Goal: Communication & Community: Share content

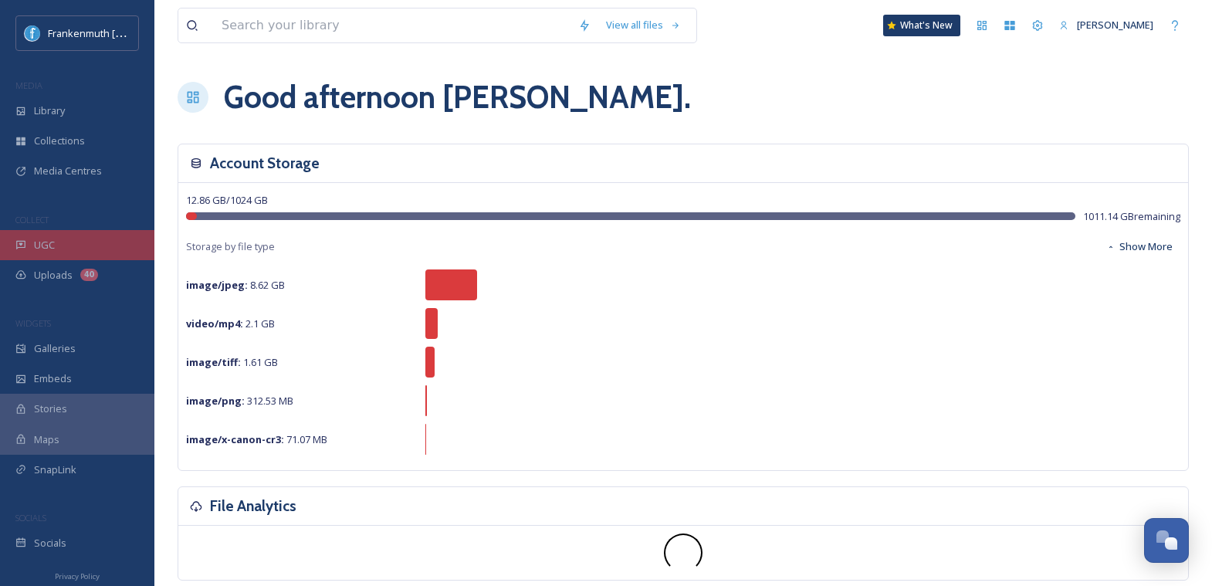
click at [77, 246] on div "UGC" at bounding box center [77, 245] width 154 height 30
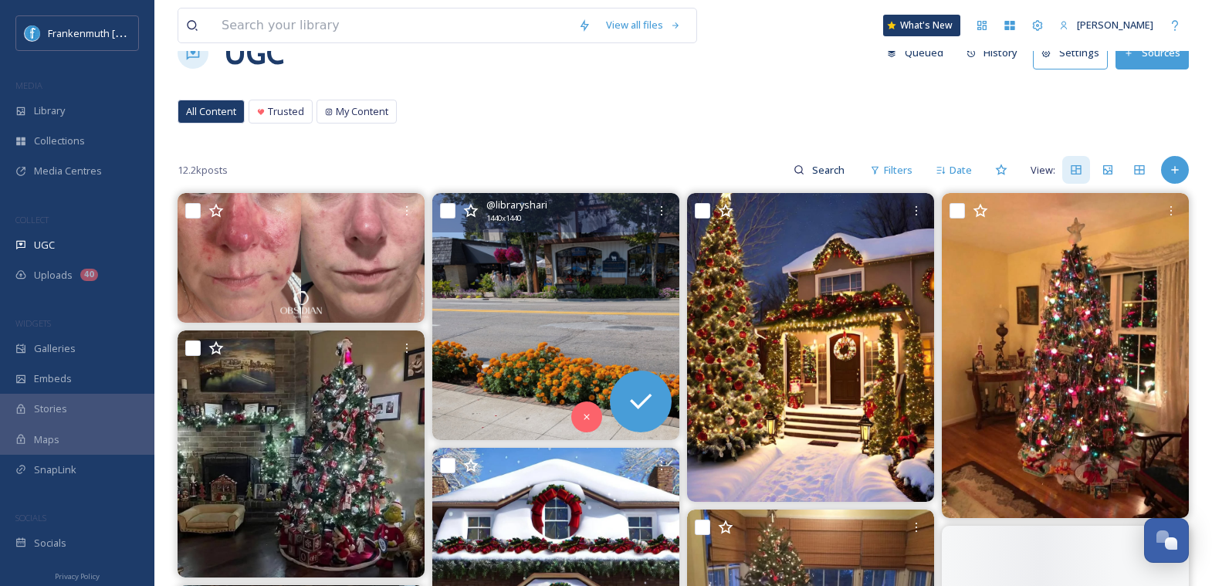
scroll to position [50, 0]
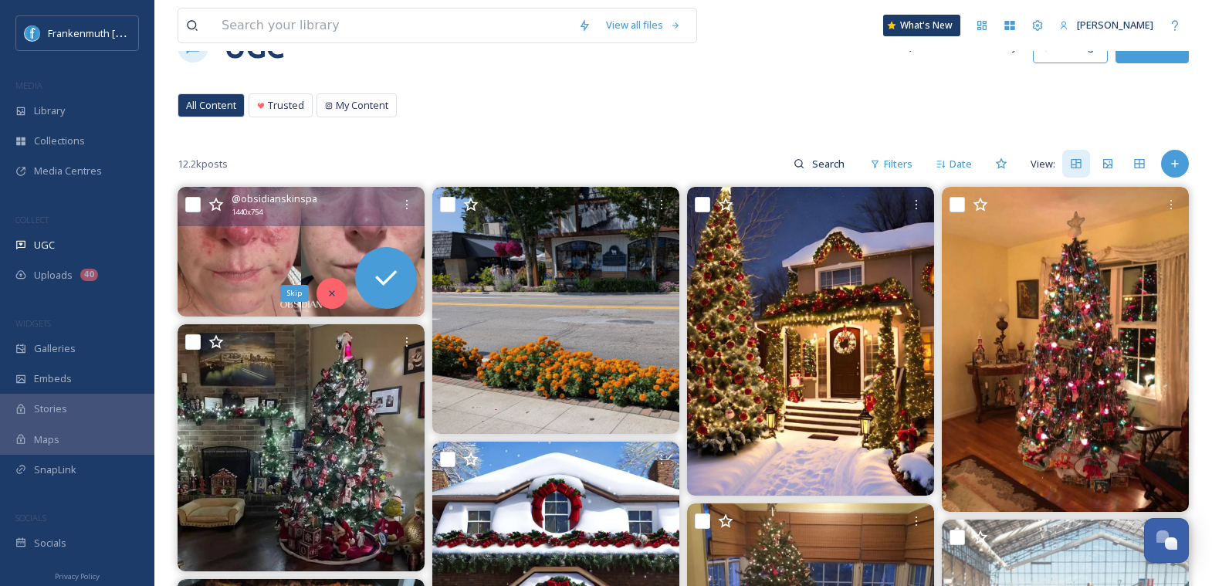
click at [336, 291] on icon at bounding box center [332, 293] width 11 height 11
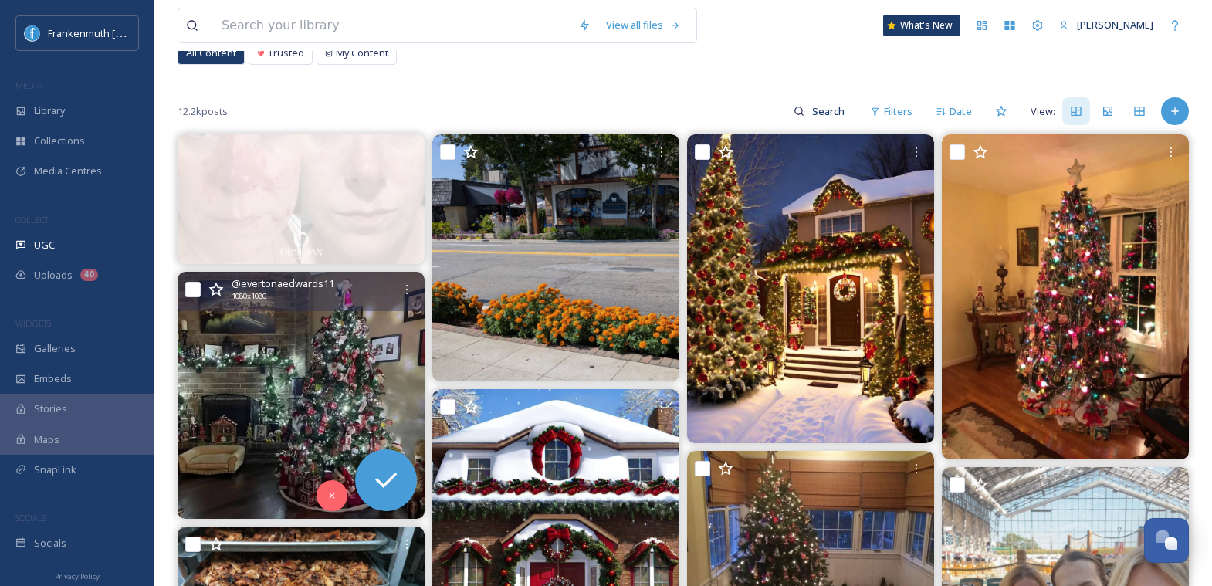
scroll to position [114, 0]
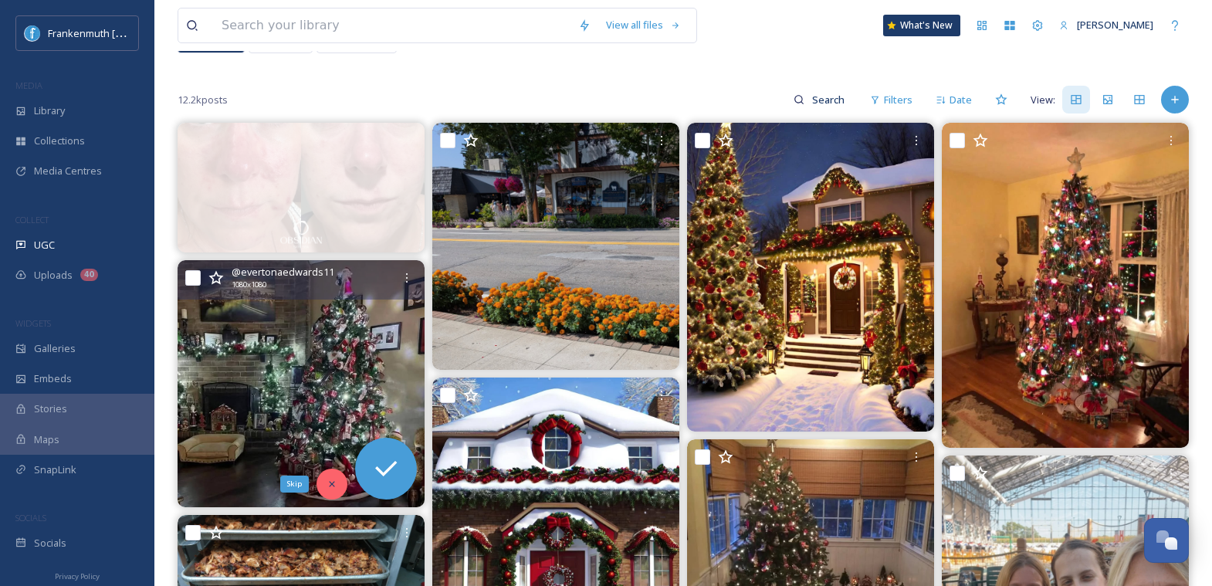
click at [335, 479] on icon at bounding box center [332, 484] width 11 height 11
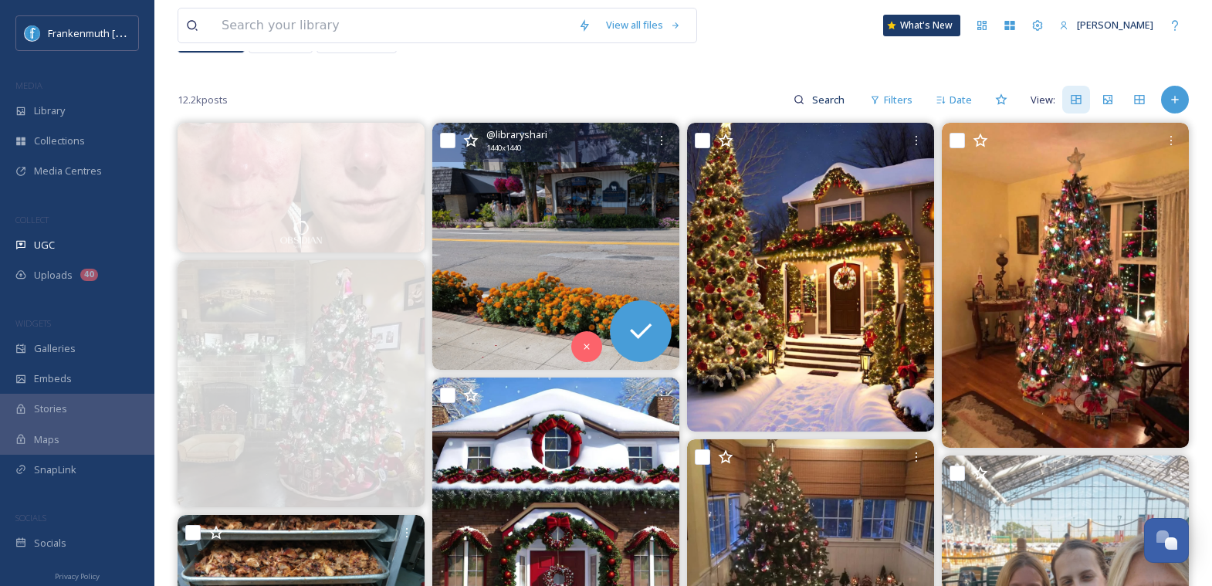
click at [640, 227] on img at bounding box center [555, 246] width 247 height 247
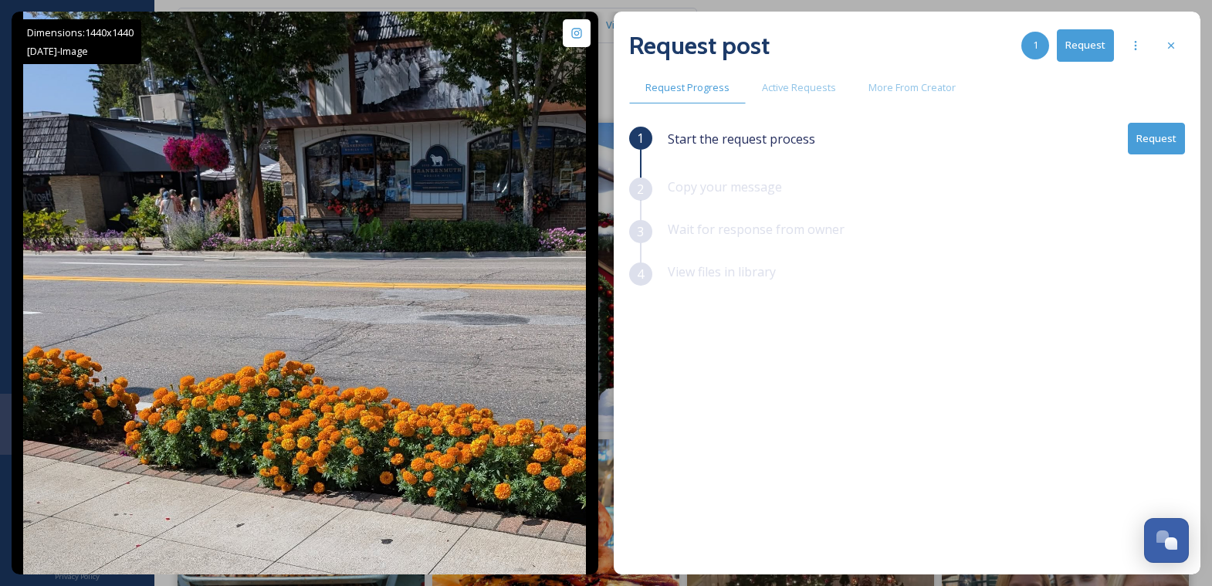
click at [1187, 121] on div "Request post 1 Request Request Progress Active Requests More From Creator 1 Sta…" at bounding box center [907, 293] width 587 height 563
click at [1154, 149] on button "Request" at bounding box center [1156, 139] width 57 height 32
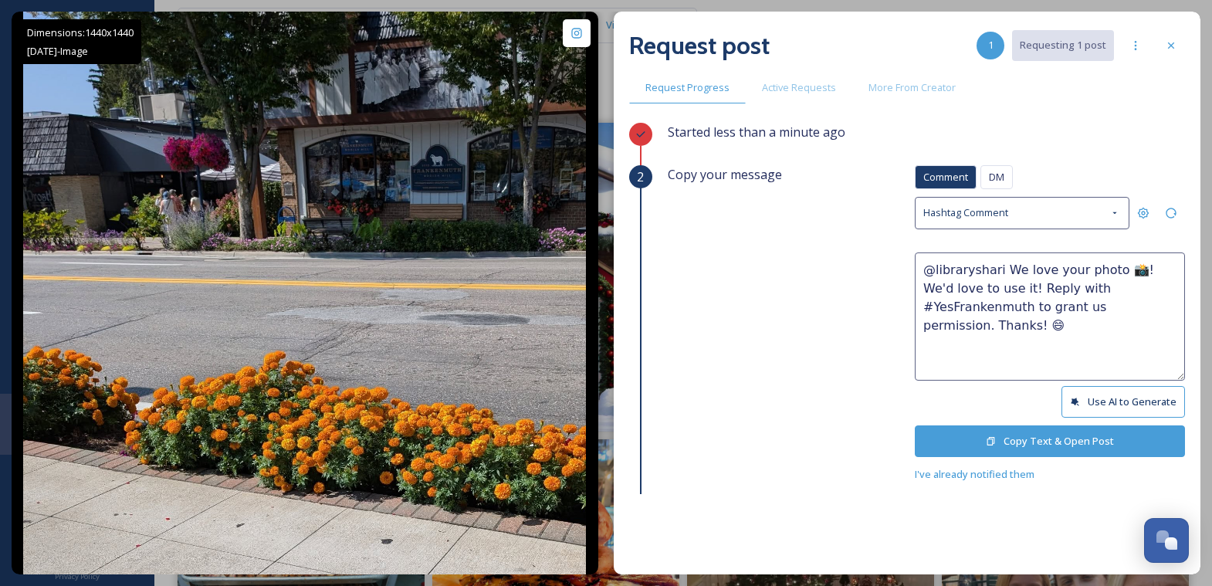
click at [1052, 430] on button "Copy Text & Open Post" at bounding box center [1050, 441] width 270 height 32
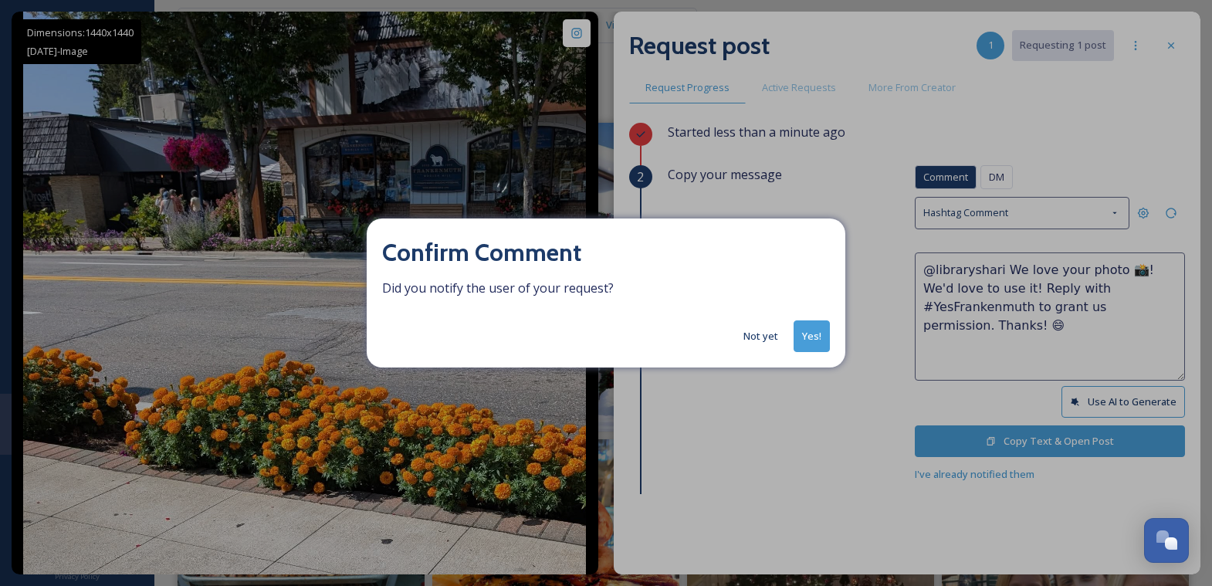
click at [805, 342] on button "Yes!" at bounding box center [812, 336] width 36 height 32
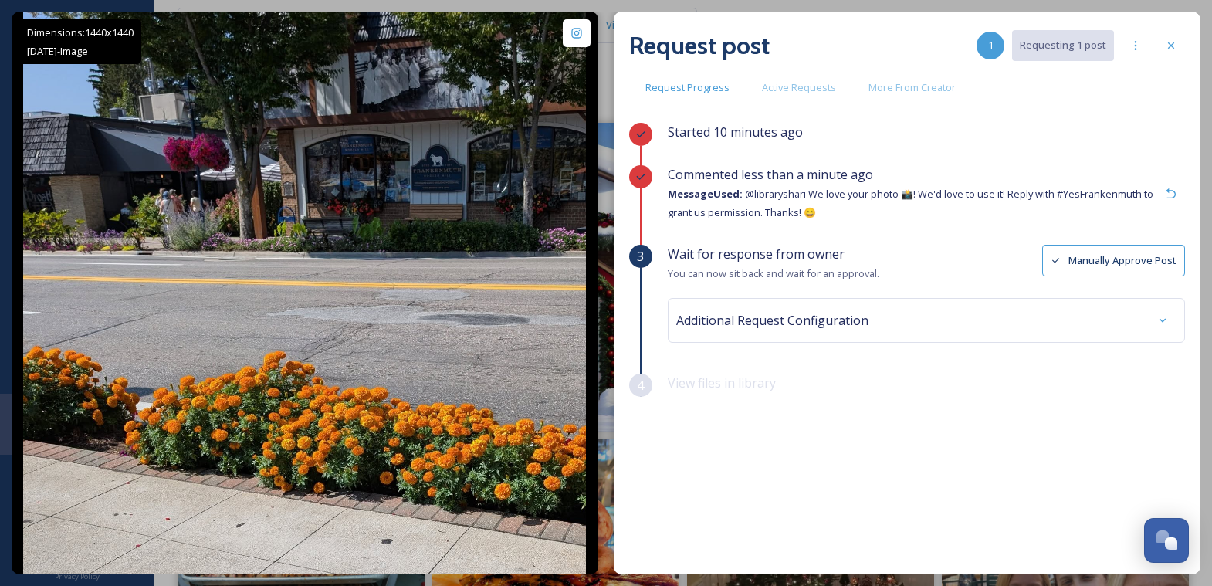
click at [1177, 61] on div "Request post 1 Requesting 1 post" at bounding box center [907, 45] width 556 height 37
click at [1174, 51] on icon at bounding box center [1171, 45] width 12 height 12
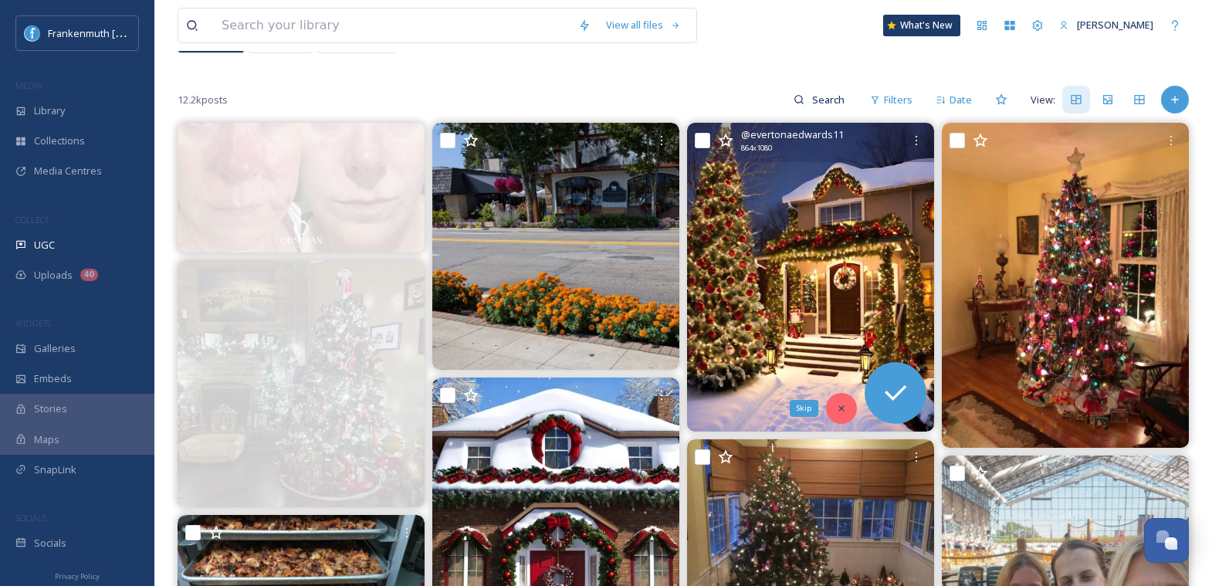
click at [845, 403] on icon at bounding box center [841, 408] width 11 height 11
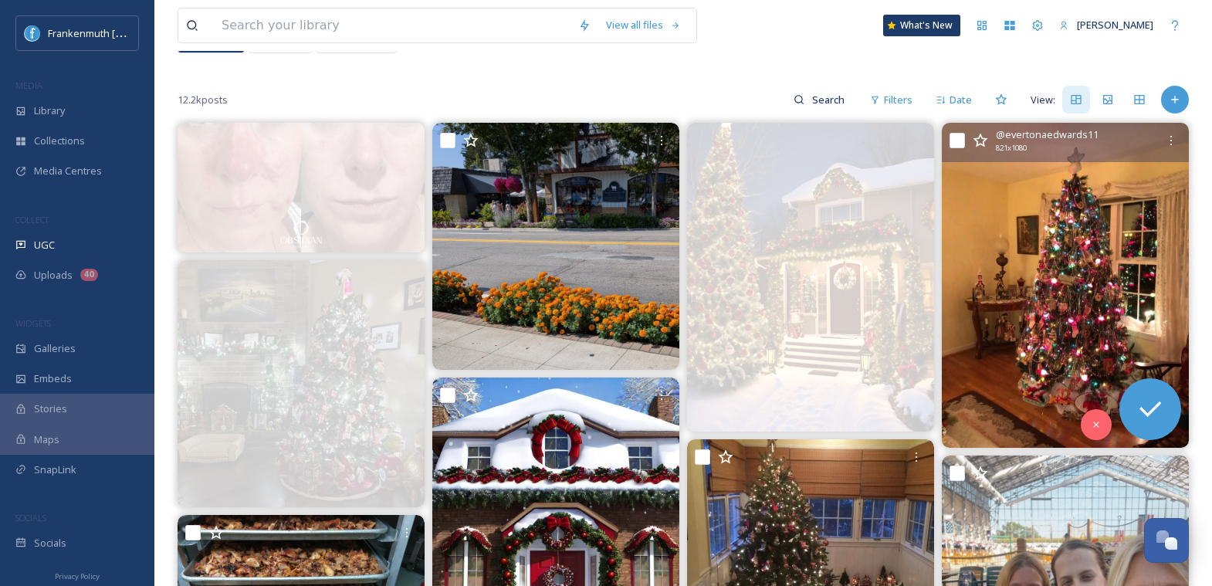
click at [1100, 362] on img at bounding box center [1065, 285] width 247 height 325
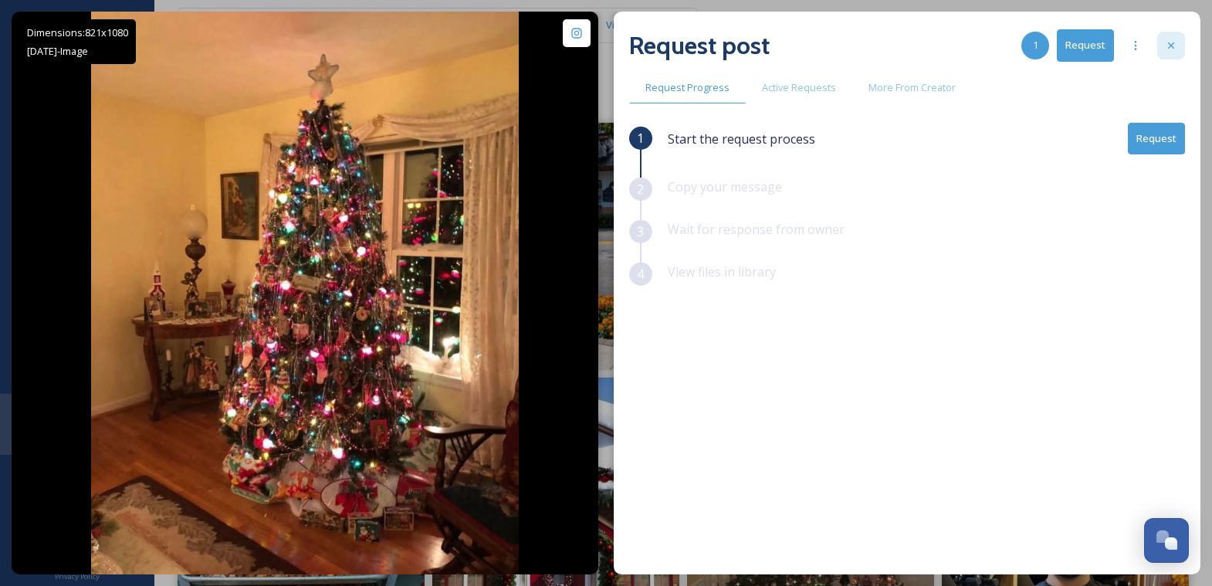
click at [1172, 49] on icon at bounding box center [1171, 45] width 12 height 12
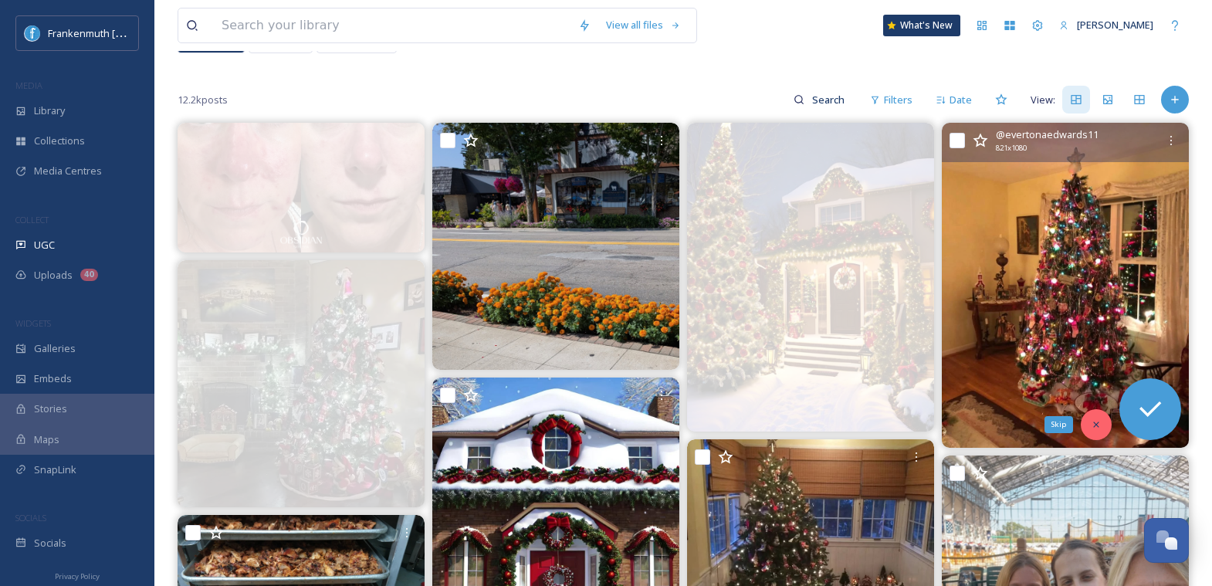
click at [1102, 424] on div "Skip" at bounding box center [1096, 424] width 31 height 31
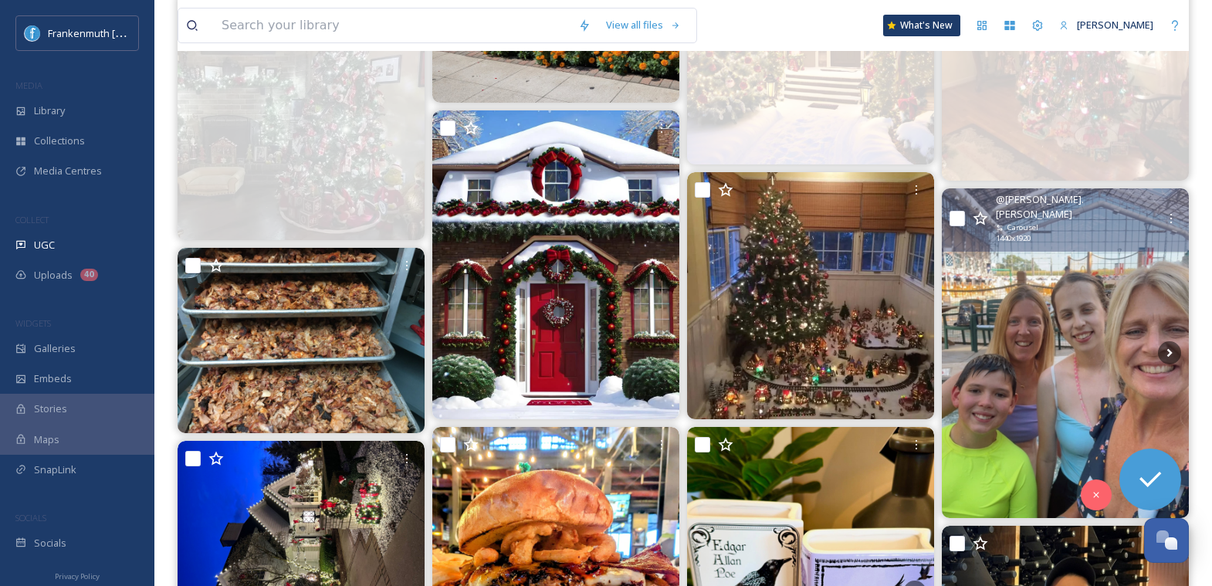
scroll to position [429, 0]
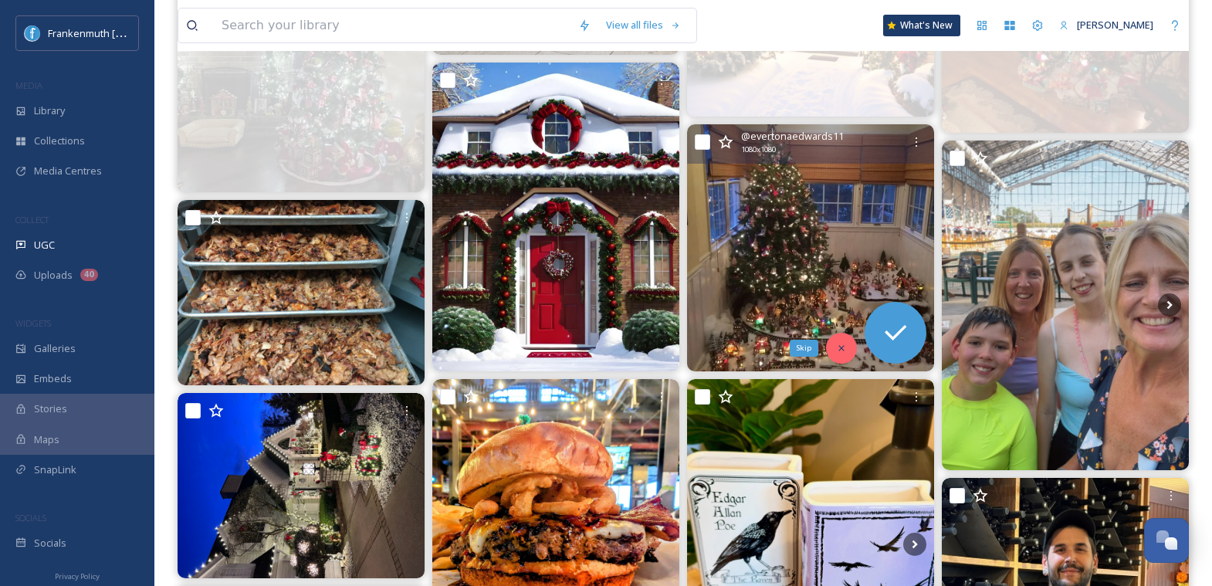
click at [847, 351] on div "Skip" at bounding box center [841, 348] width 31 height 31
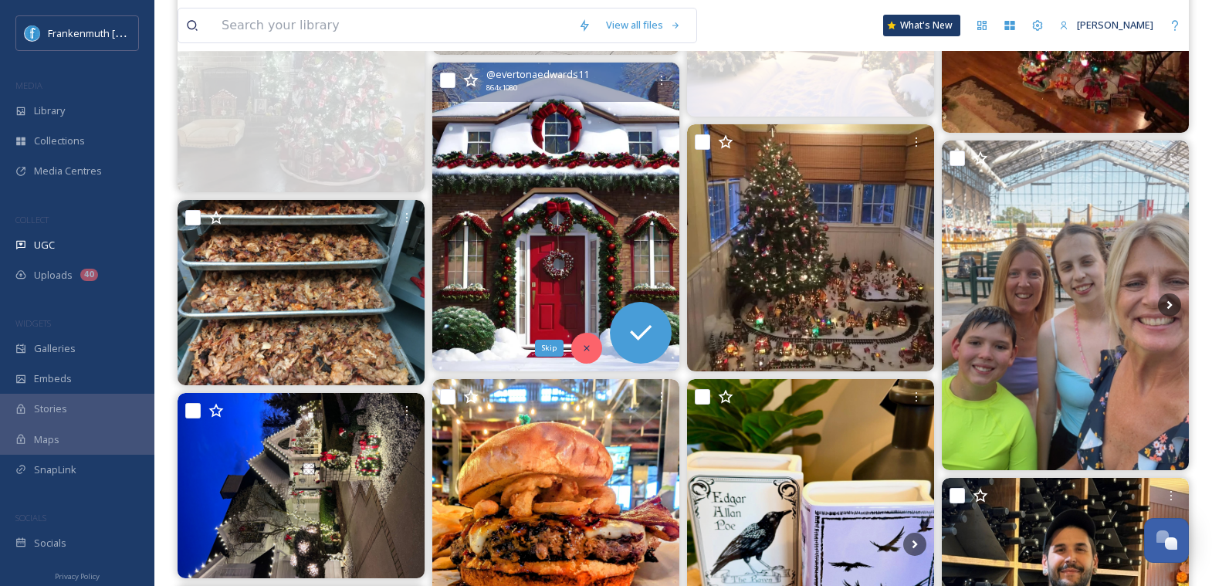
click at [585, 340] on div "Skip" at bounding box center [586, 348] width 31 height 31
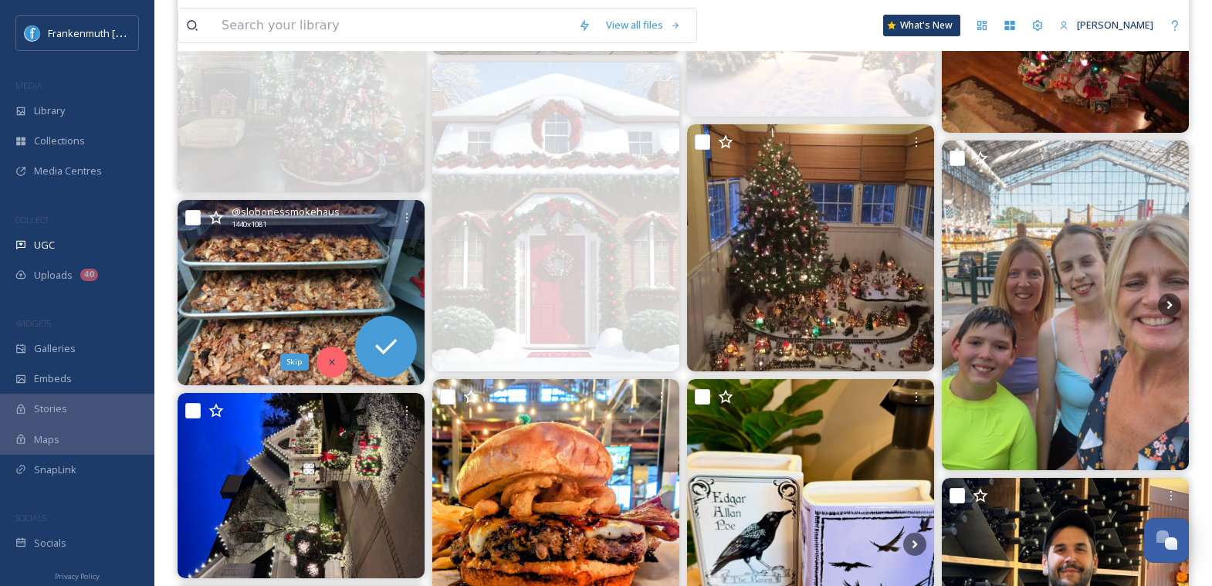
click at [336, 352] on div "Skip" at bounding box center [332, 362] width 31 height 31
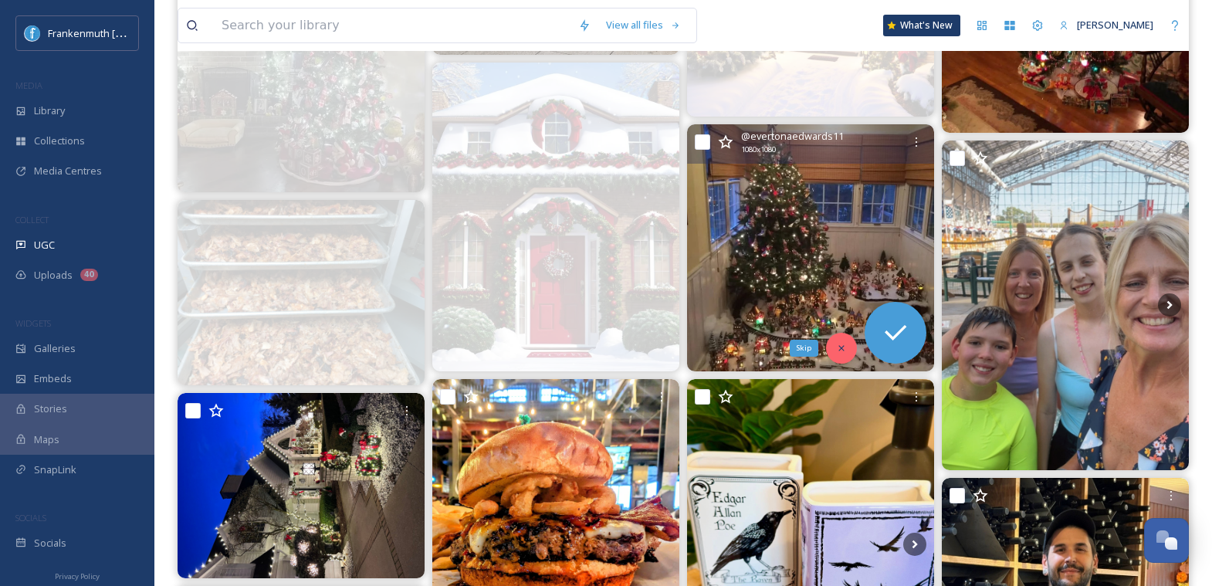
click at [841, 345] on icon at bounding box center [841, 348] width 11 height 11
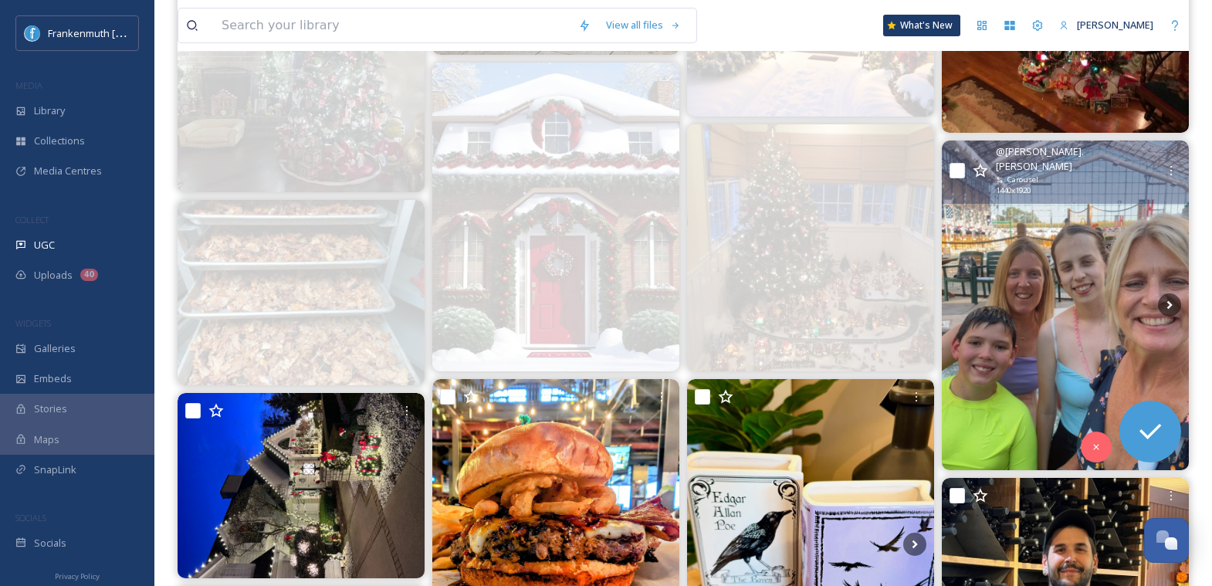
scroll to position [255, 0]
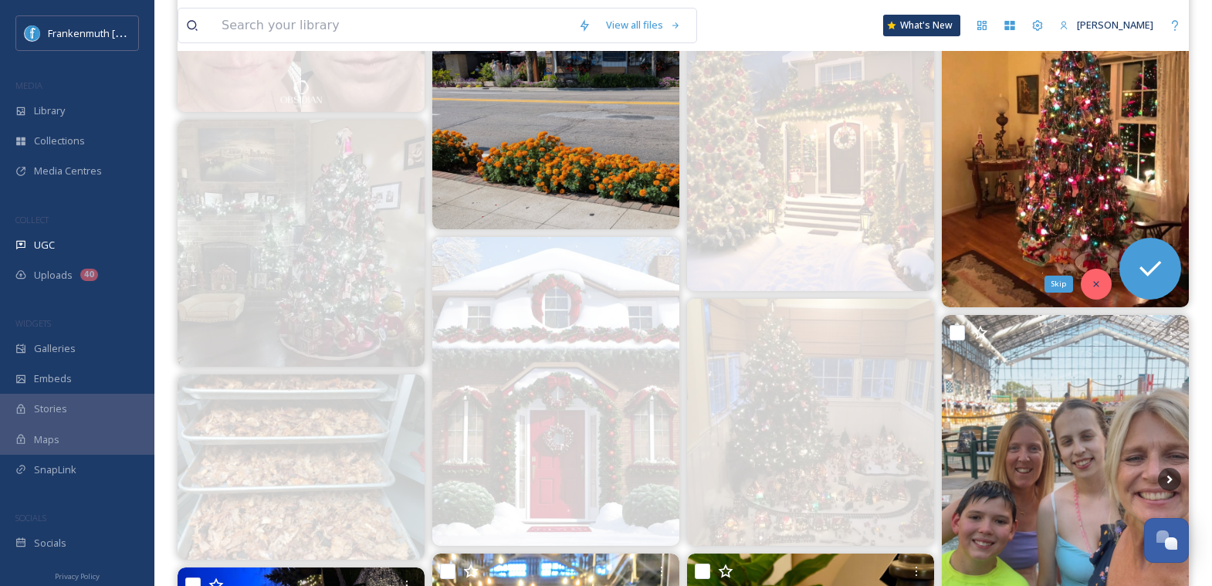
click at [1089, 286] on div "Skip" at bounding box center [1096, 284] width 31 height 31
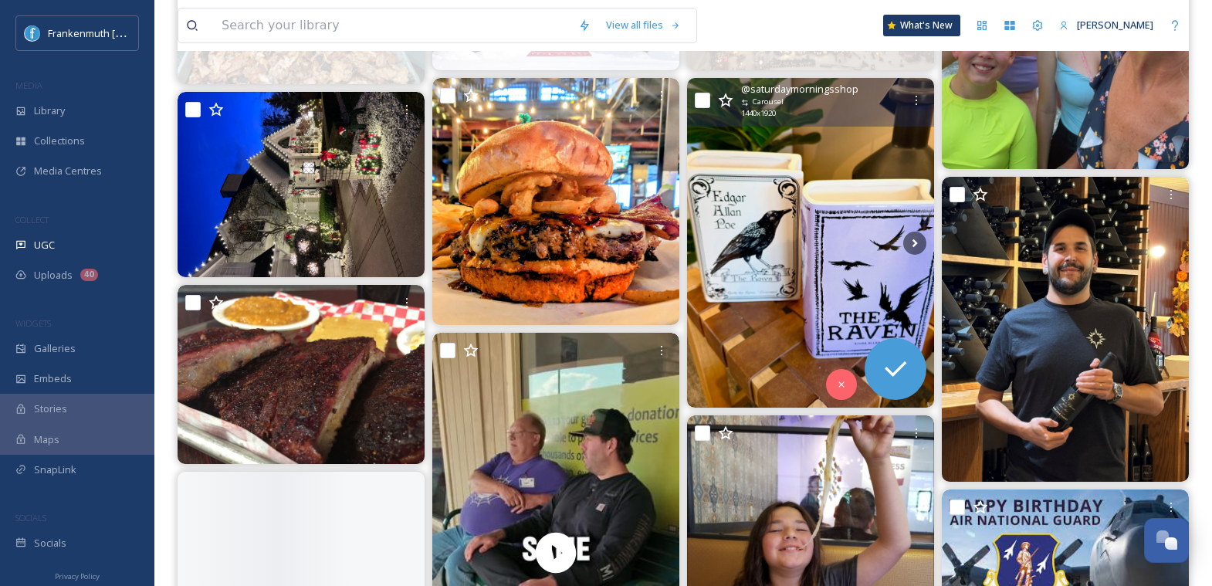
scroll to position [767, 0]
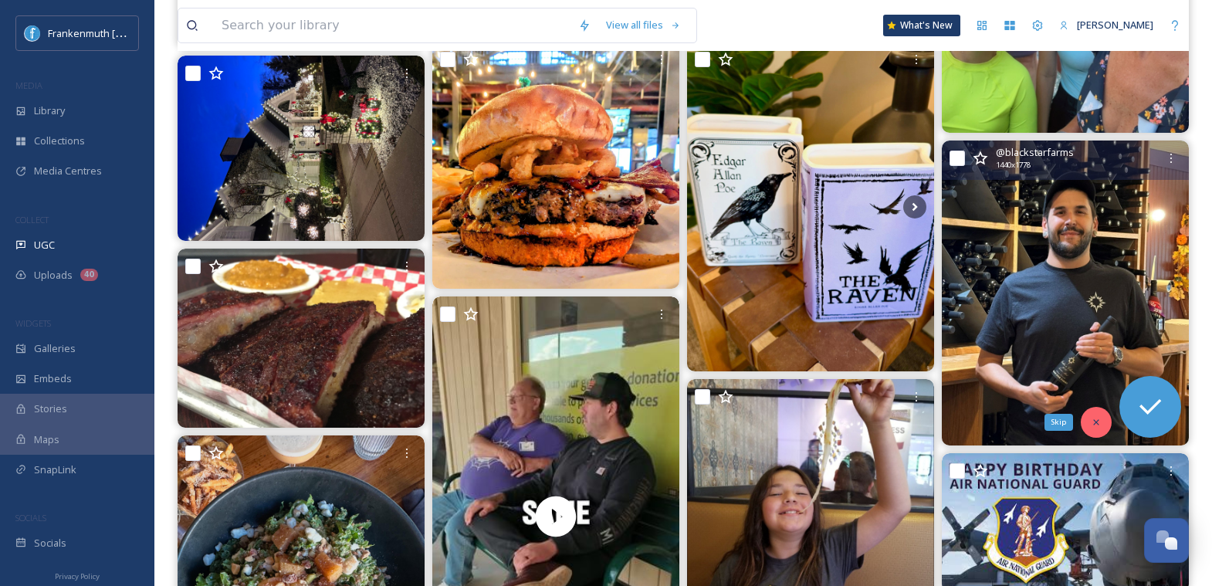
click at [1089, 424] on div "Skip" at bounding box center [1096, 422] width 31 height 31
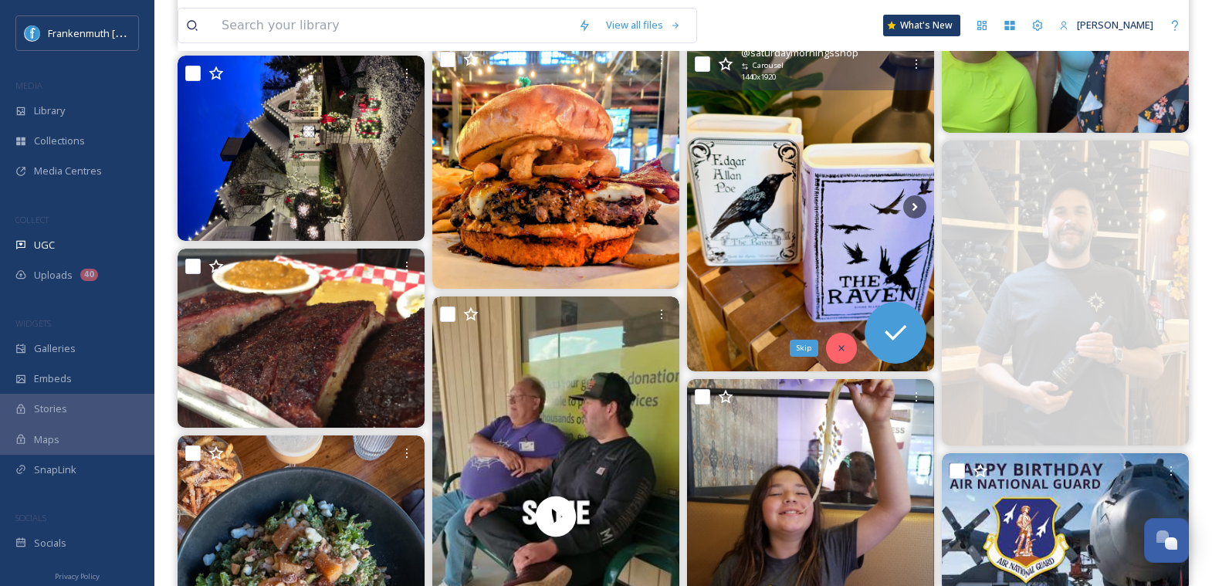
click at [835, 336] on div "Skip" at bounding box center [841, 348] width 31 height 31
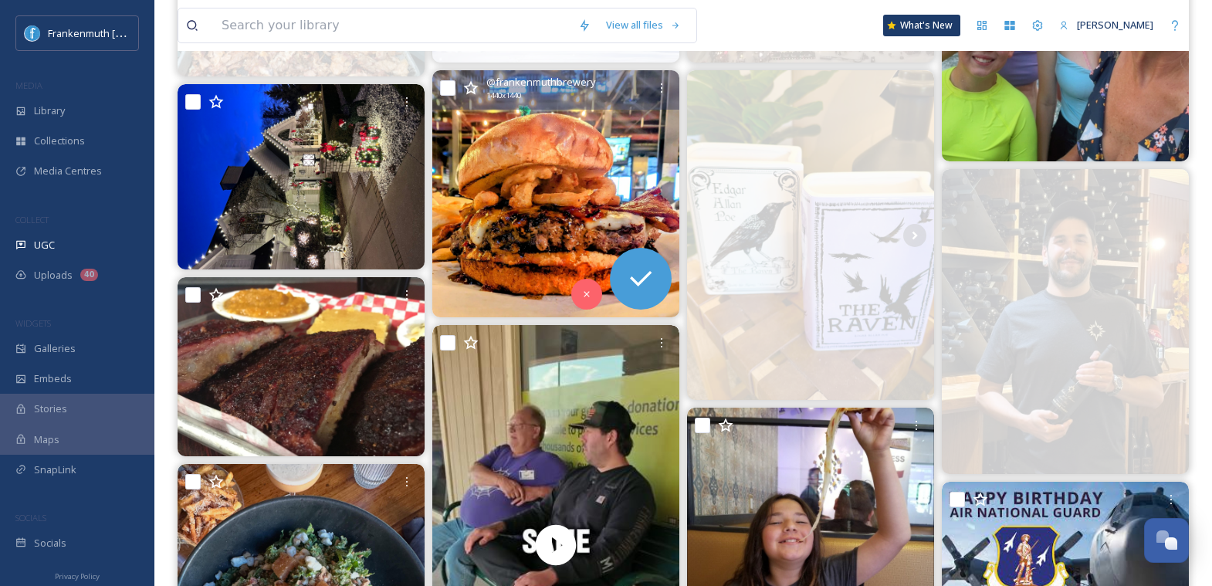
scroll to position [732, 0]
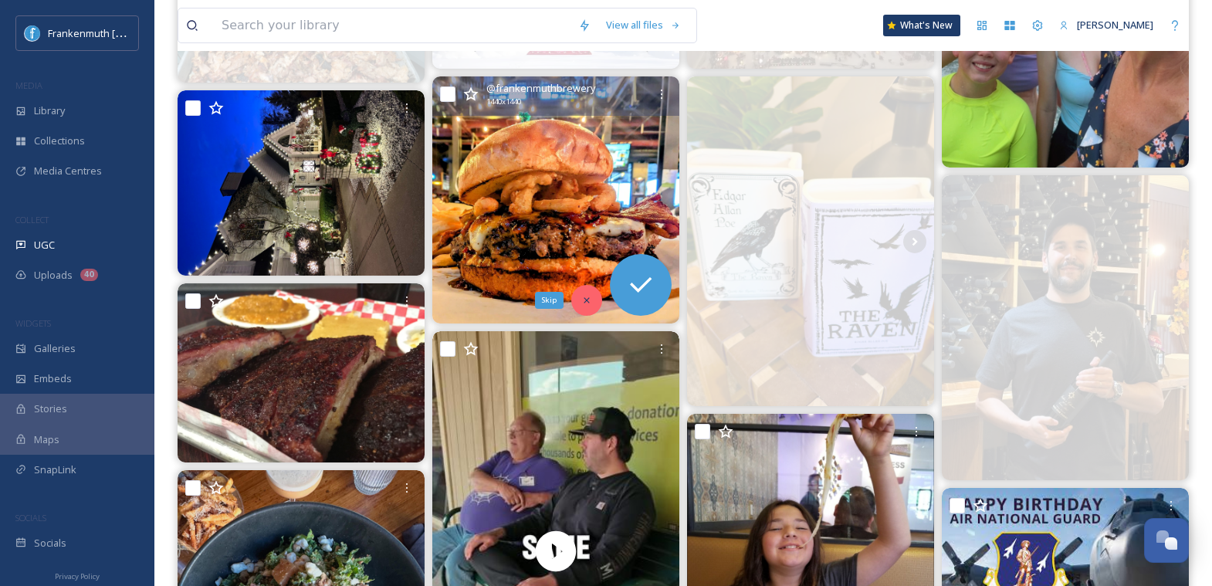
click at [585, 295] on icon at bounding box center [586, 300] width 11 height 11
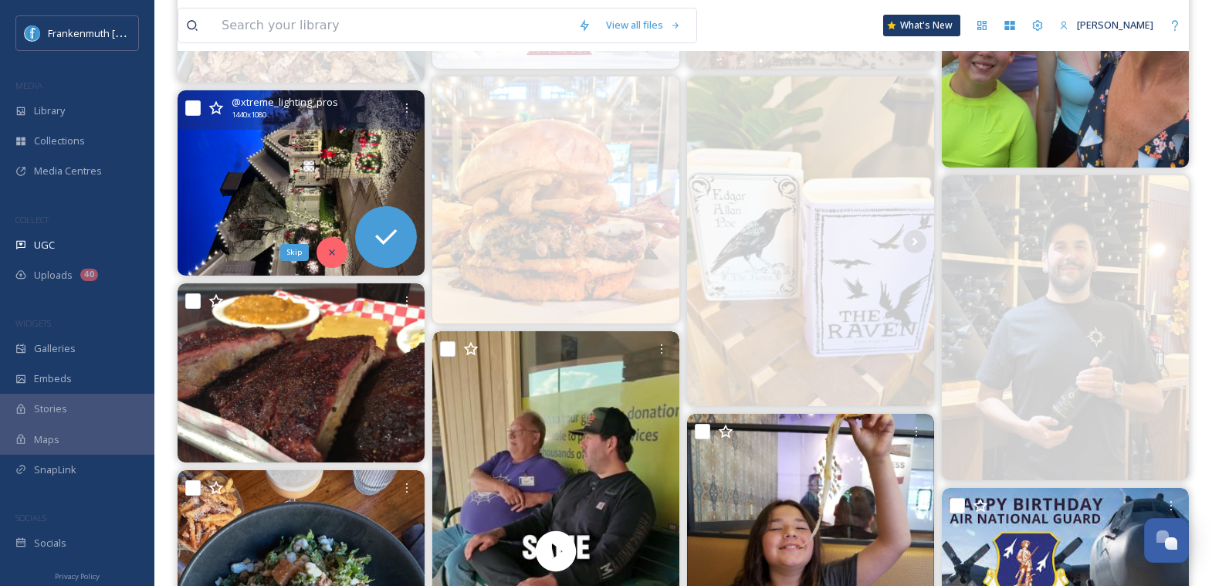
click at [343, 253] on div "Skip" at bounding box center [332, 252] width 31 height 31
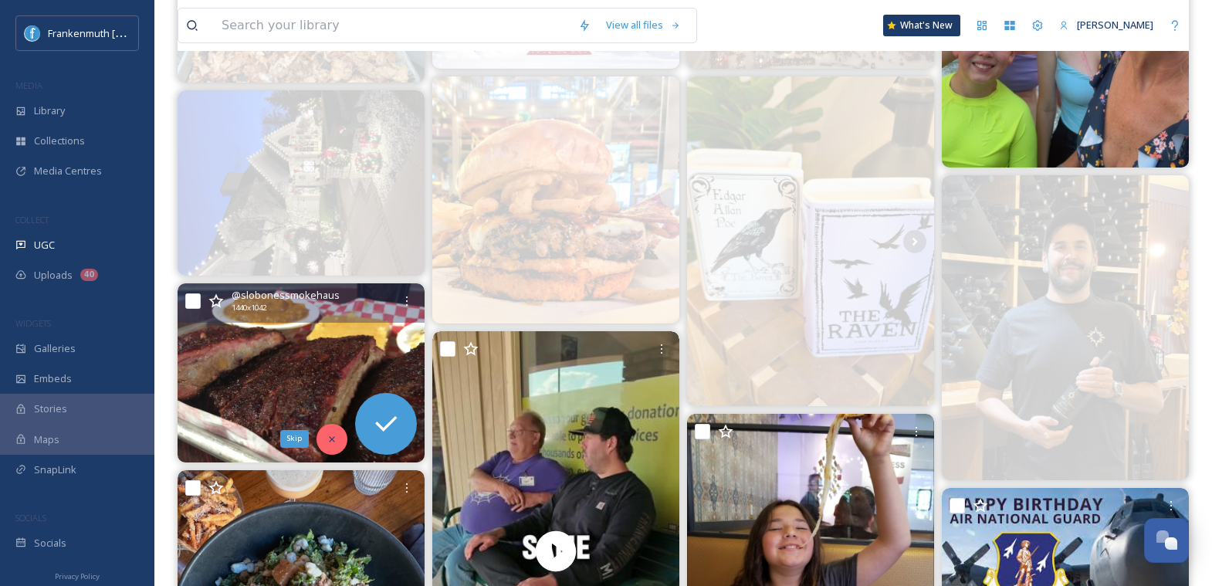
click at [327, 438] on icon at bounding box center [332, 439] width 11 height 11
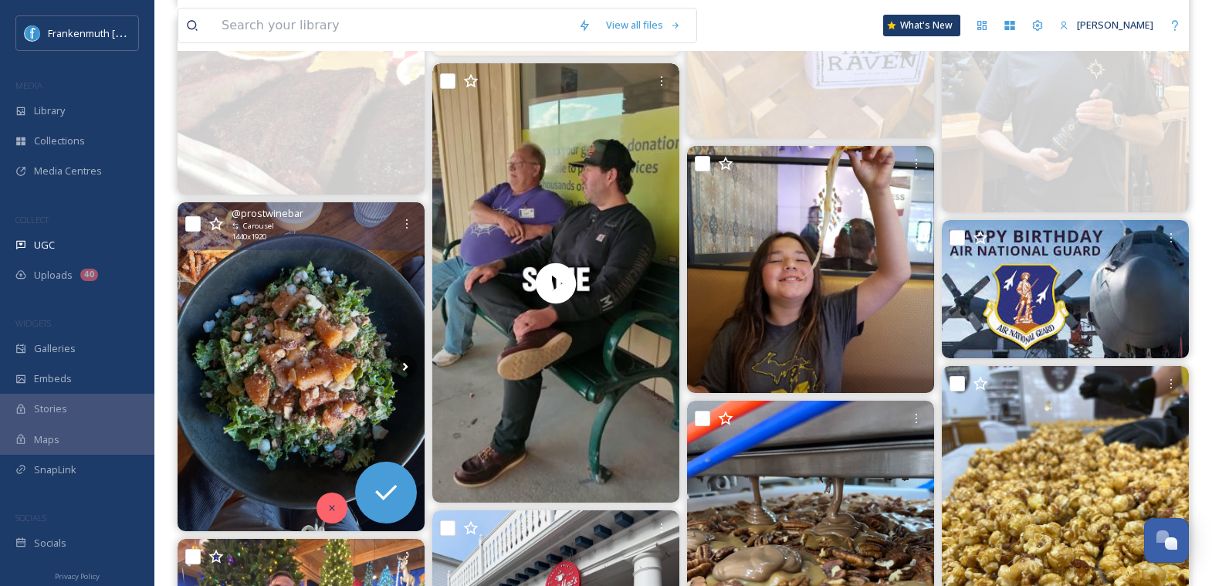
scroll to position [1002, 0]
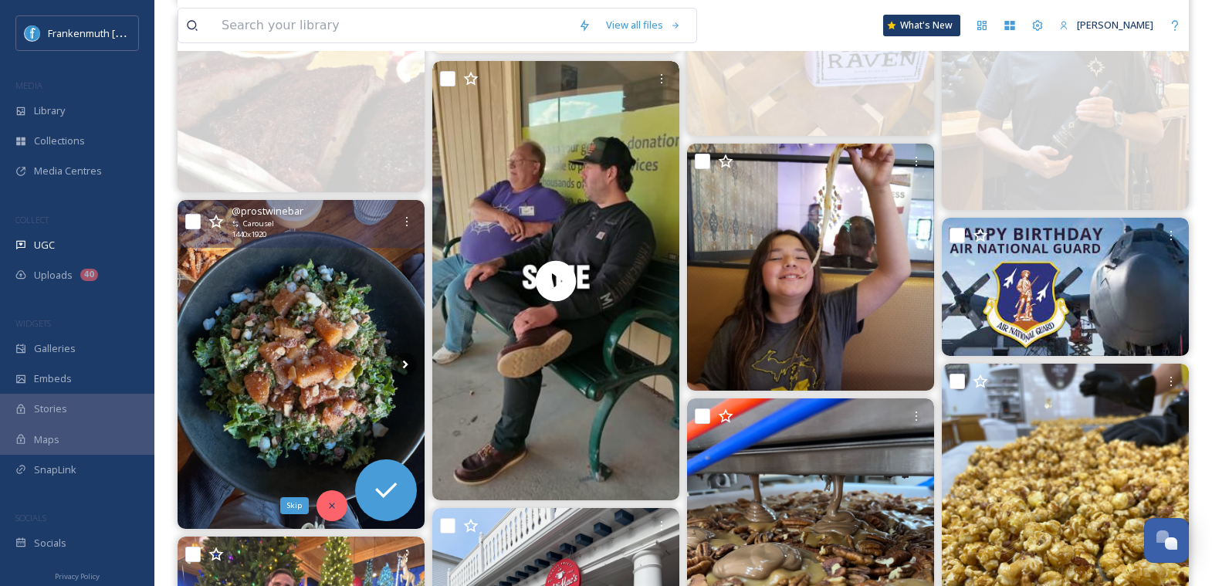
click at [327, 512] on div "Skip" at bounding box center [332, 505] width 31 height 31
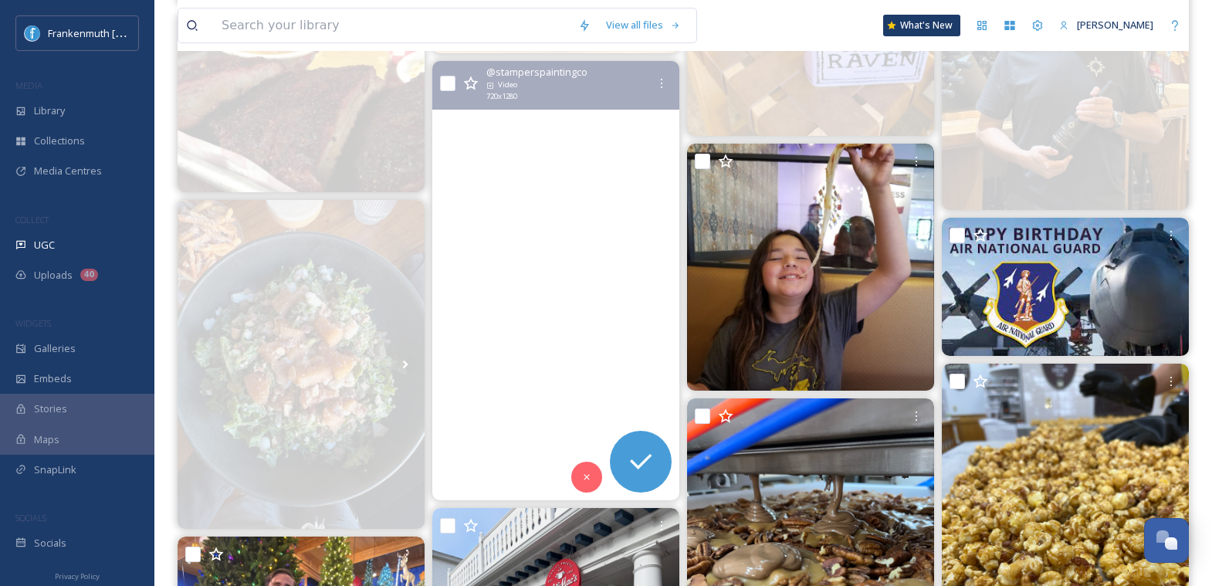
click at [559, 303] on video "Your walls called. They’re ready for an update. 🎨\aAt Stamper’s, we handle ever…" at bounding box center [555, 280] width 247 height 439
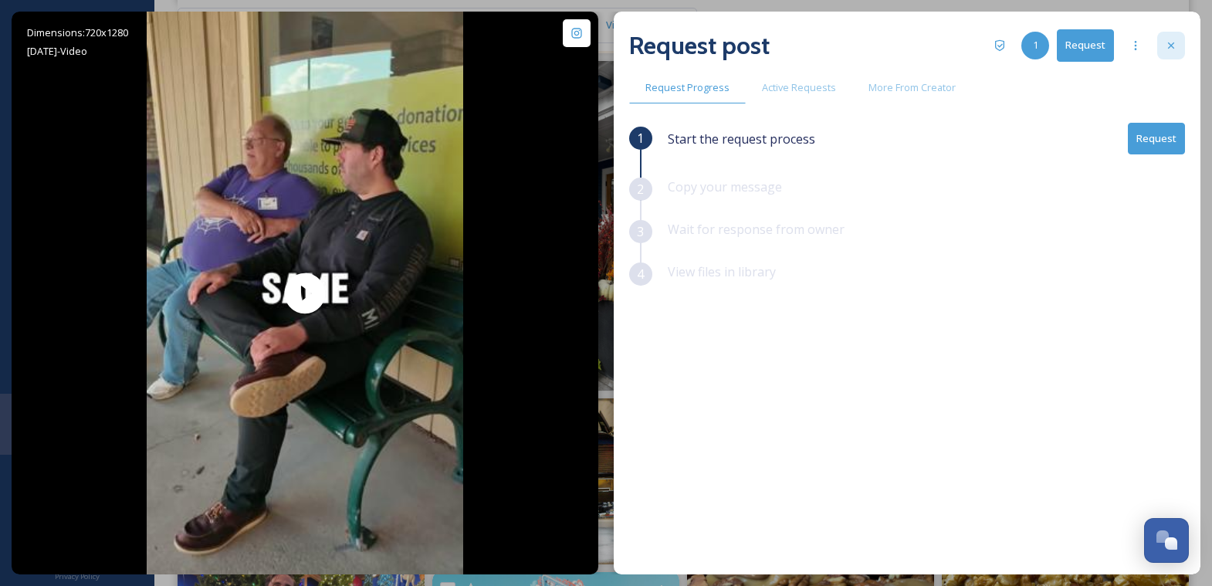
click at [1181, 52] on div at bounding box center [1171, 46] width 28 height 28
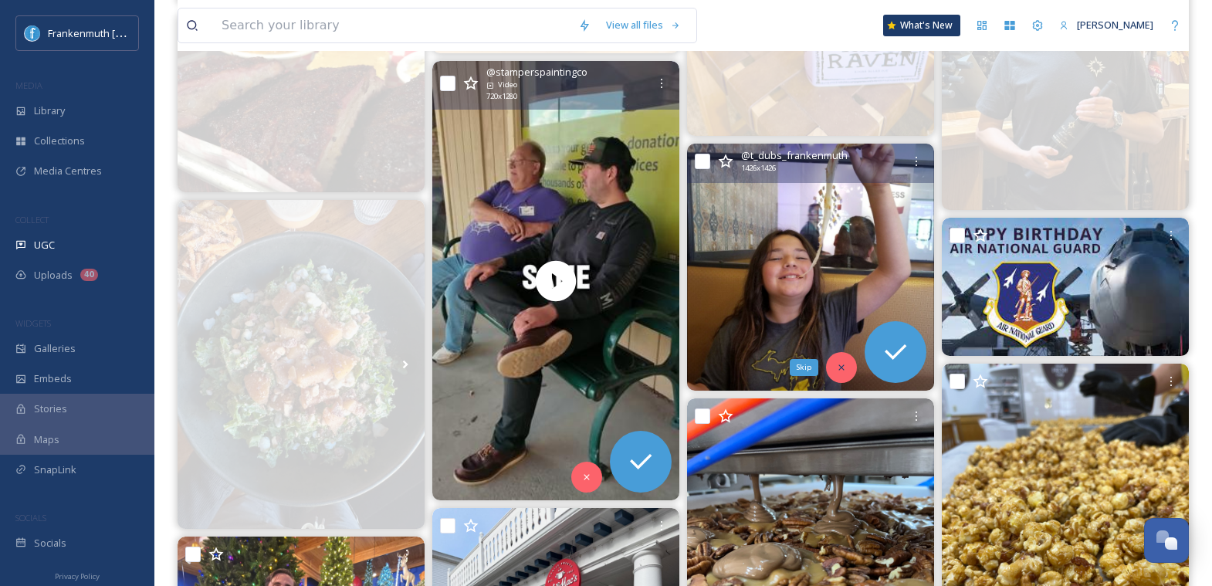
click at [843, 369] on icon at bounding box center [841, 367] width 11 height 11
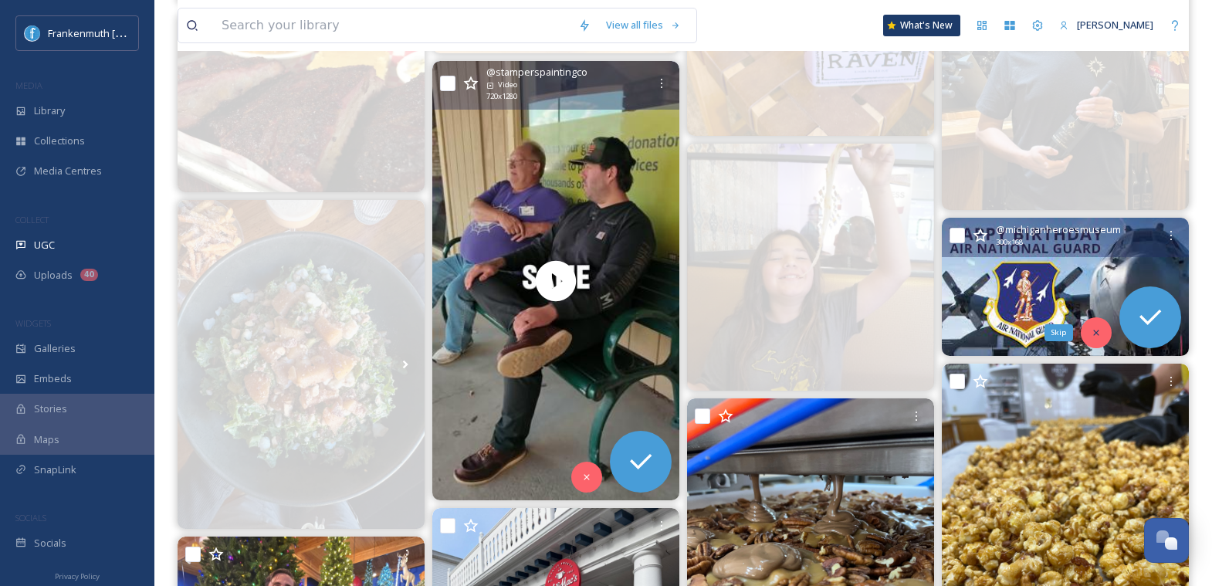
click at [1088, 325] on div "Skip" at bounding box center [1096, 332] width 31 height 31
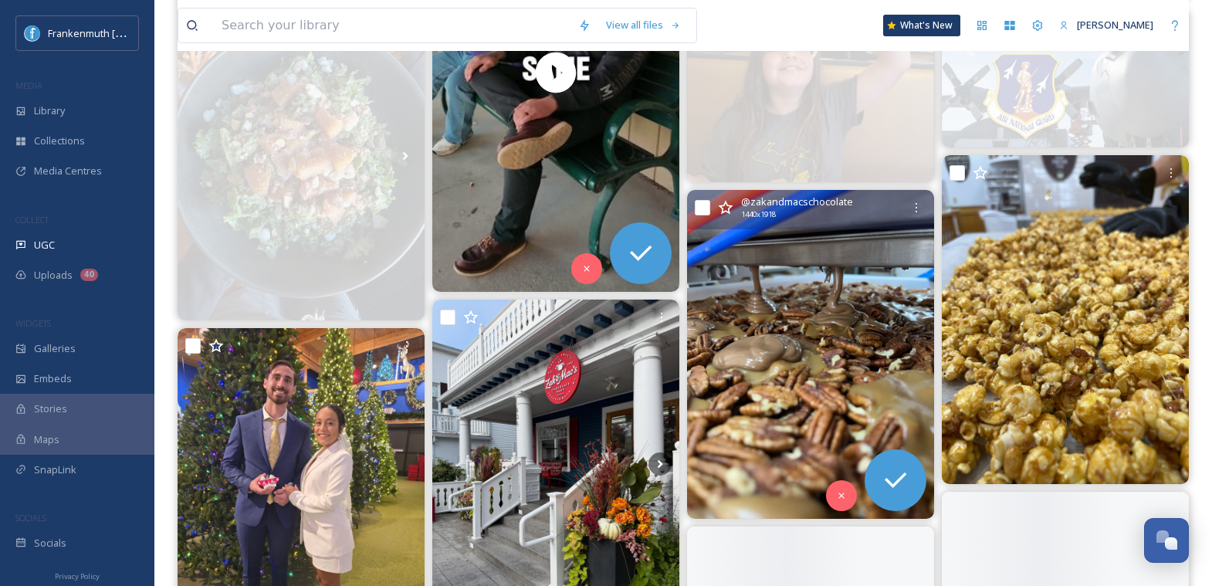
scroll to position [1243, 0]
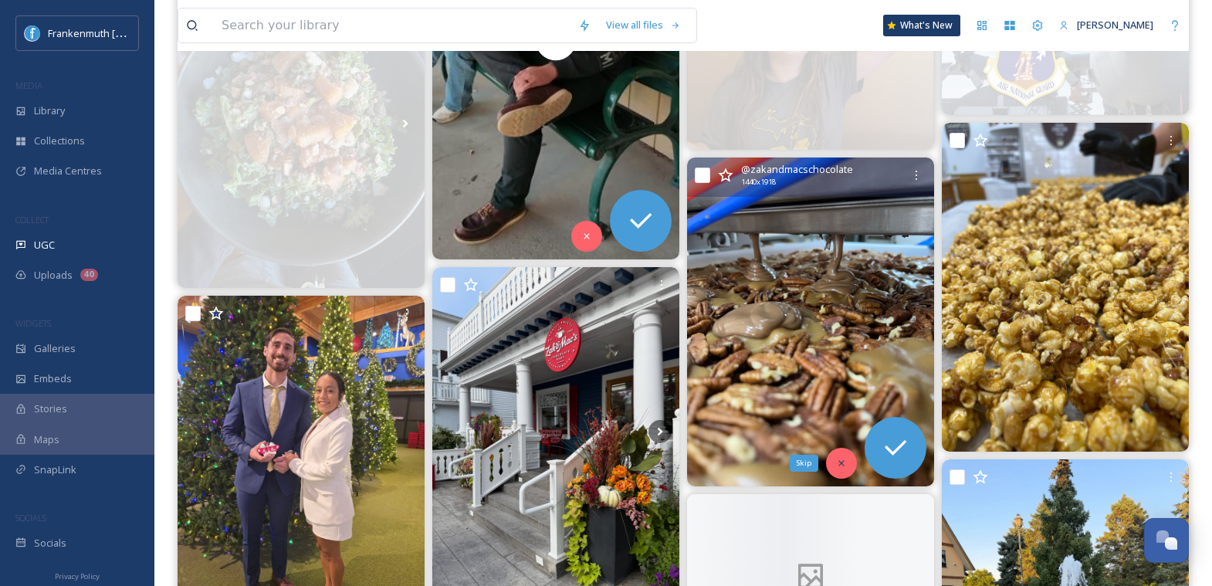
click at [839, 466] on icon at bounding box center [841, 463] width 11 height 11
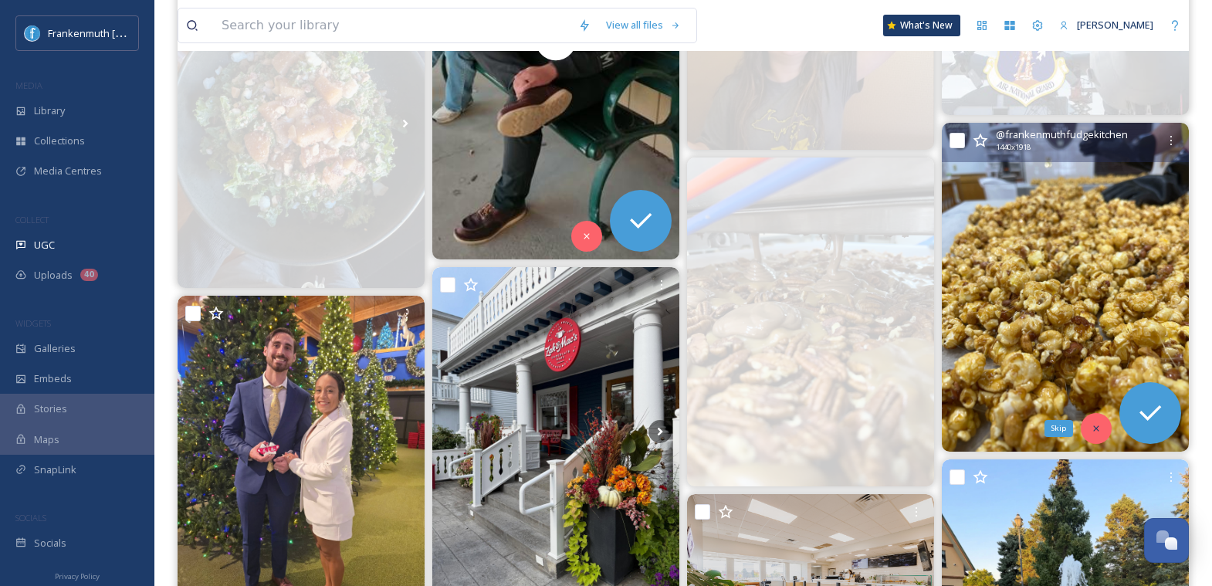
click at [1097, 433] on div "Skip" at bounding box center [1096, 428] width 31 height 31
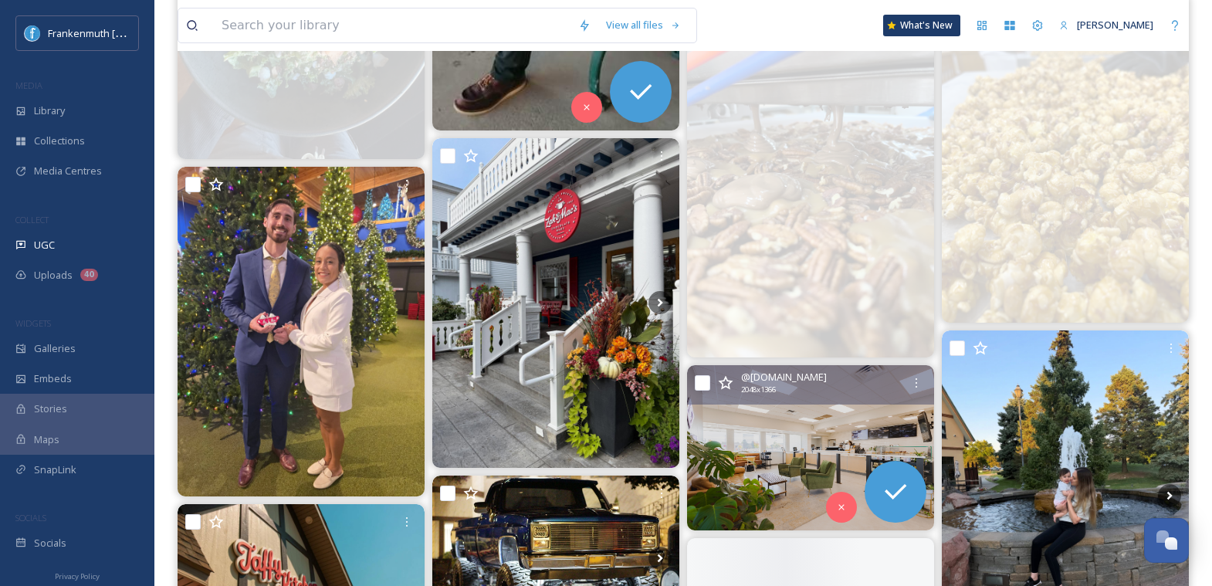
scroll to position [1395, 0]
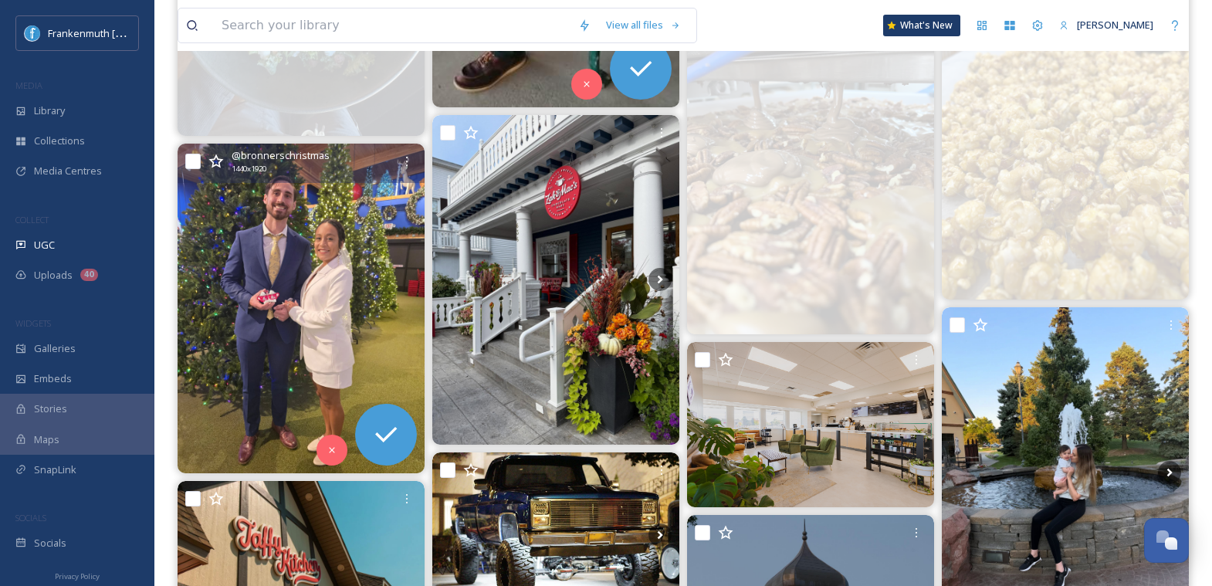
click at [356, 273] on img at bounding box center [301, 309] width 247 height 330
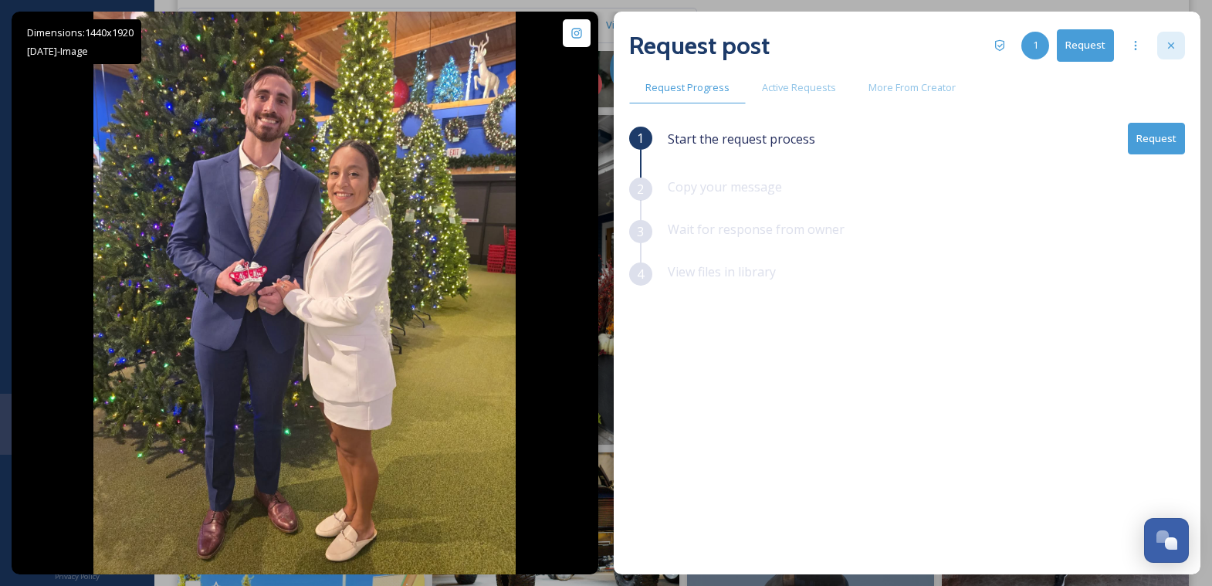
click at [1174, 42] on icon at bounding box center [1171, 45] width 12 height 12
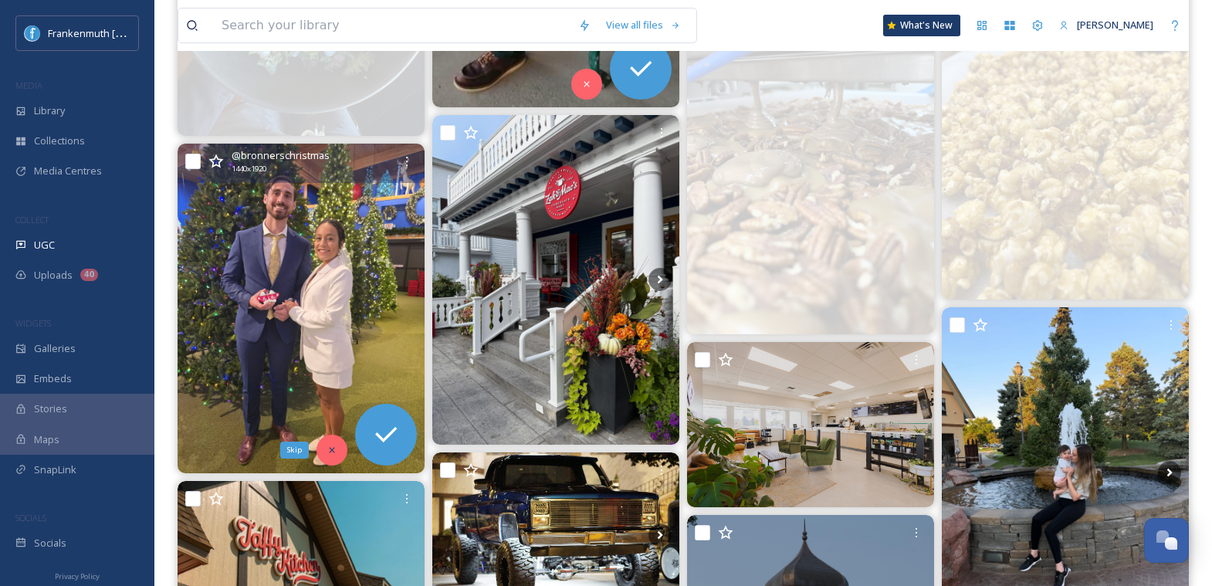
click at [334, 442] on div "Skip" at bounding box center [332, 450] width 31 height 31
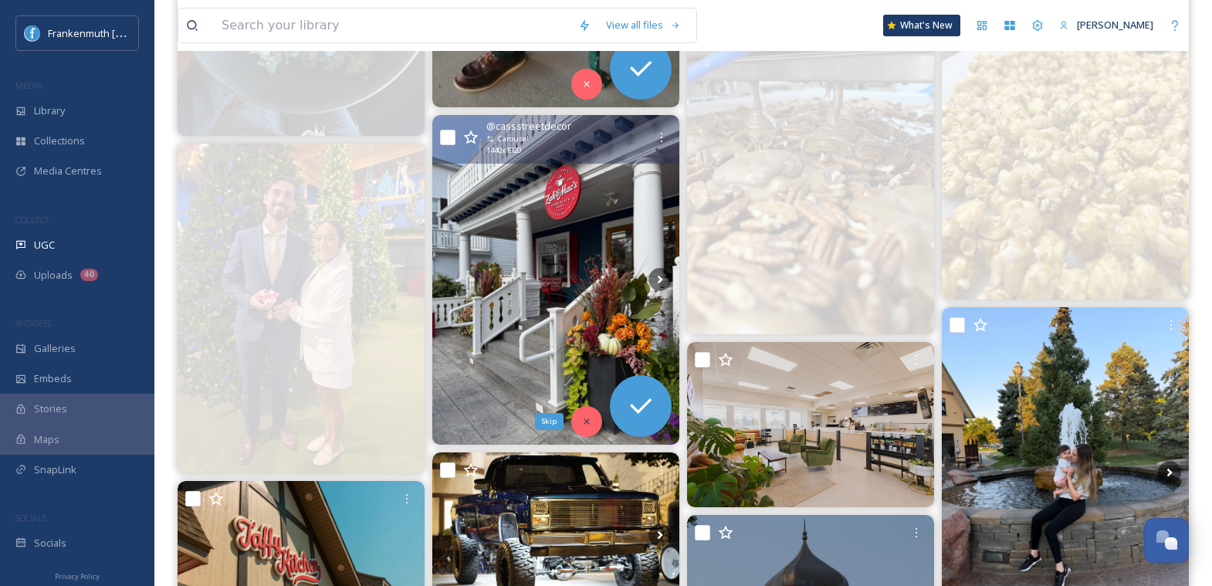
click at [592, 420] on div "Skip" at bounding box center [586, 421] width 31 height 31
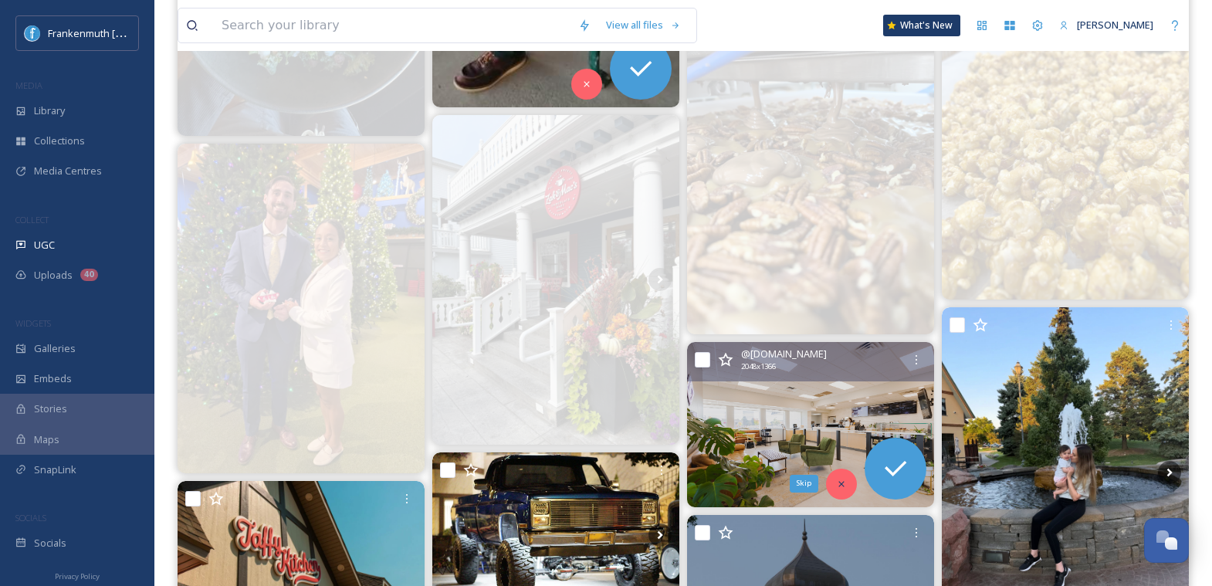
click at [843, 473] on div "Skip" at bounding box center [841, 484] width 31 height 31
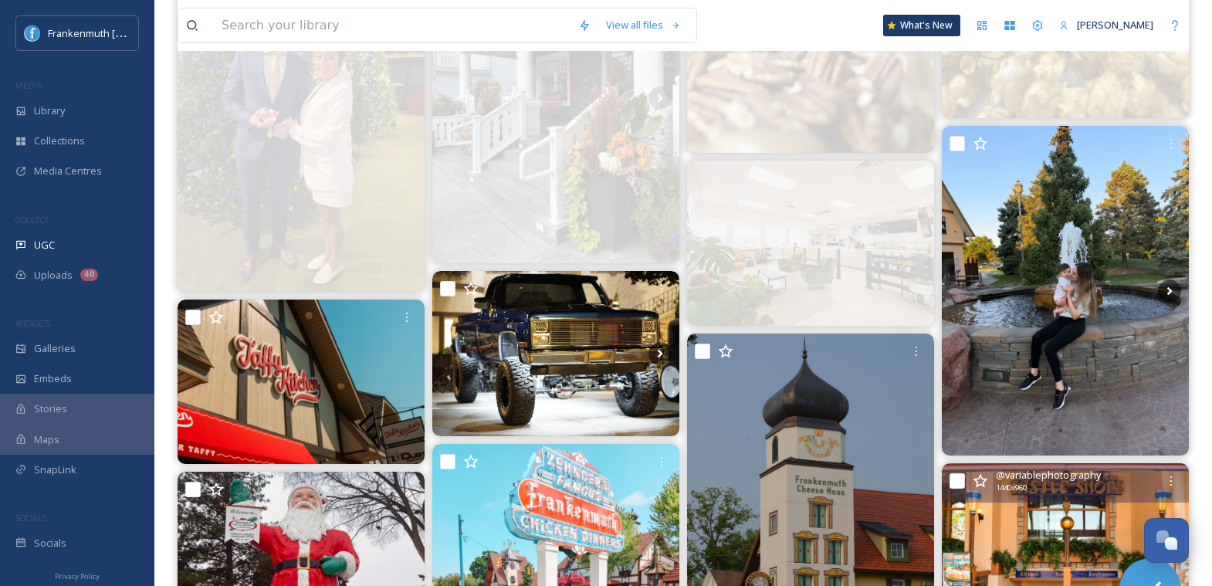
scroll to position [1579, 0]
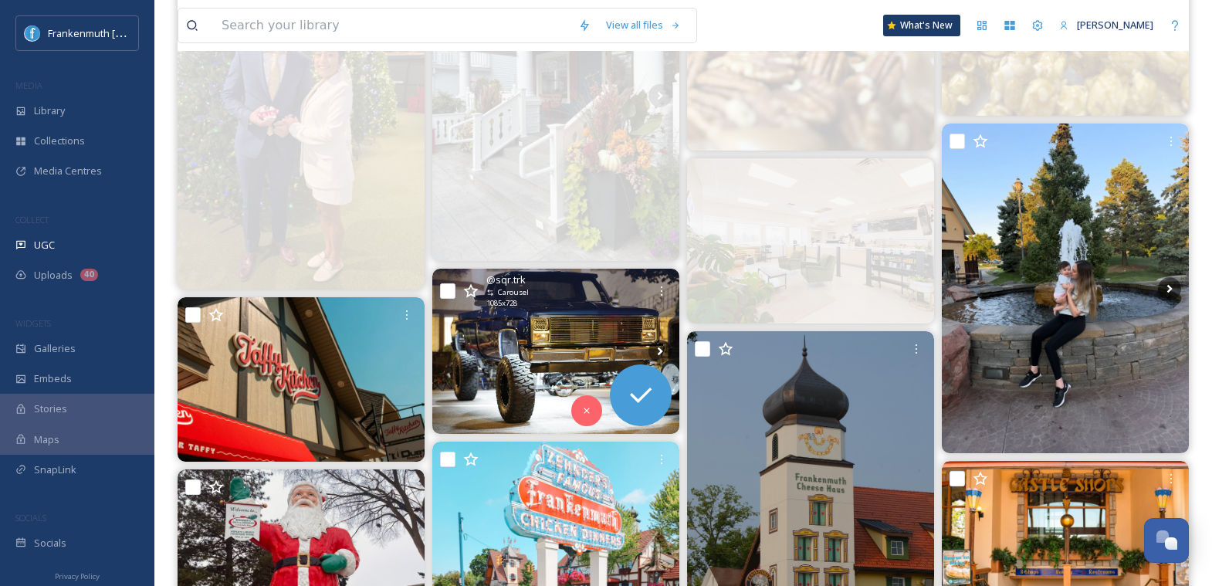
click at [531, 364] on img at bounding box center [555, 352] width 247 height 166
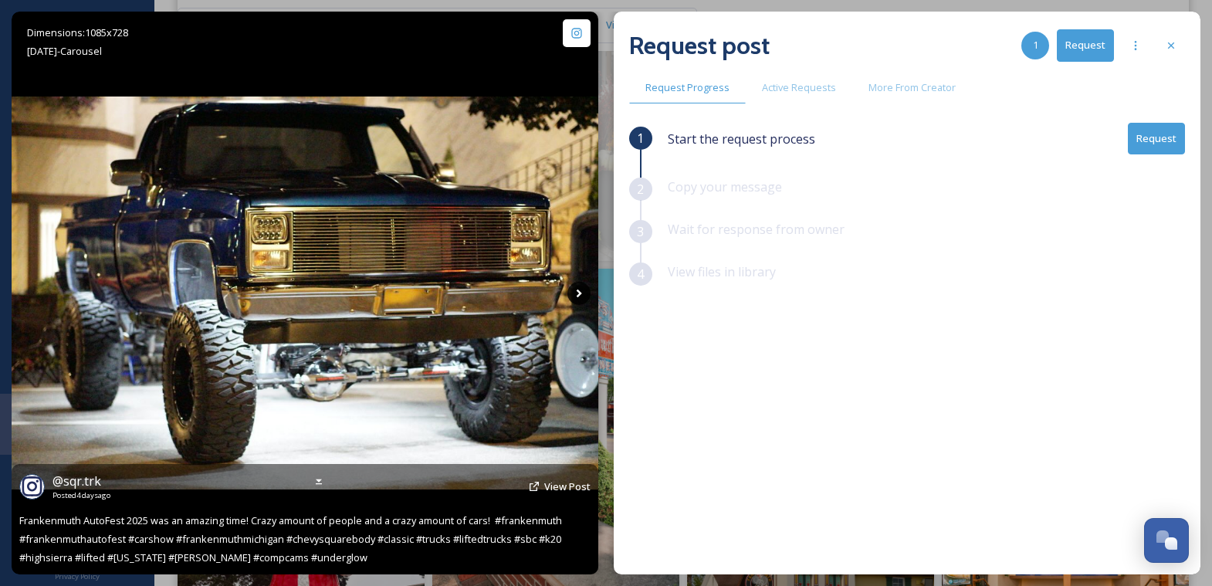
click at [574, 300] on icon at bounding box center [579, 293] width 23 height 23
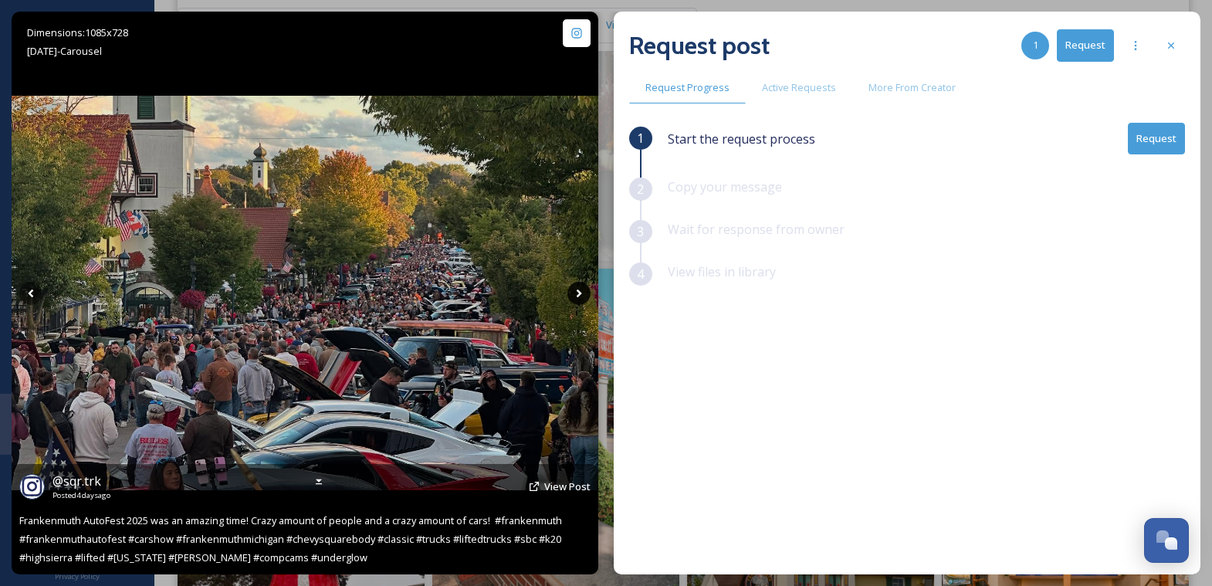
click at [574, 295] on icon at bounding box center [579, 293] width 23 height 23
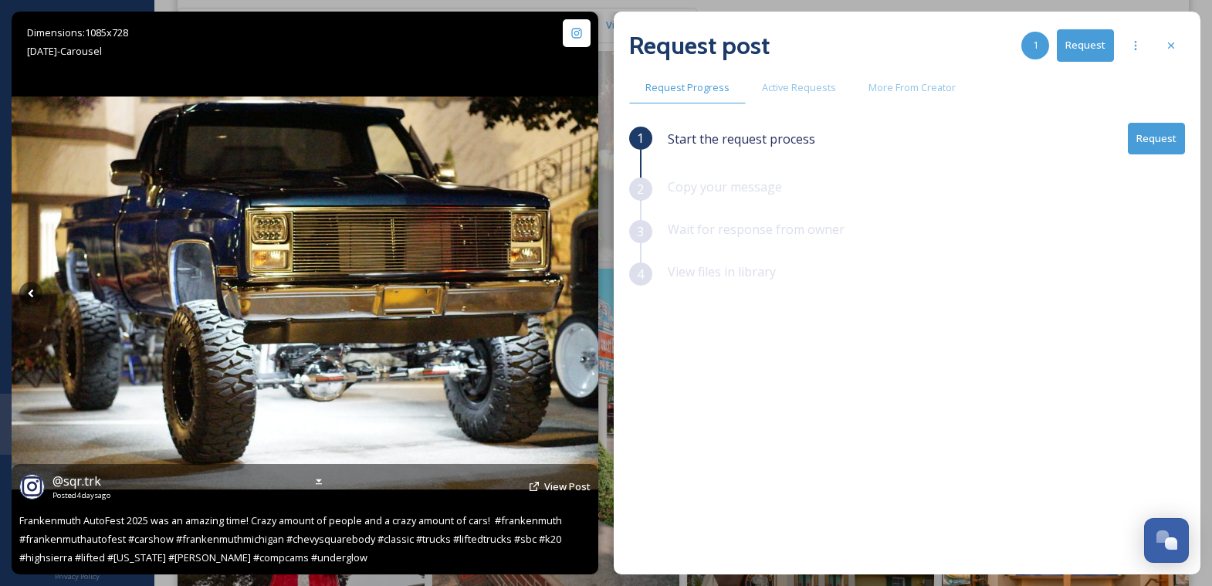
click at [574, 295] on icon at bounding box center [579, 293] width 23 height 23
click at [32, 289] on icon at bounding box center [30, 293] width 23 height 23
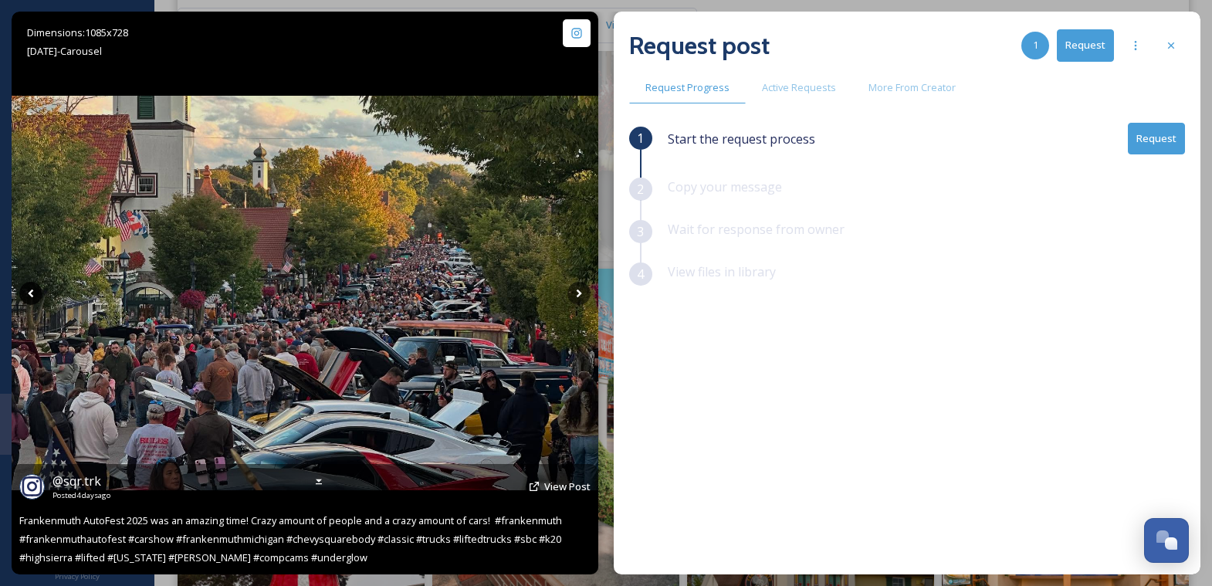
click at [32, 289] on icon at bounding box center [30, 293] width 23 height 23
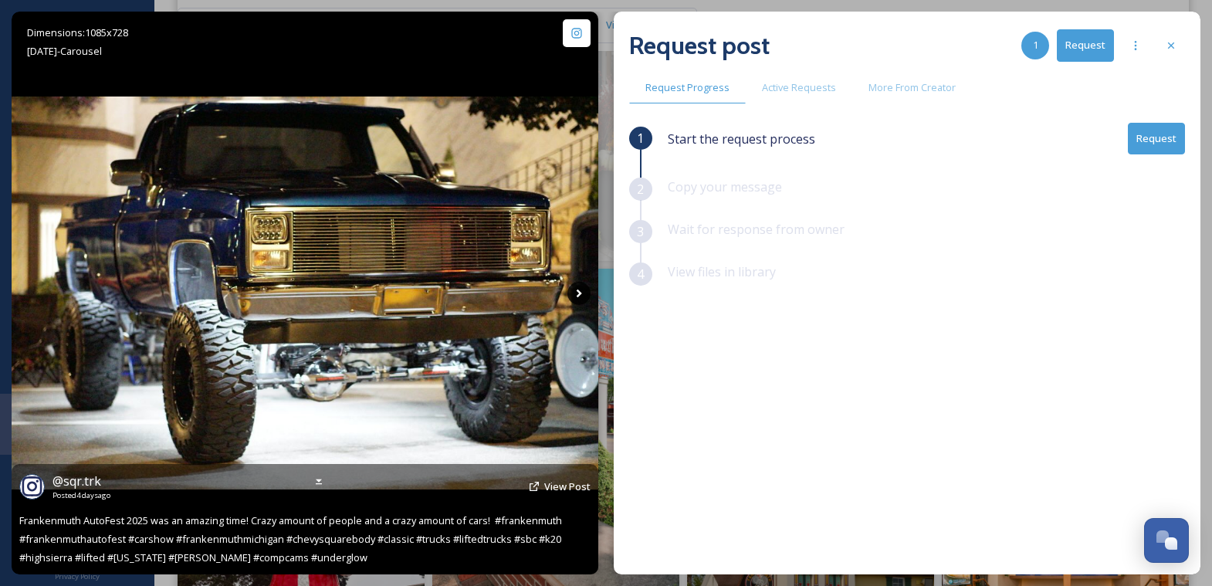
click at [574, 296] on icon at bounding box center [579, 293] width 23 height 23
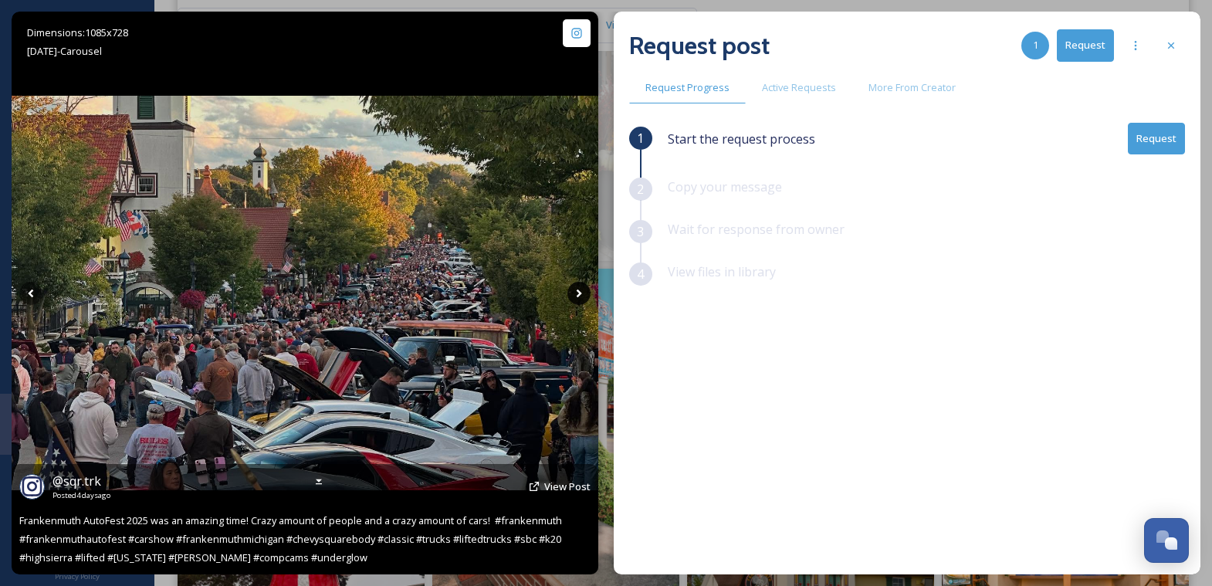
click at [574, 296] on icon at bounding box center [579, 293] width 23 height 23
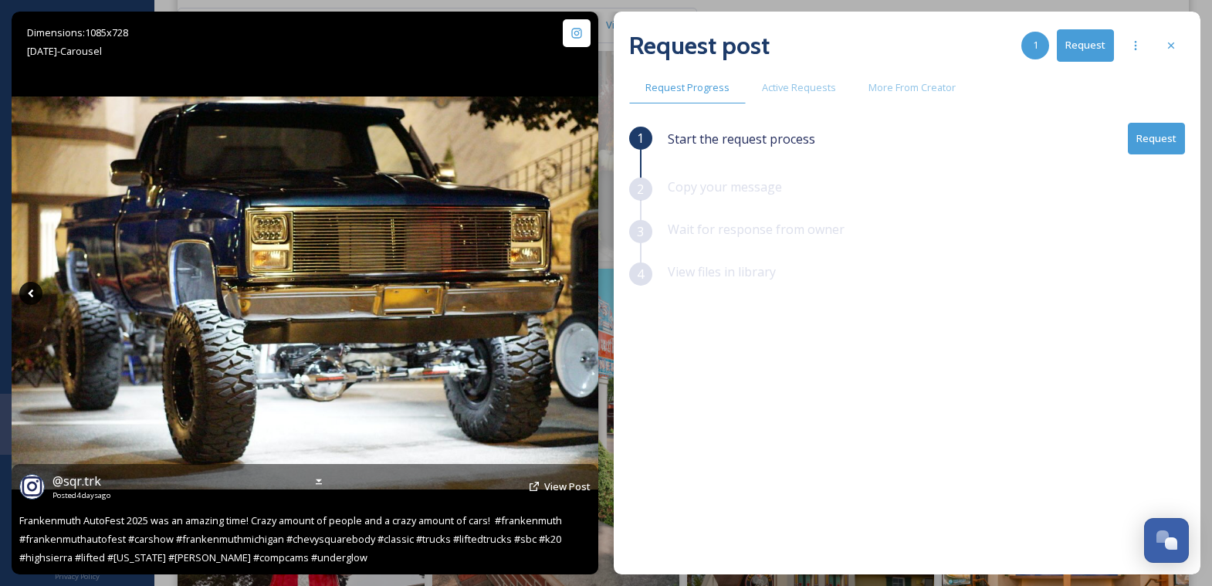
click at [31, 300] on icon at bounding box center [30, 293] width 23 height 23
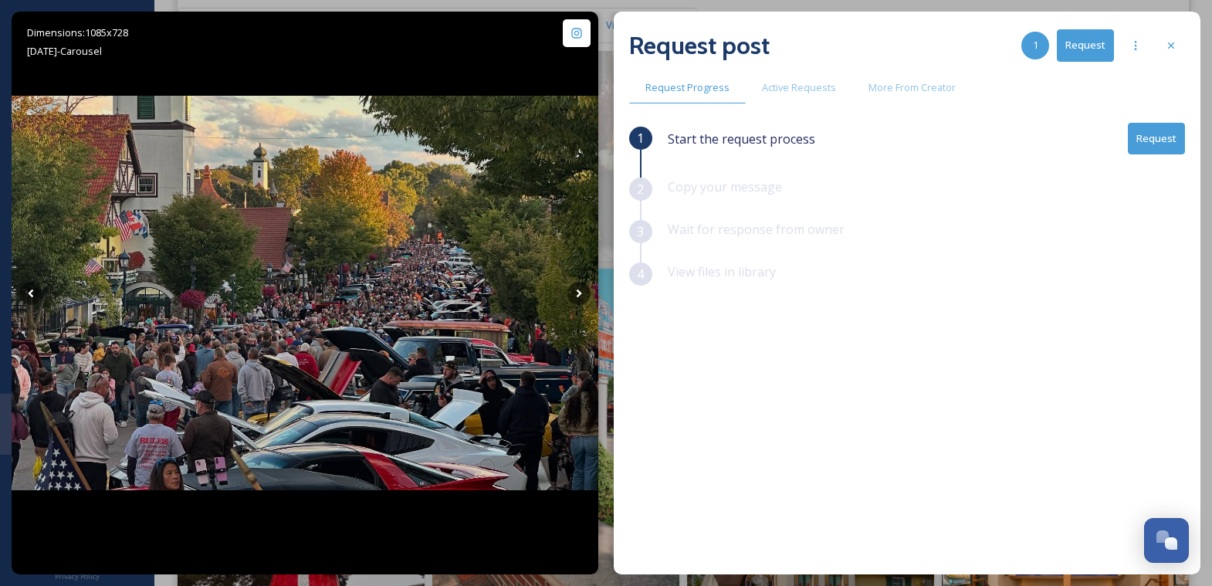
click at [1171, 127] on button "Request" at bounding box center [1156, 139] width 57 height 32
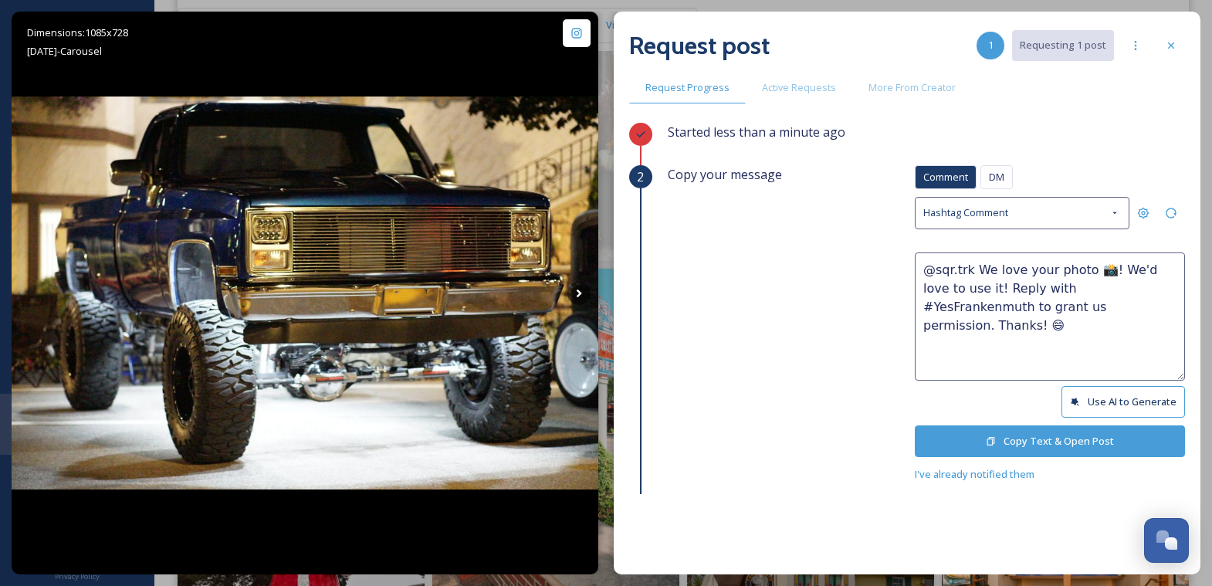
click at [1079, 265] on textarea "@sqr.trk We love your photo 📸! We'd love to use it! Reply with #YesFrankenmuth …" at bounding box center [1050, 316] width 270 height 128
click at [1172, 63] on div "Request post 1 Requesting 1 post" at bounding box center [907, 45] width 556 height 37
click at [1173, 42] on icon at bounding box center [1171, 45] width 12 height 12
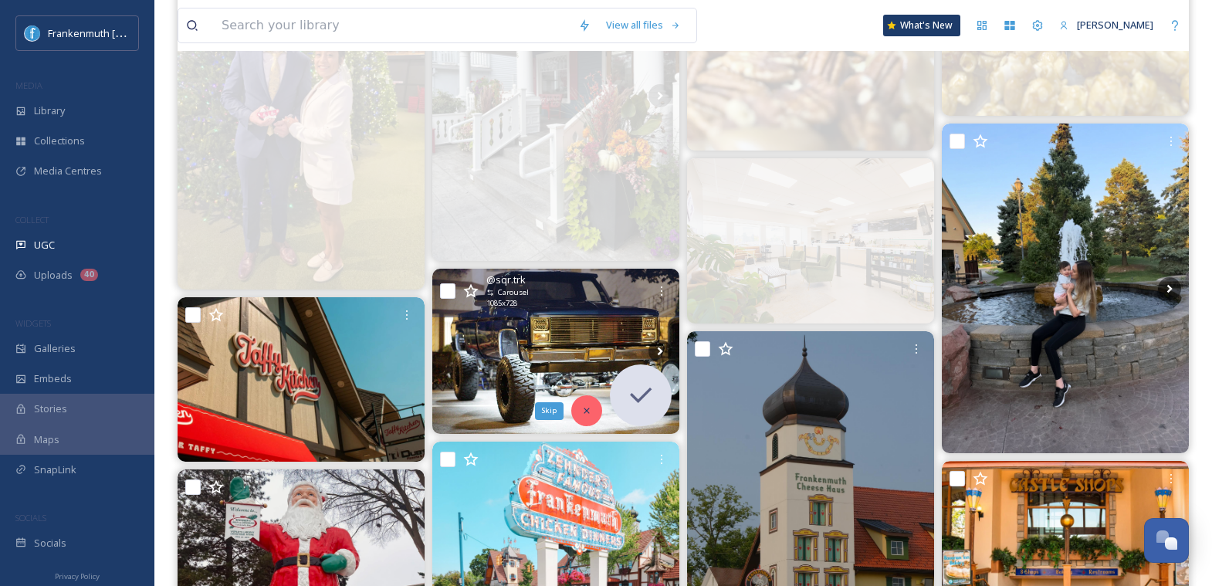
click at [584, 395] on div "Skip" at bounding box center [586, 410] width 31 height 31
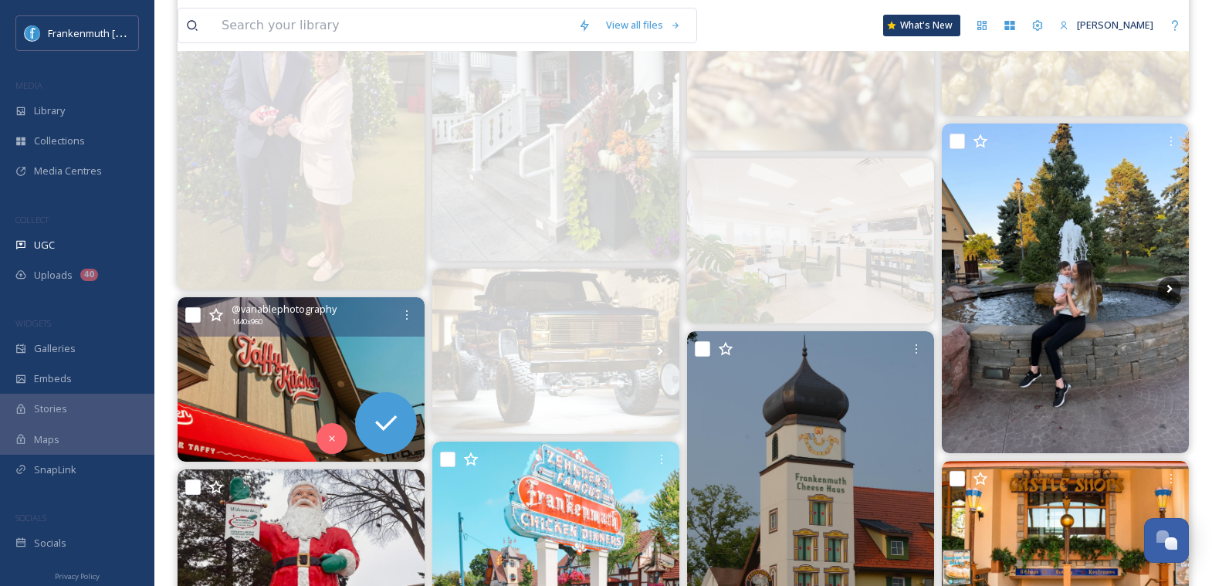
click at [308, 348] on img at bounding box center [301, 379] width 247 height 164
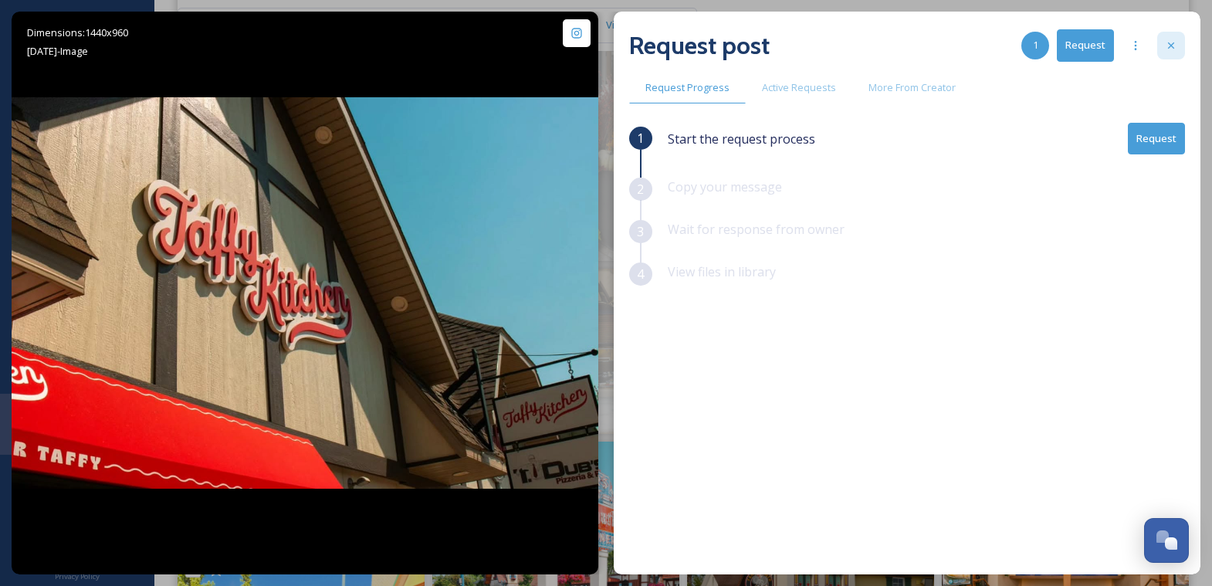
click at [1177, 49] on div at bounding box center [1171, 46] width 28 height 28
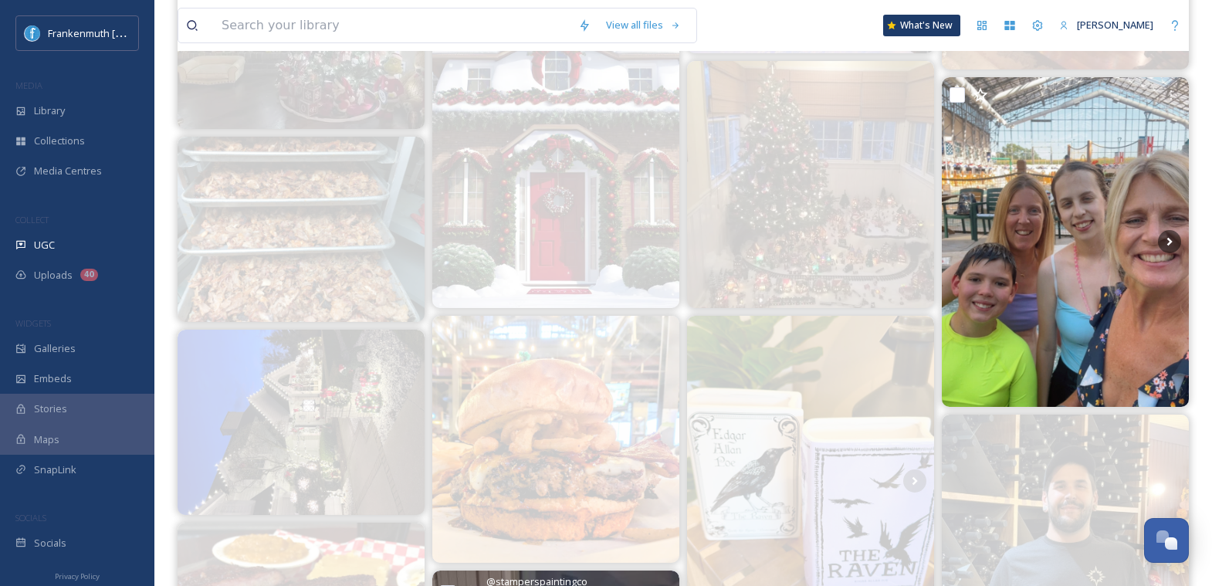
scroll to position [430, 0]
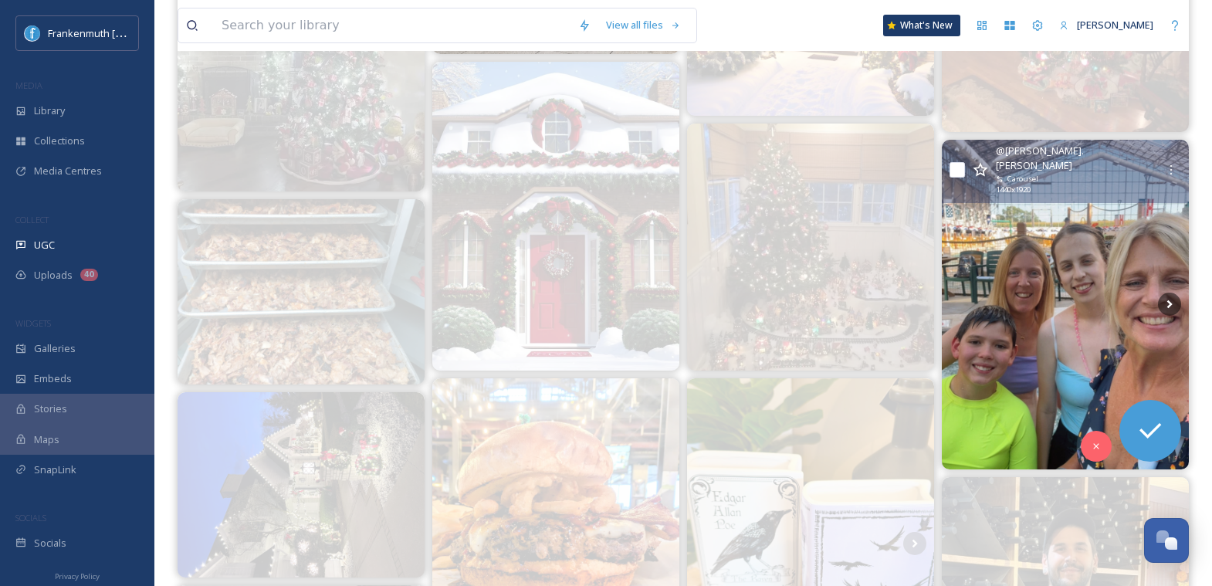
click at [1028, 275] on img at bounding box center [1065, 305] width 247 height 330
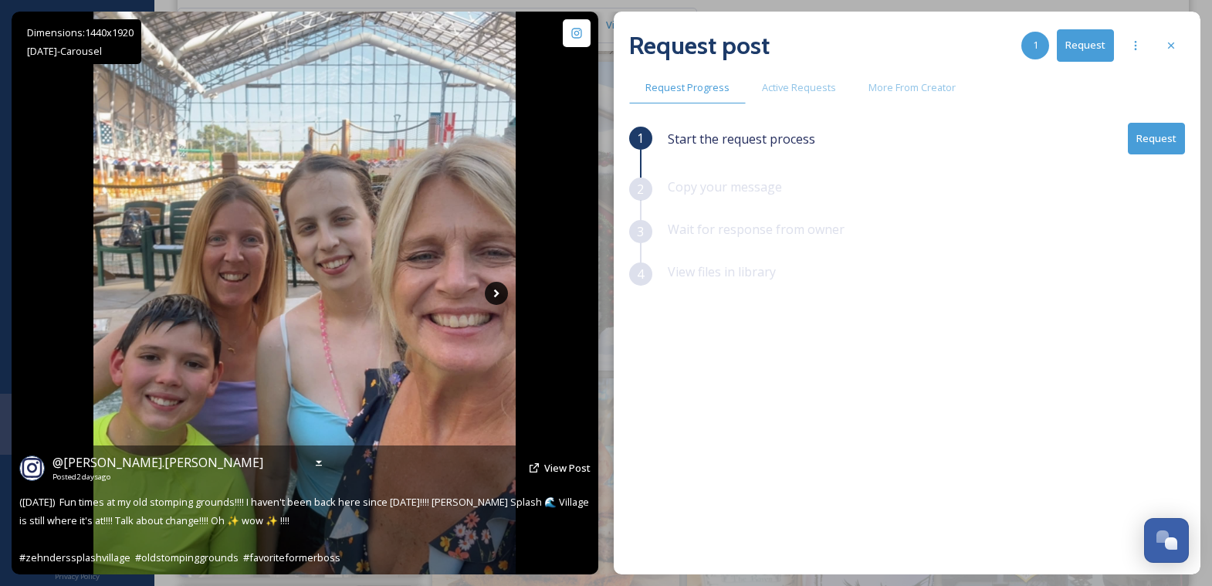
click at [494, 298] on icon at bounding box center [496, 293] width 23 height 23
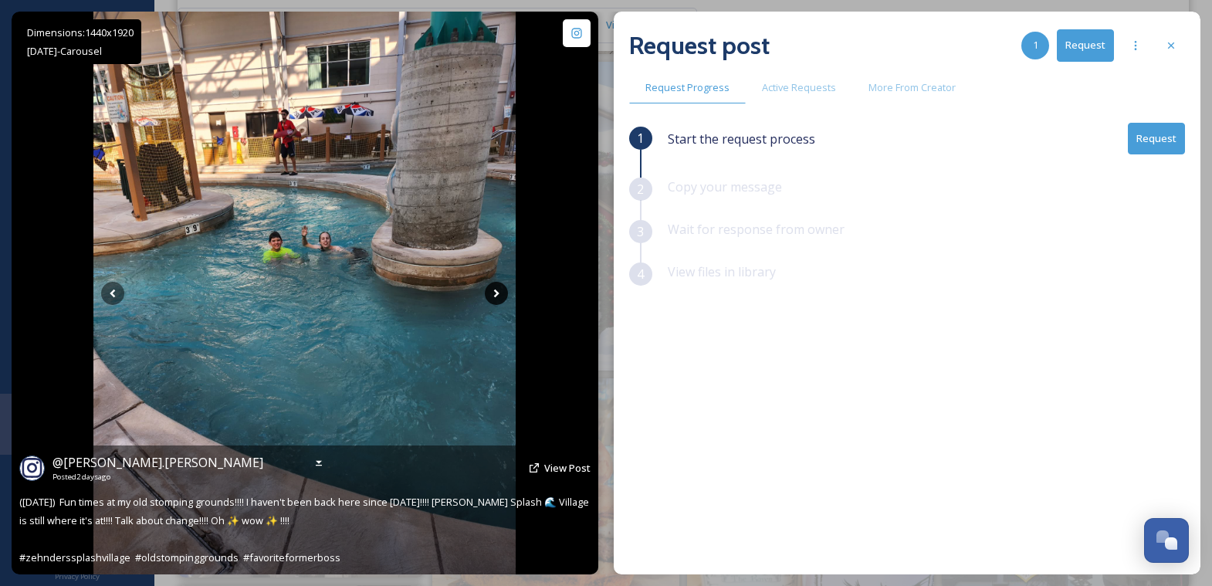
click at [494, 298] on icon at bounding box center [496, 293] width 23 height 23
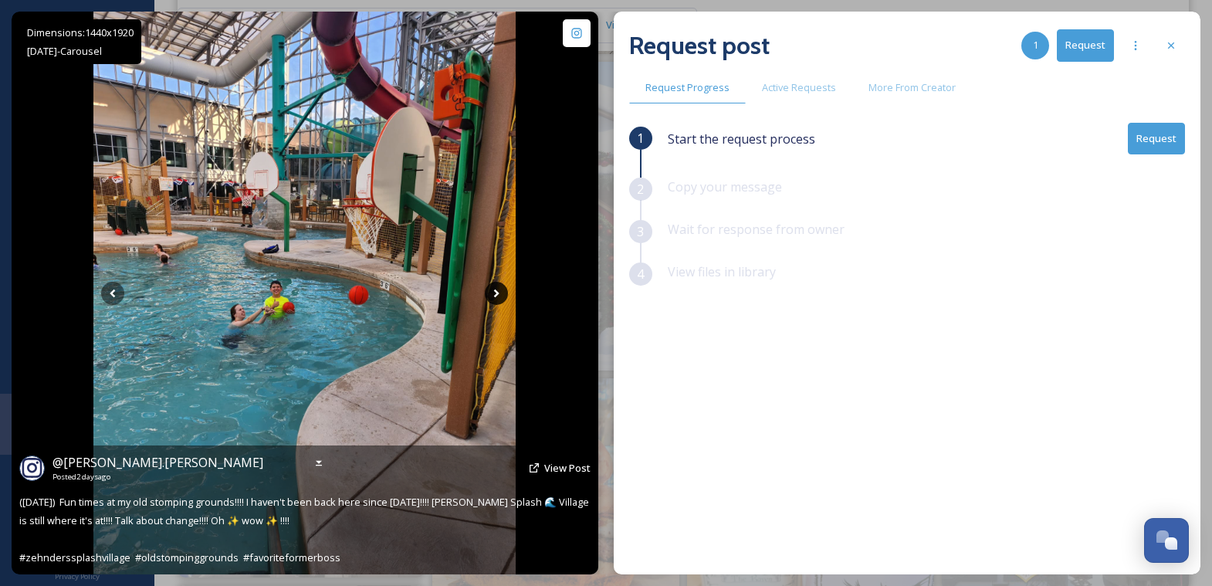
click at [496, 294] on icon at bounding box center [496, 293] width 5 height 8
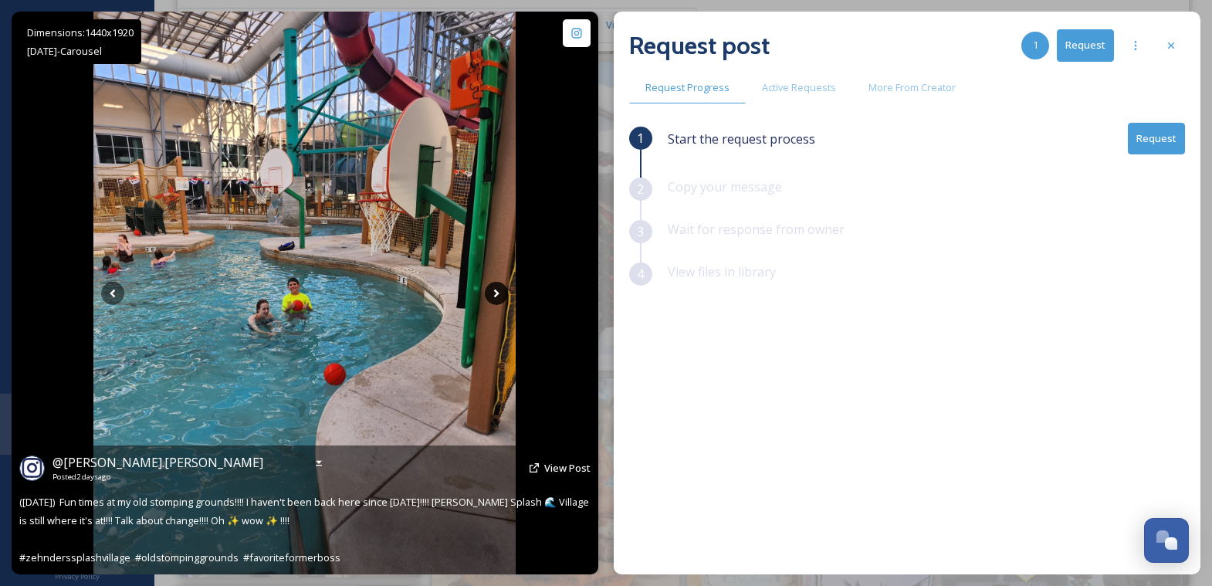
click at [496, 294] on icon at bounding box center [496, 293] width 5 height 8
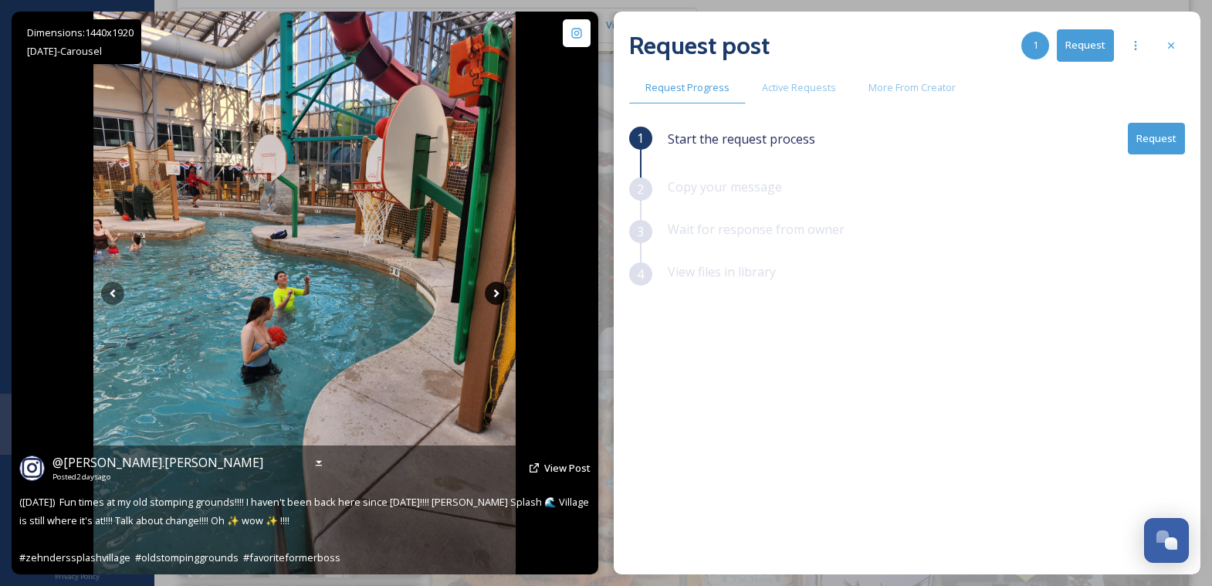
click at [496, 294] on icon at bounding box center [496, 293] width 5 height 8
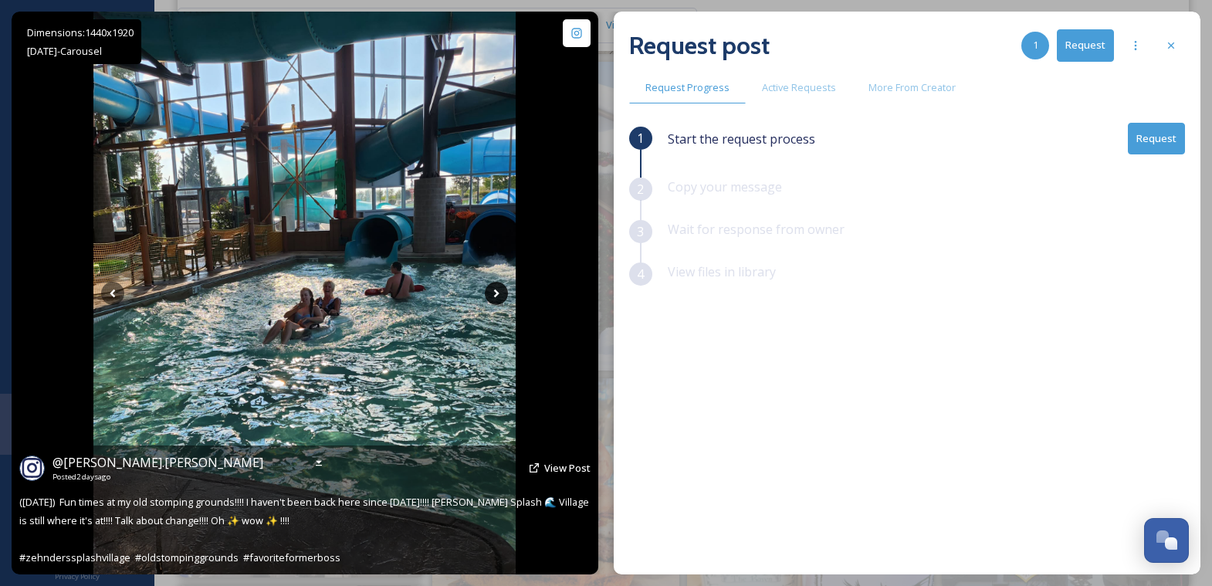
click at [496, 294] on icon at bounding box center [496, 293] width 5 height 8
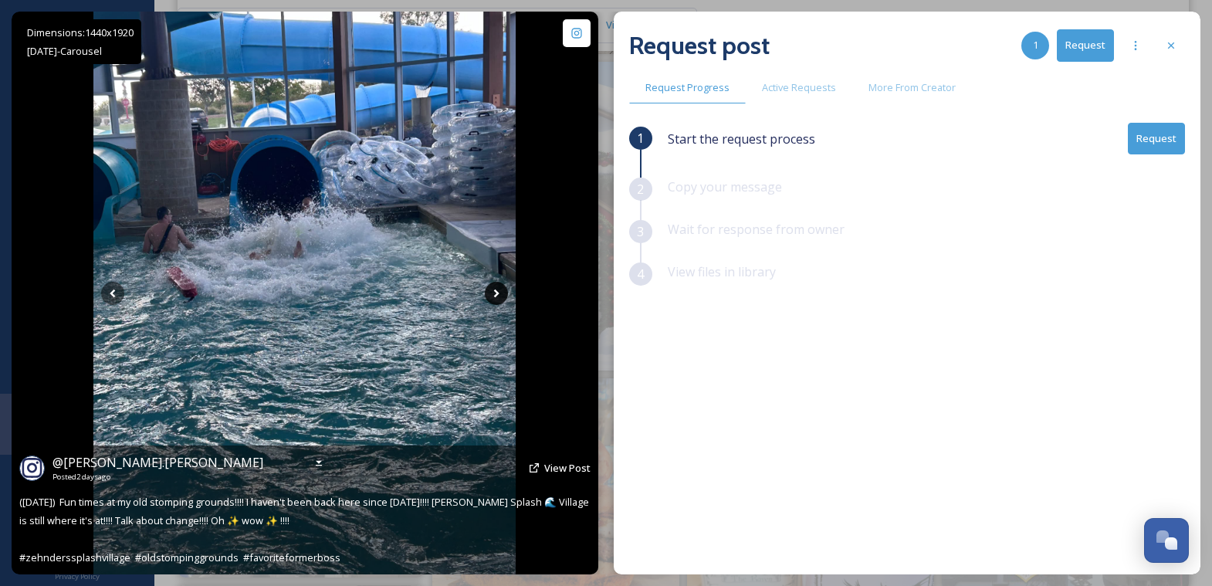
click at [496, 294] on icon at bounding box center [496, 293] width 5 height 8
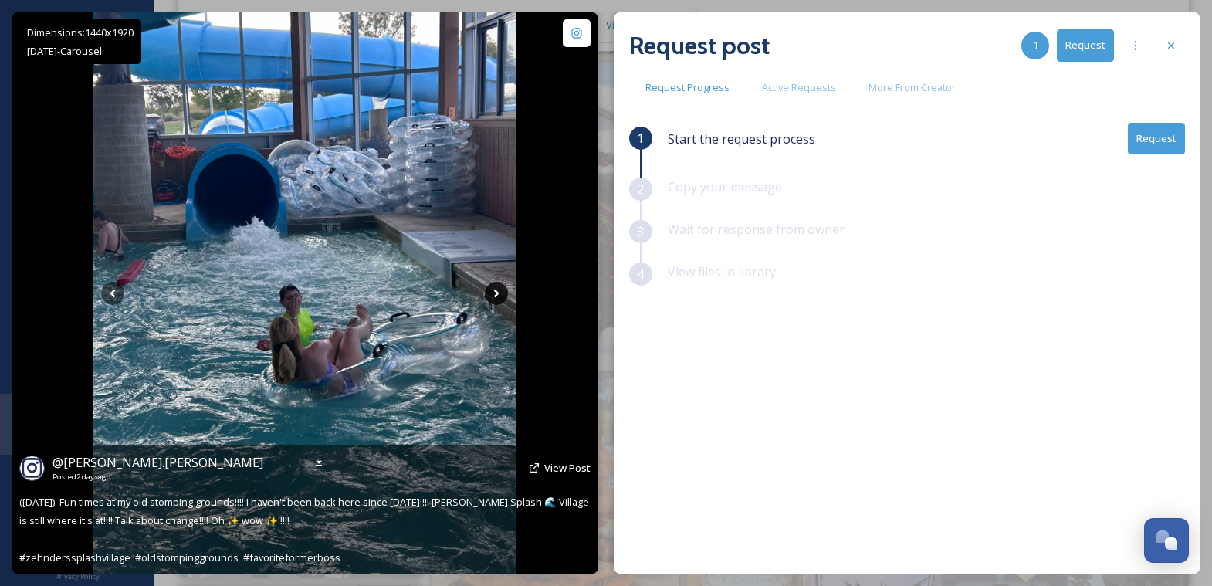
click at [496, 294] on icon at bounding box center [496, 293] width 5 height 8
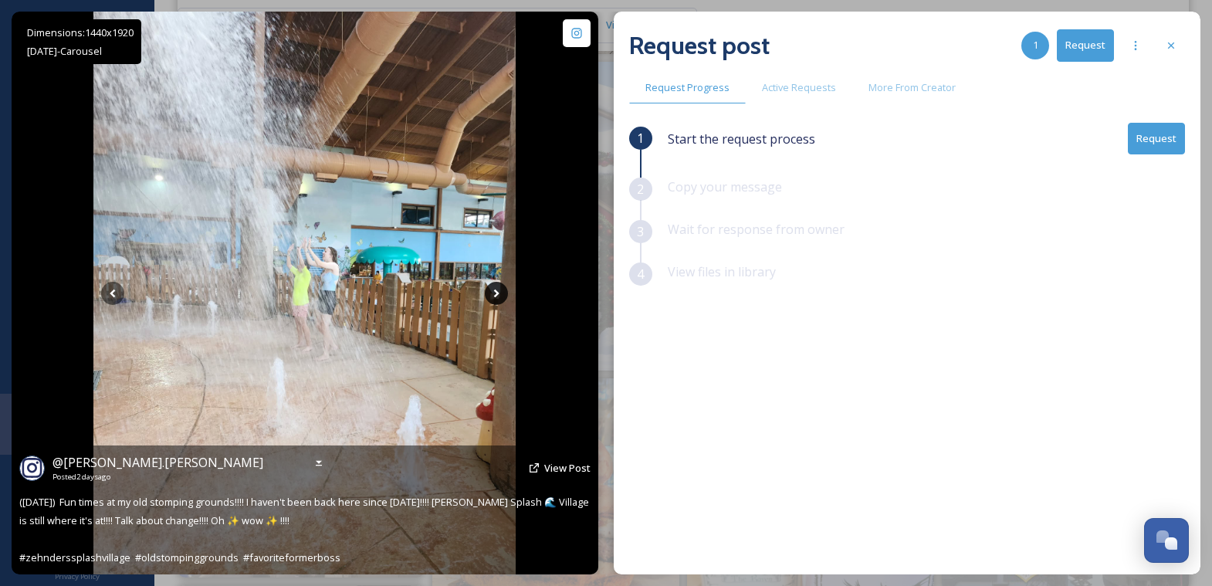
click at [496, 294] on icon at bounding box center [496, 293] width 5 height 8
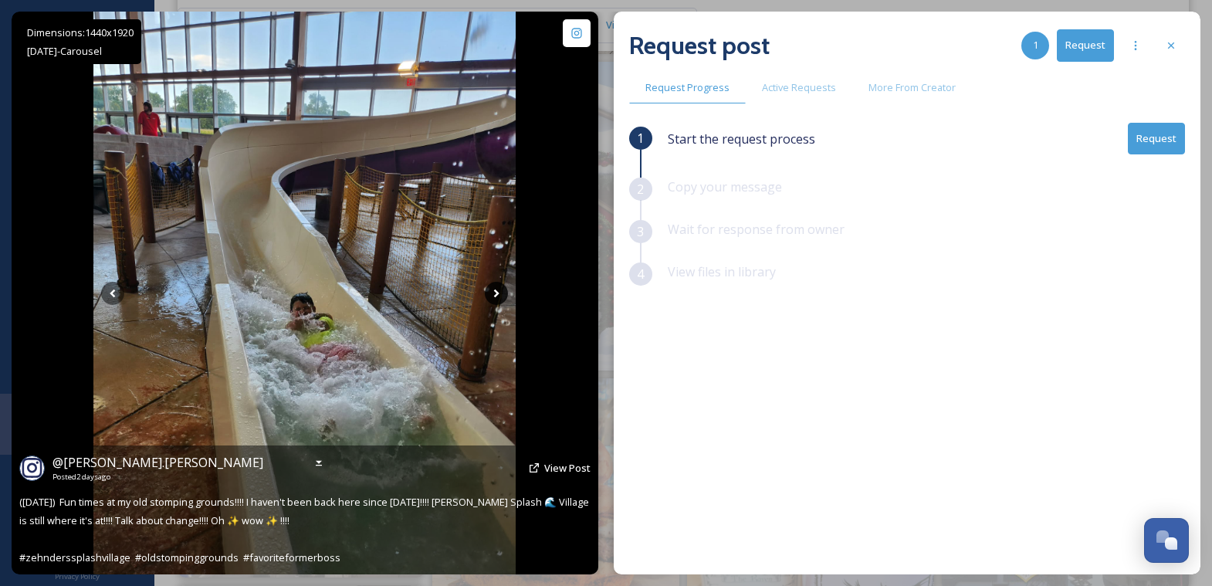
click at [496, 294] on icon at bounding box center [496, 293] width 5 height 8
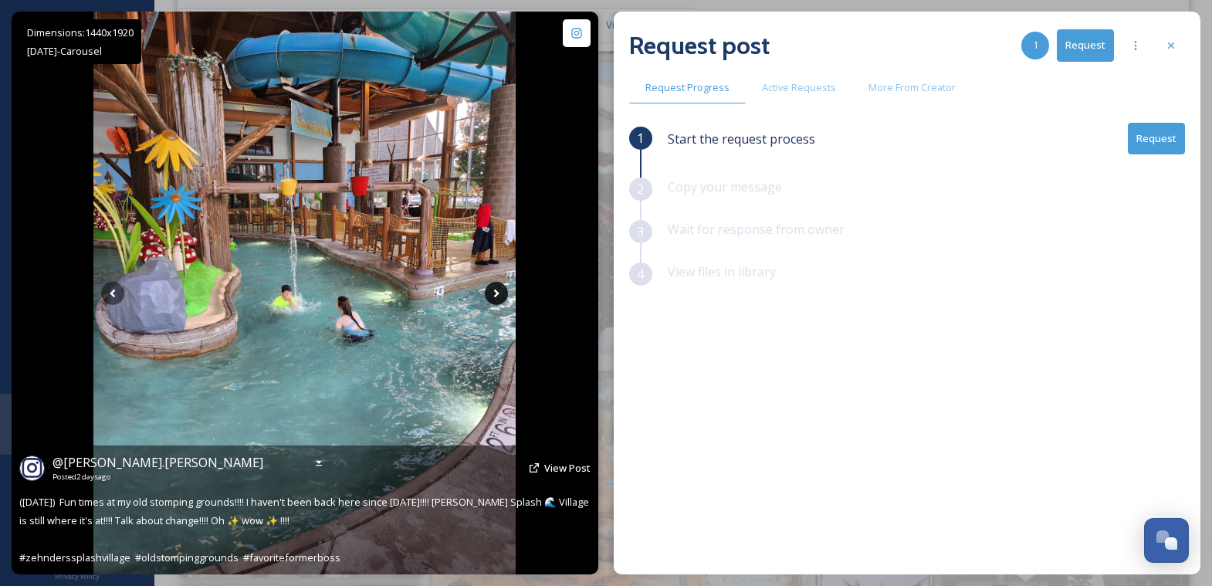
click at [496, 294] on icon at bounding box center [496, 293] width 5 height 8
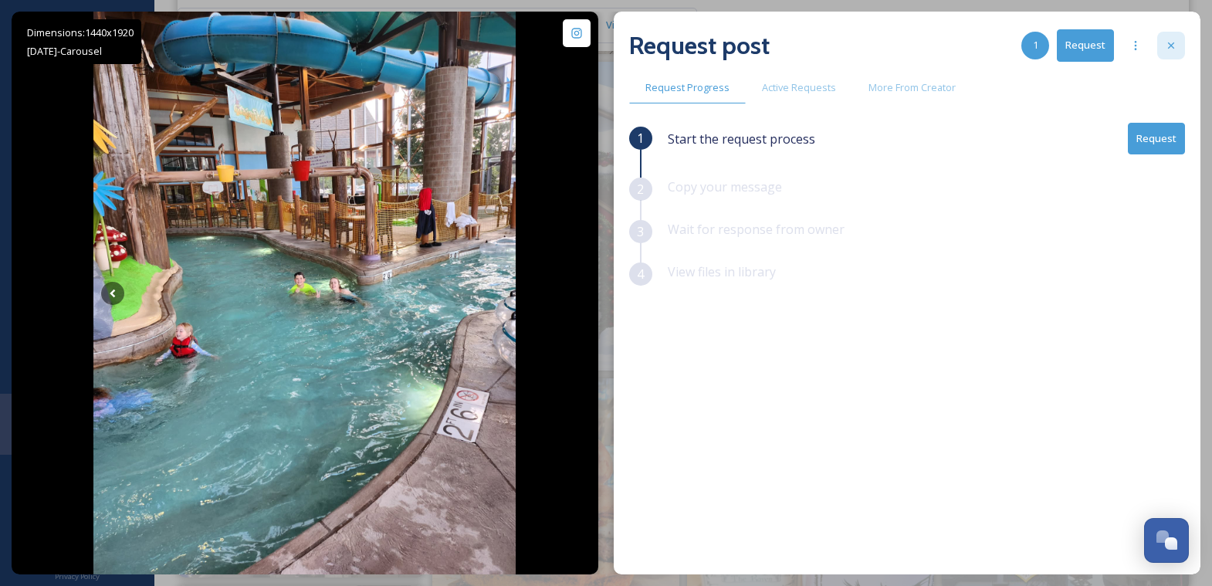
click at [1177, 33] on div at bounding box center [1171, 46] width 28 height 28
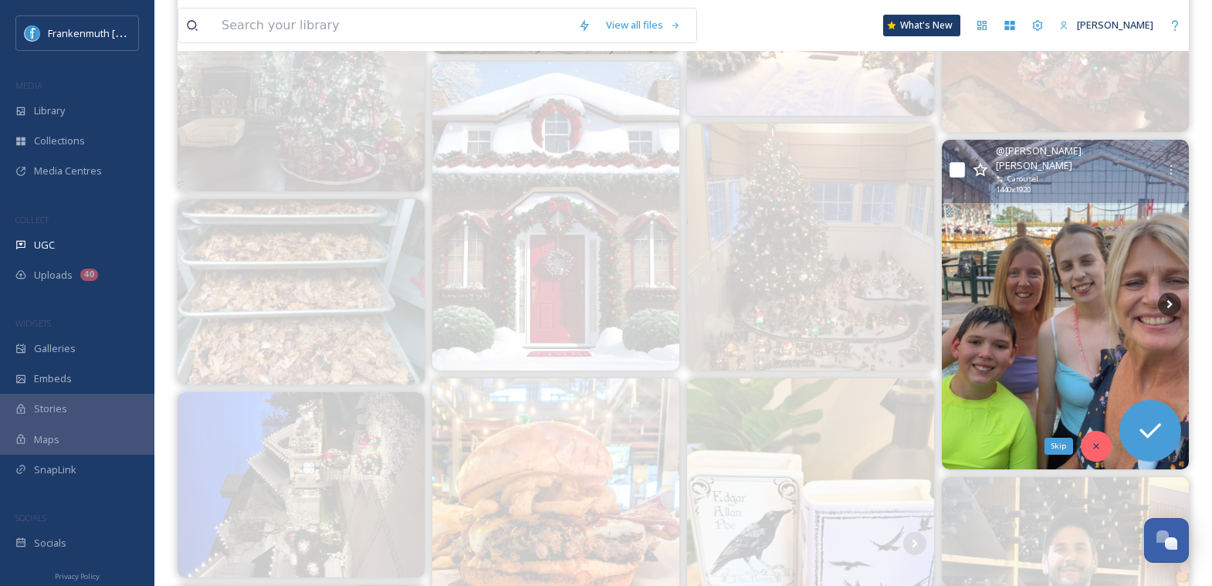
click at [1097, 443] on icon at bounding box center [1095, 445] width 5 height 5
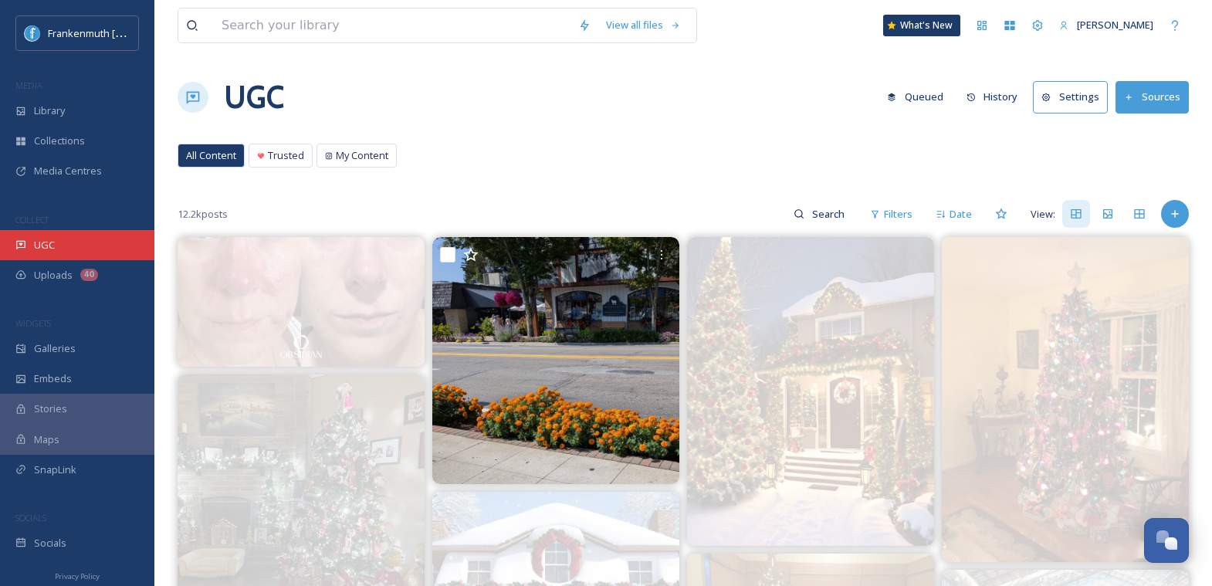
click at [93, 255] on div "UGC" at bounding box center [77, 245] width 154 height 30
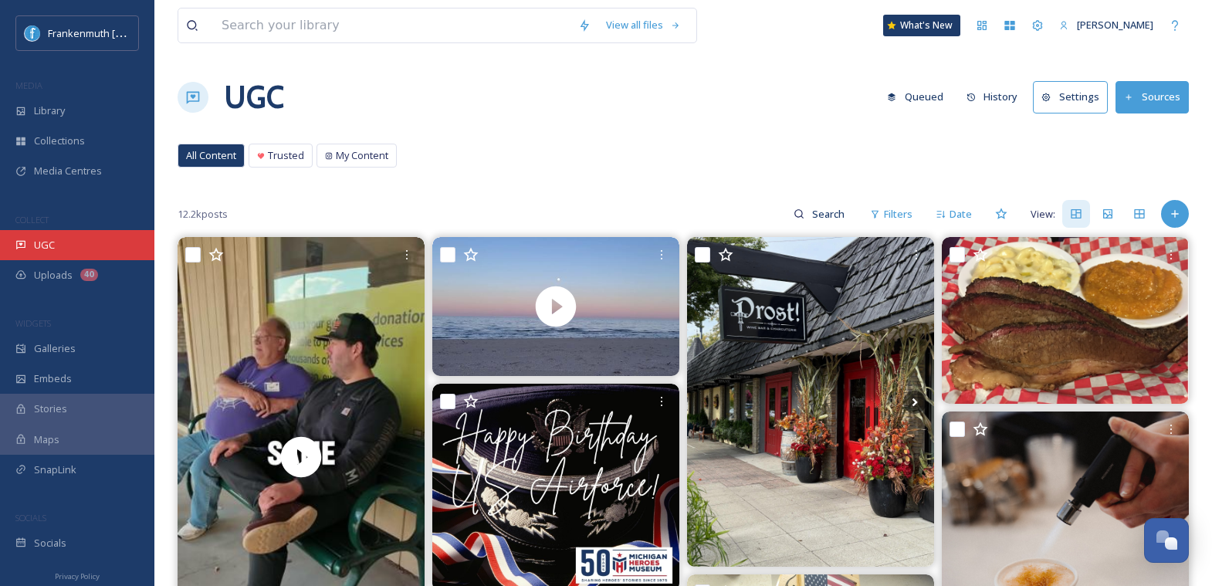
click at [116, 237] on div "UGC" at bounding box center [77, 245] width 154 height 30
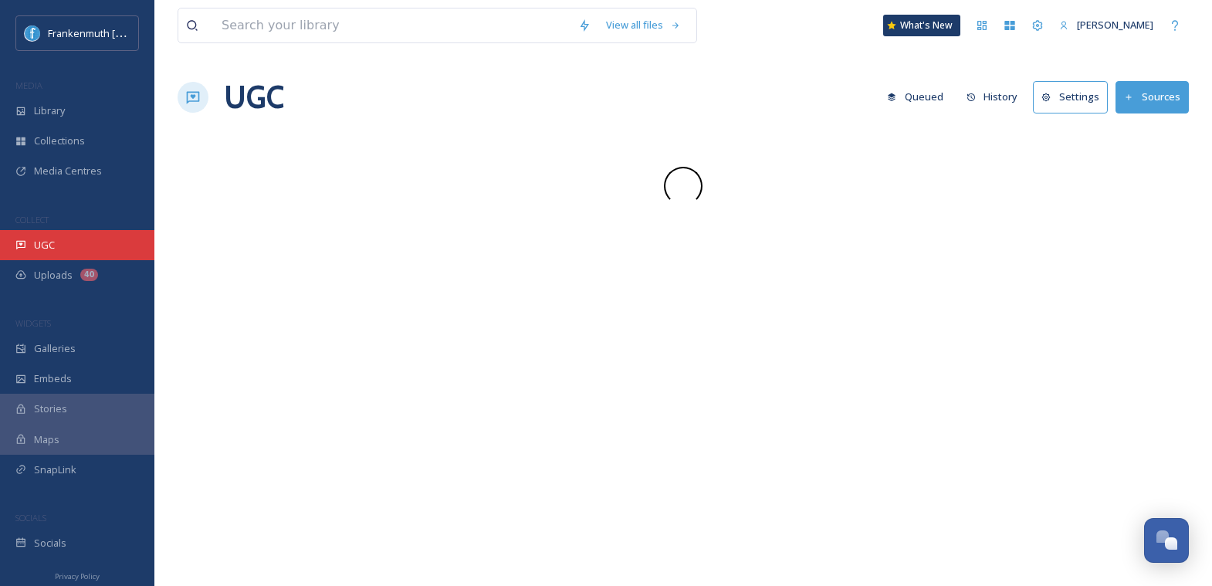
click at [116, 237] on div "UGC" at bounding box center [77, 245] width 154 height 30
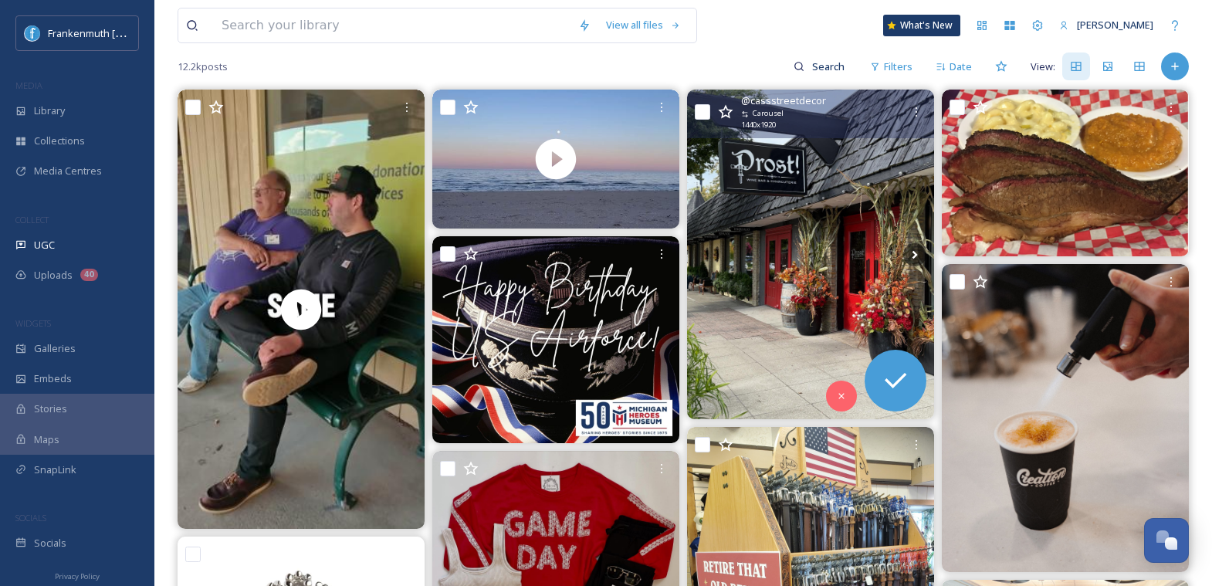
scroll to position [152, 0]
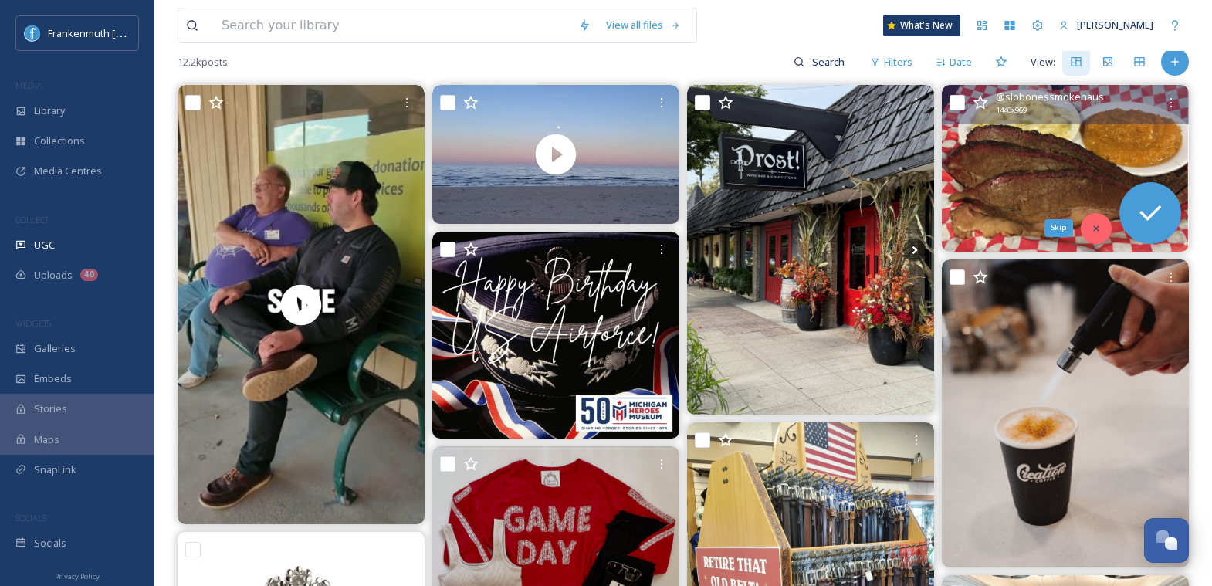
click at [1099, 225] on icon at bounding box center [1096, 228] width 11 height 11
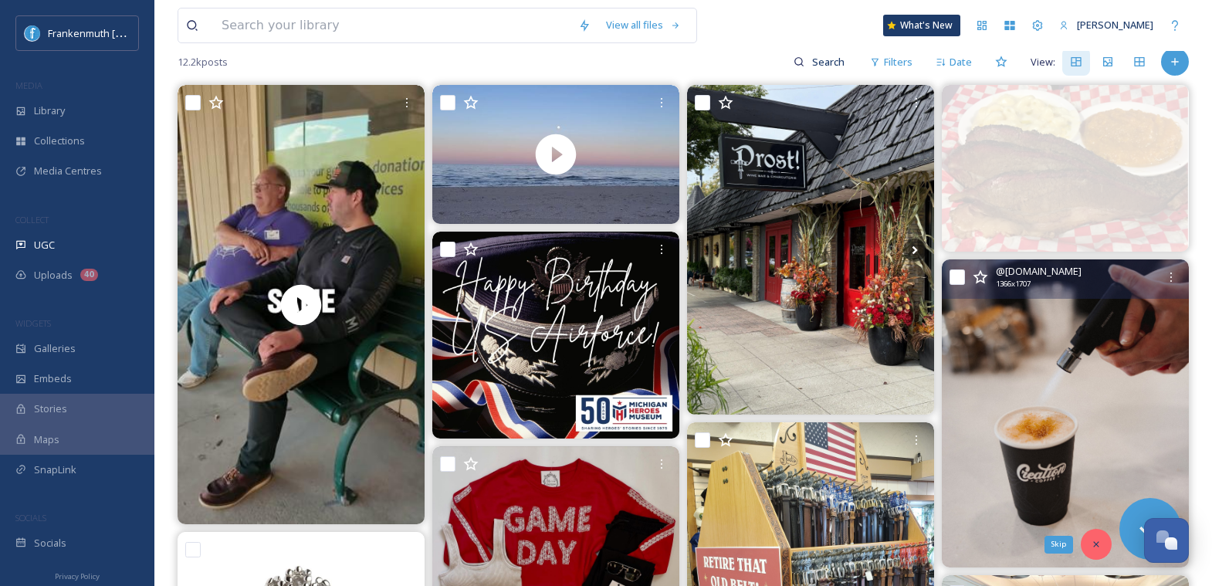
click at [1099, 545] on icon at bounding box center [1096, 544] width 11 height 11
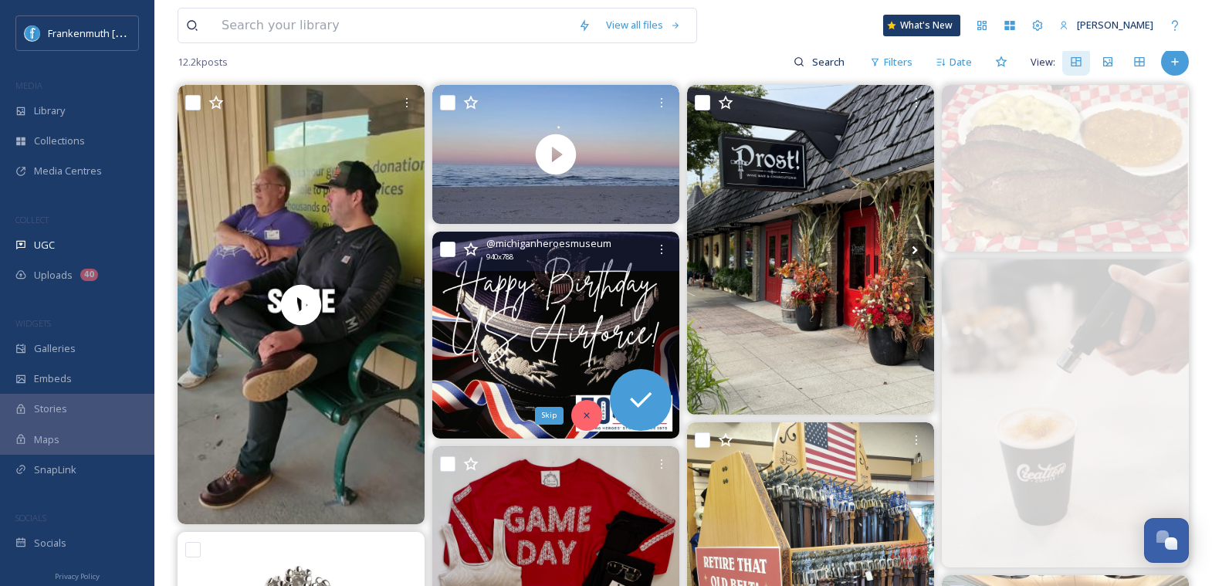
click at [585, 413] on icon at bounding box center [586, 415] width 11 height 11
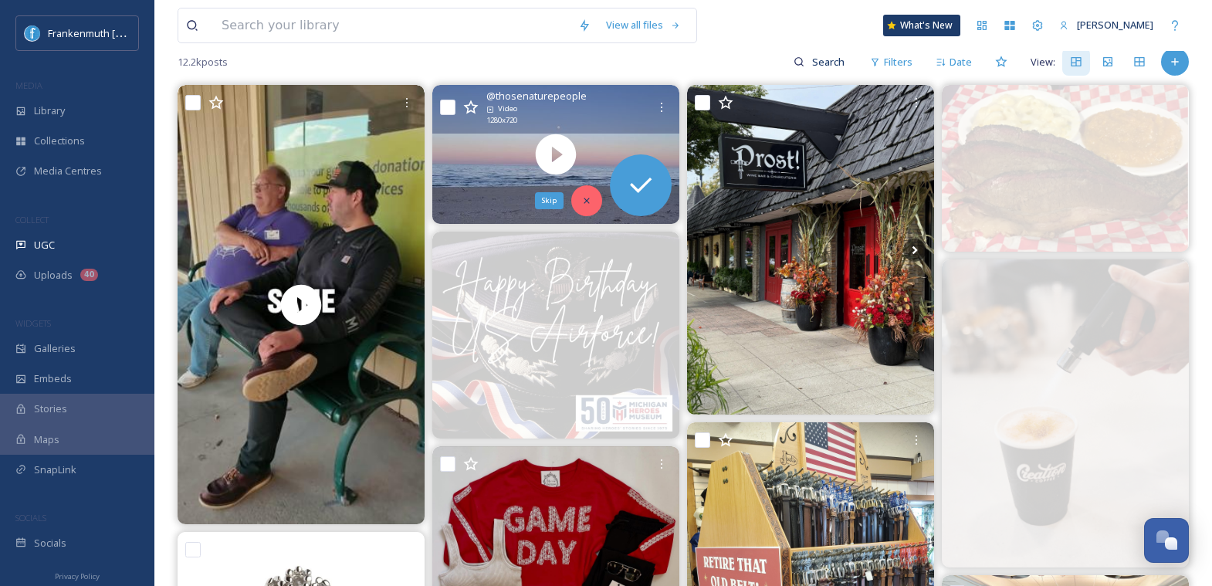
click at [589, 198] on icon at bounding box center [586, 200] width 11 height 11
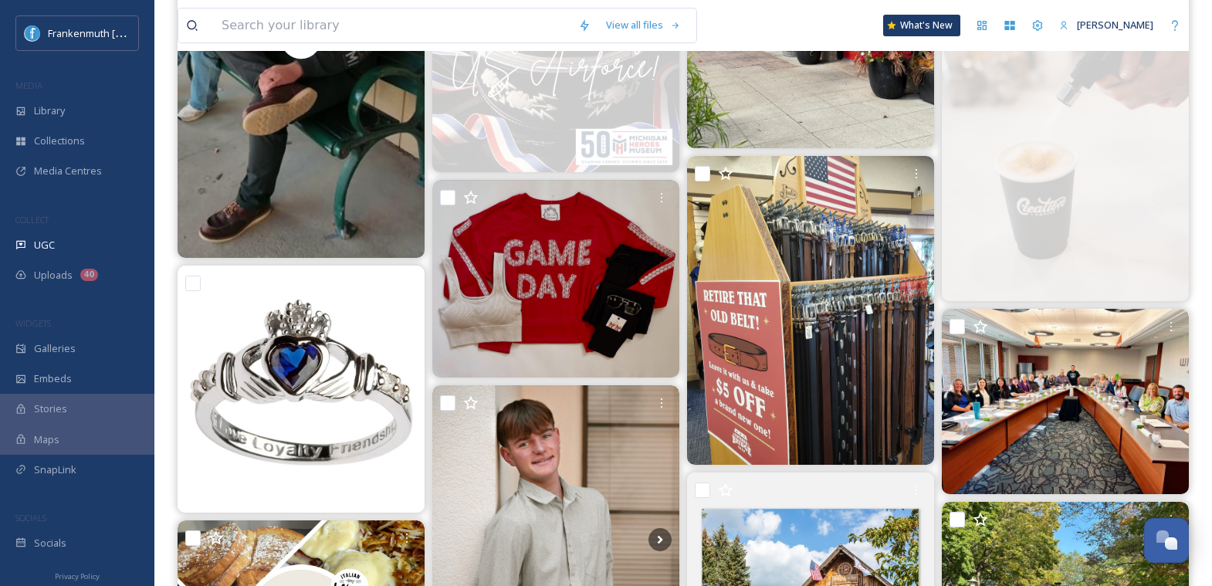
scroll to position [468, 0]
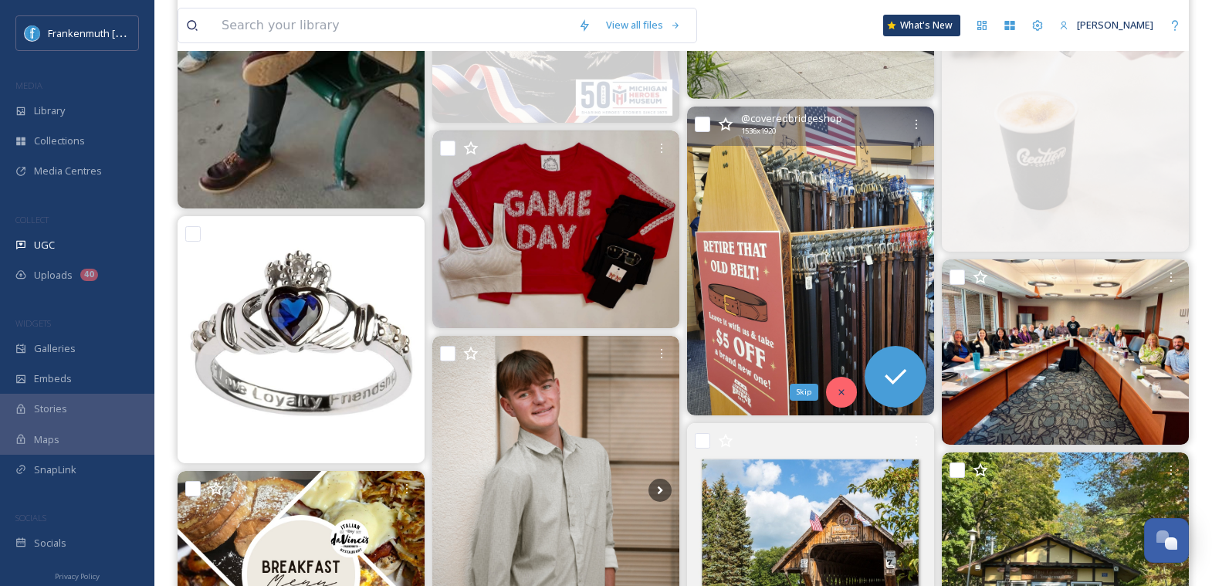
click at [842, 389] on icon at bounding box center [841, 391] width 5 height 5
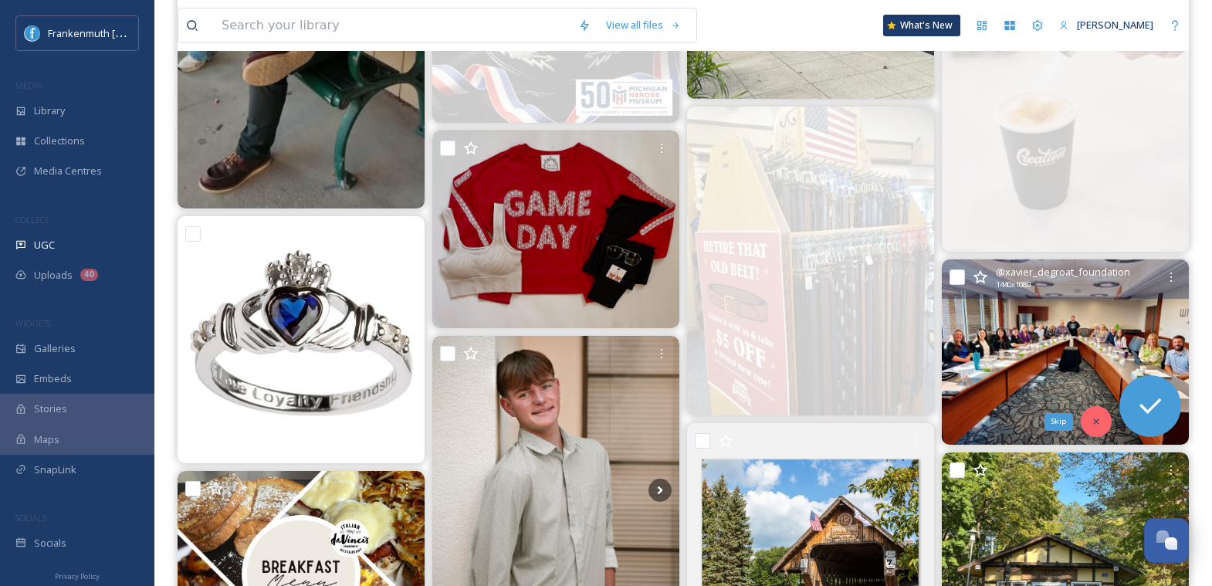
click at [1100, 421] on icon at bounding box center [1096, 421] width 11 height 11
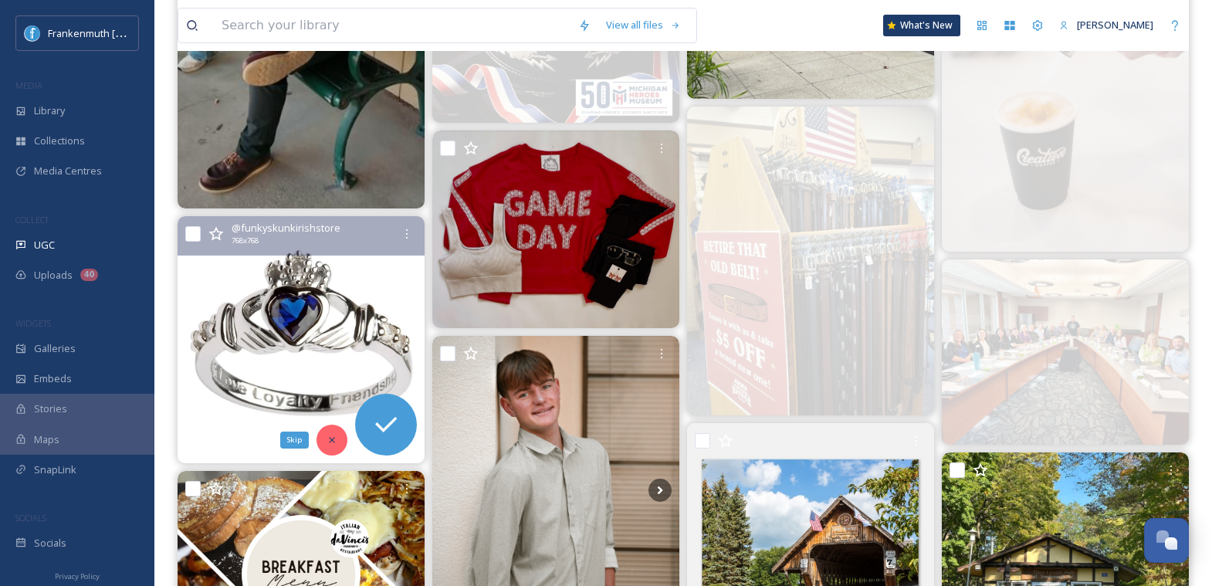
click at [332, 443] on icon at bounding box center [332, 440] width 11 height 11
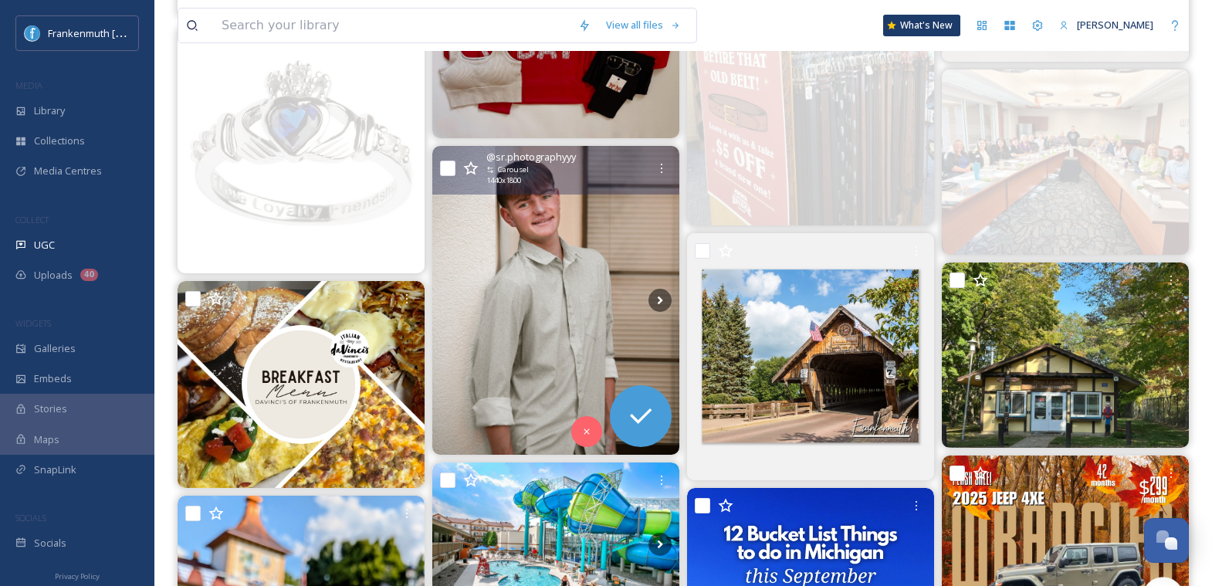
scroll to position [660, 0]
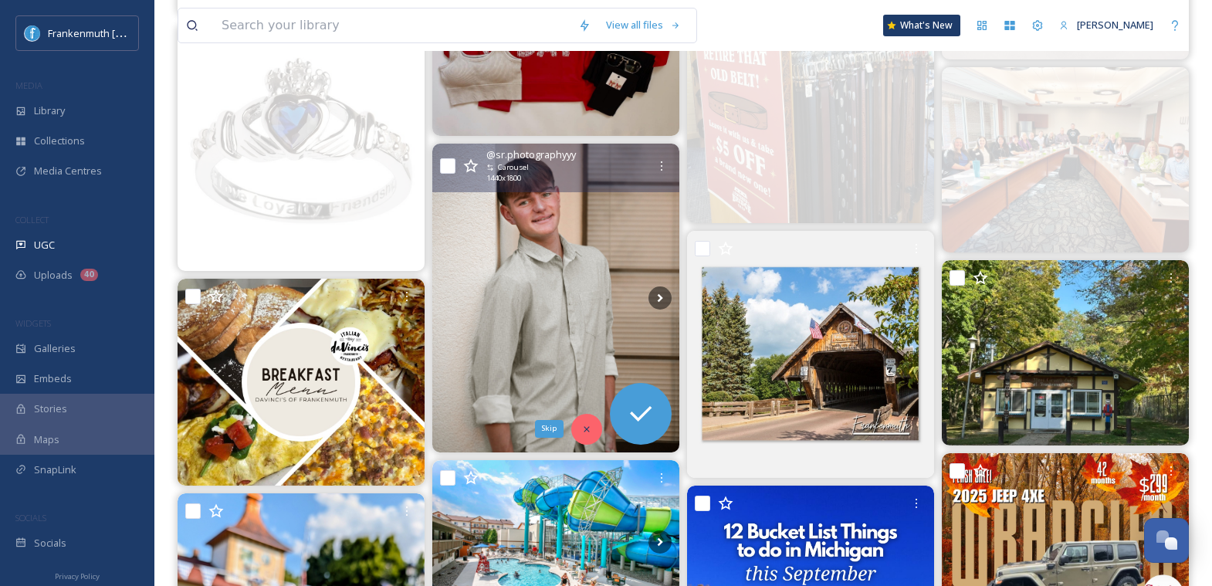
click at [579, 431] on div "Skip" at bounding box center [586, 429] width 31 height 31
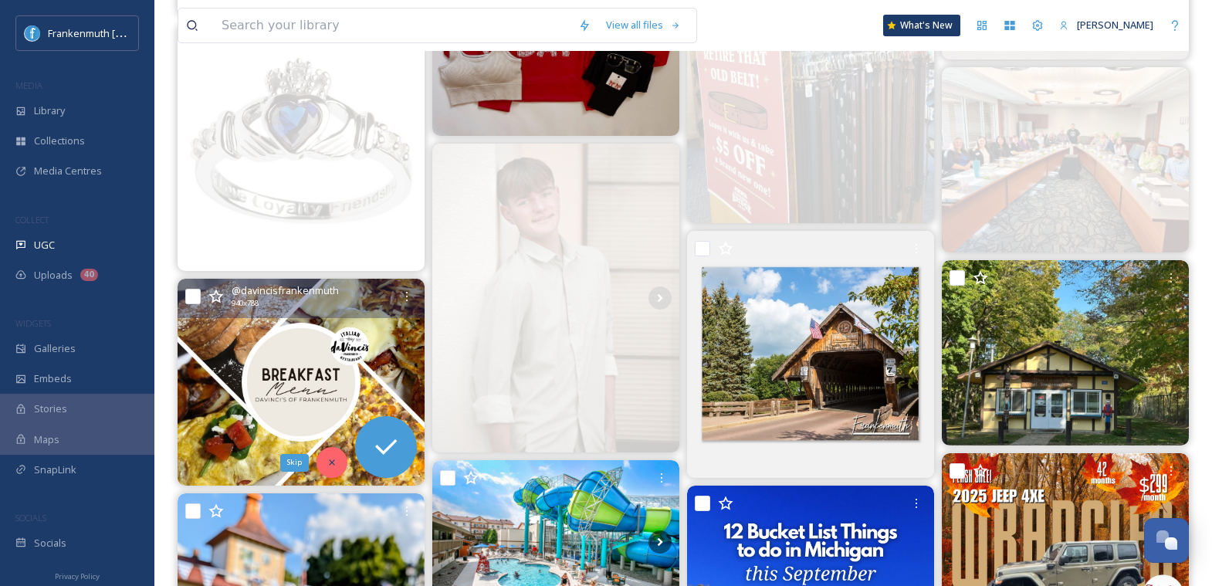
click at [337, 452] on div "Skip" at bounding box center [332, 462] width 31 height 31
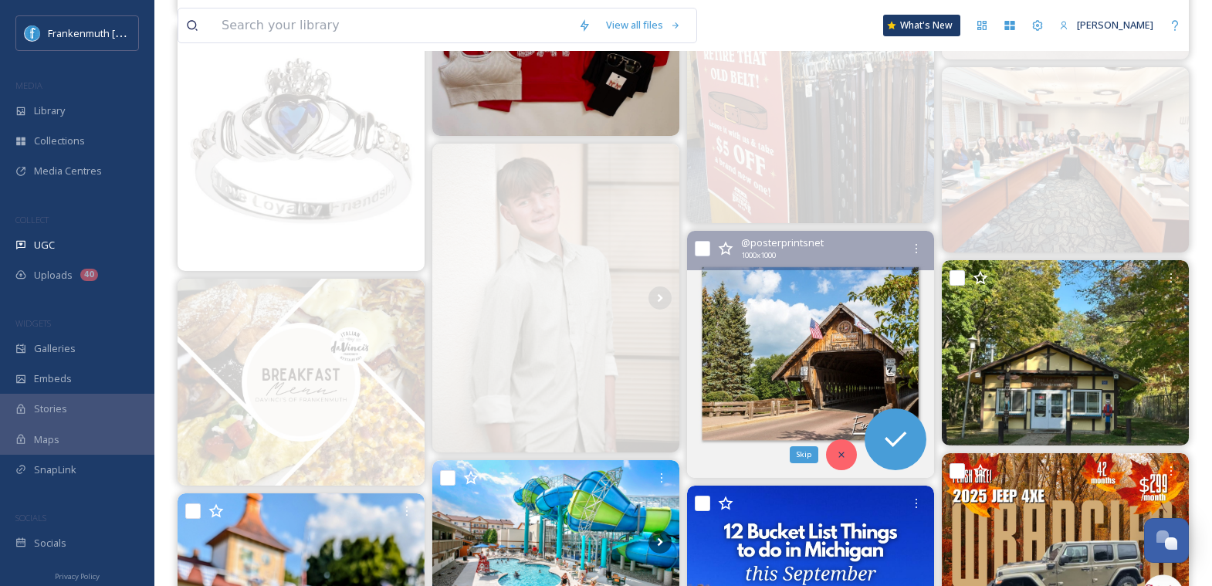
click at [845, 444] on div "Skip" at bounding box center [841, 454] width 31 height 31
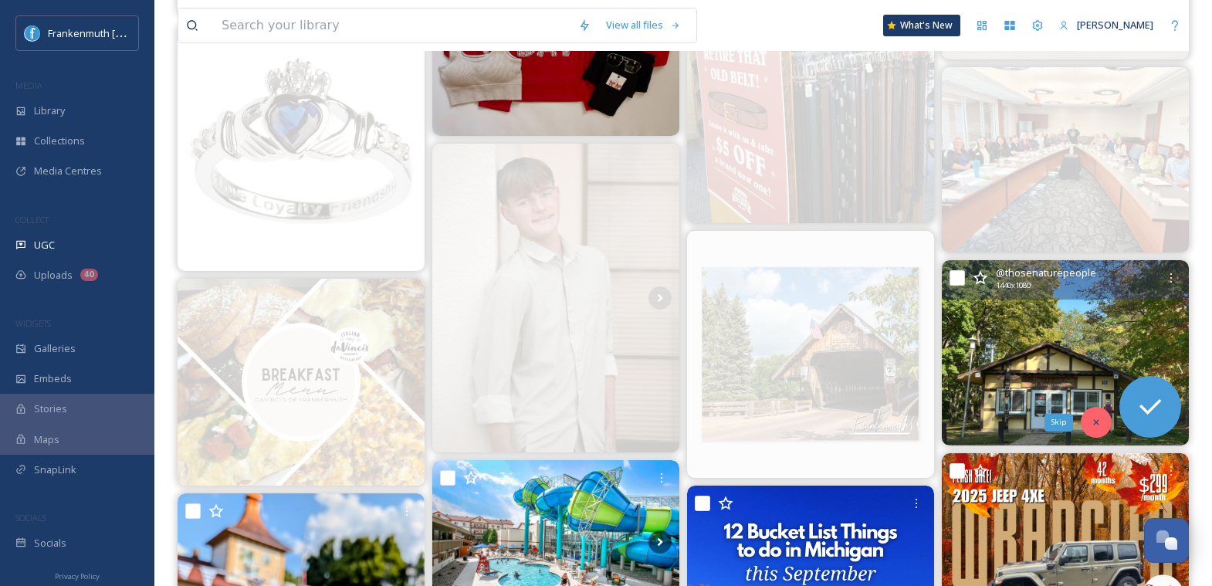
click at [1096, 422] on icon at bounding box center [1095, 422] width 5 height 5
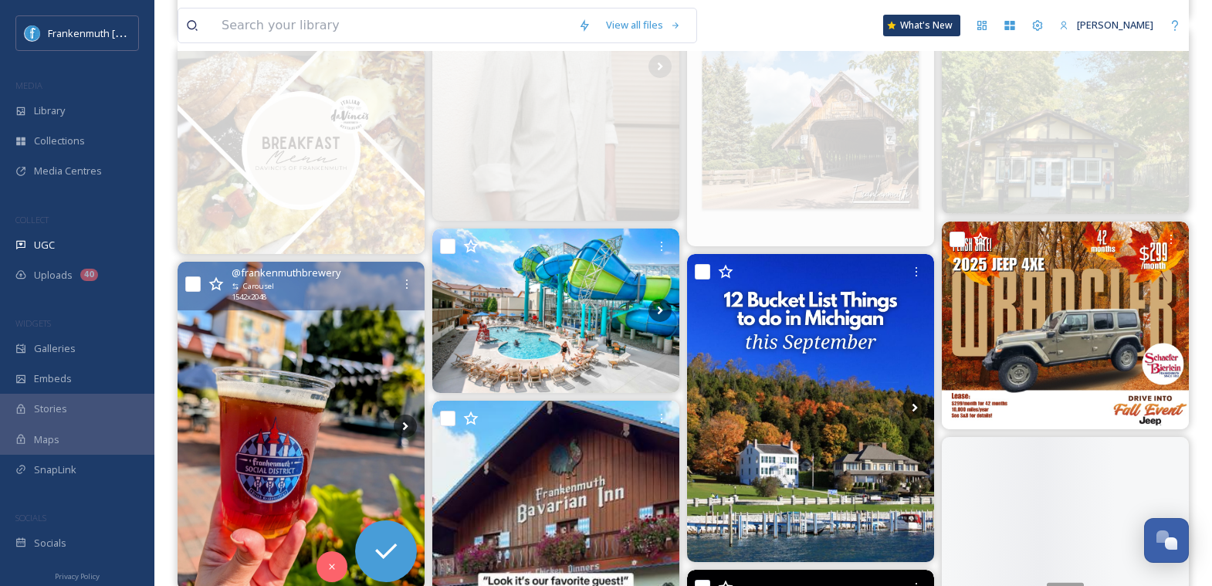
scroll to position [896, 0]
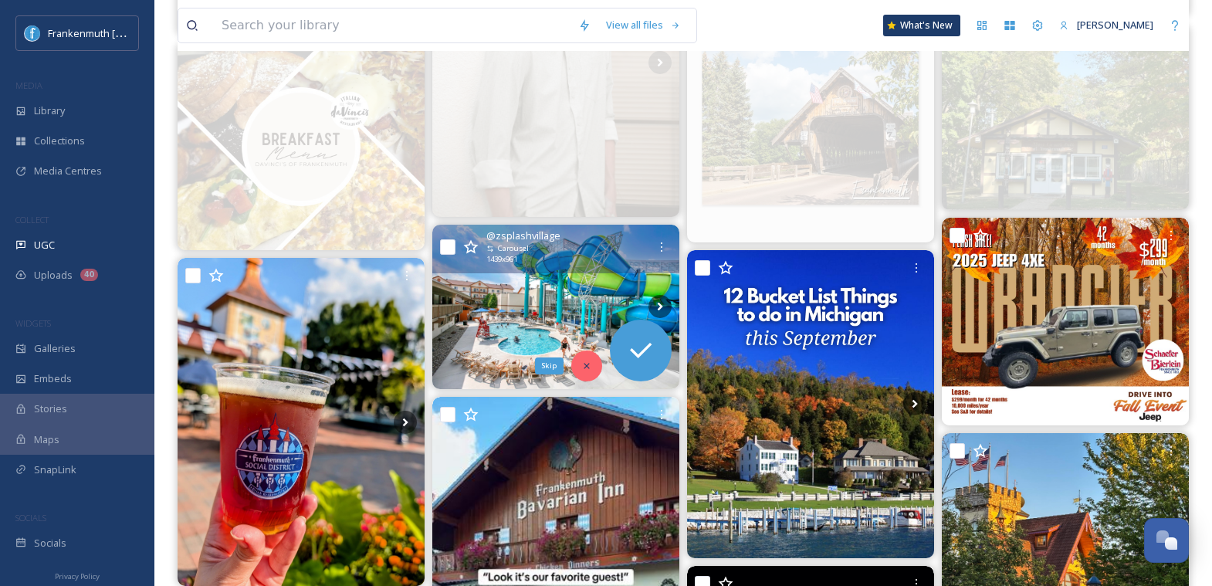
click at [583, 368] on icon at bounding box center [586, 366] width 11 height 11
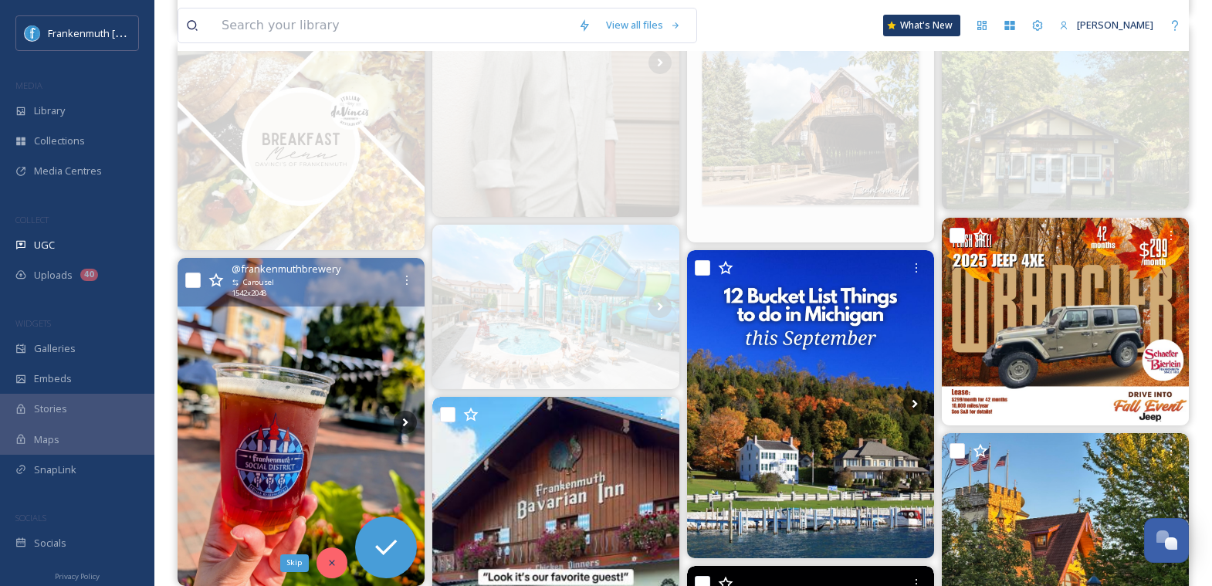
click at [337, 552] on div "Skip" at bounding box center [332, 562] width 31 height 31
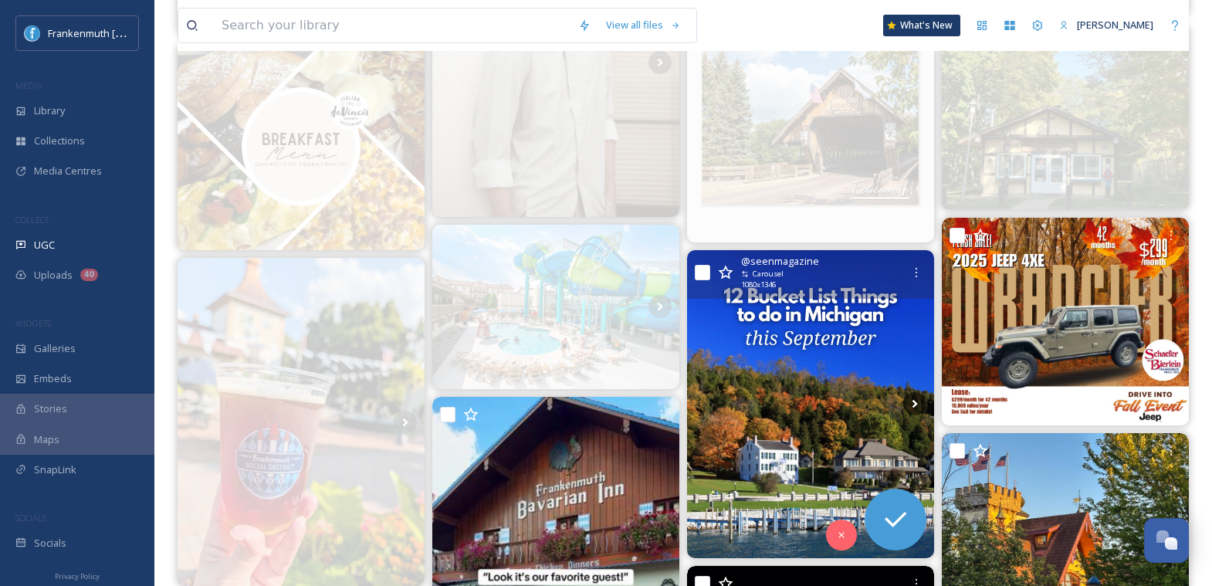
click at [830, 402] on img at bounding box center [810, 404] width 247 height 308
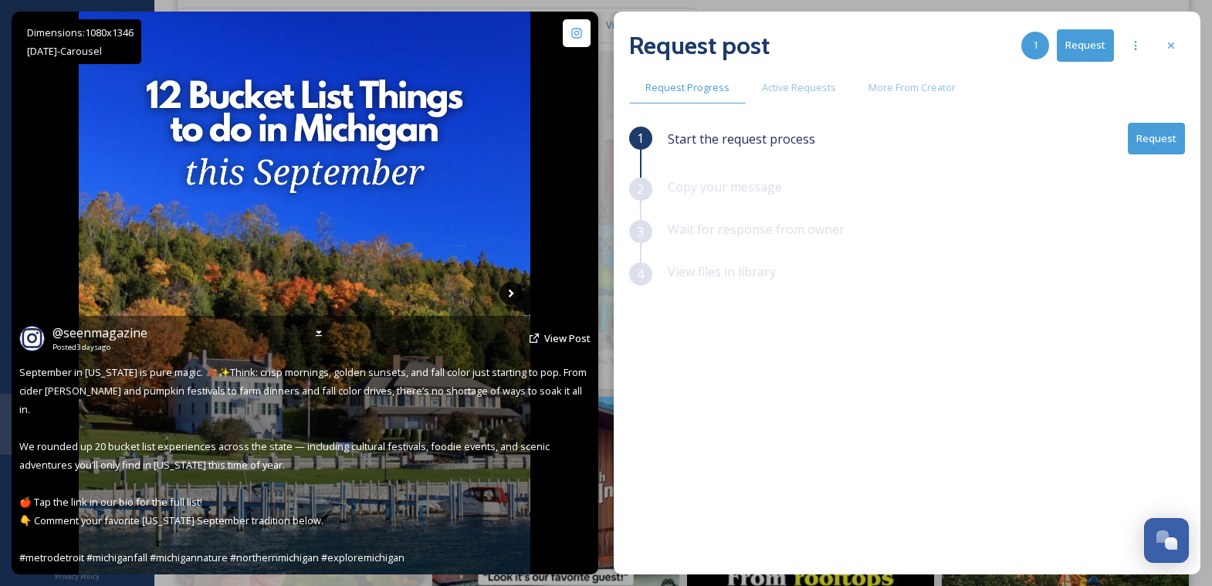
click at [515, 294] on icon at bounding box center [511, 293] width 23 height 23
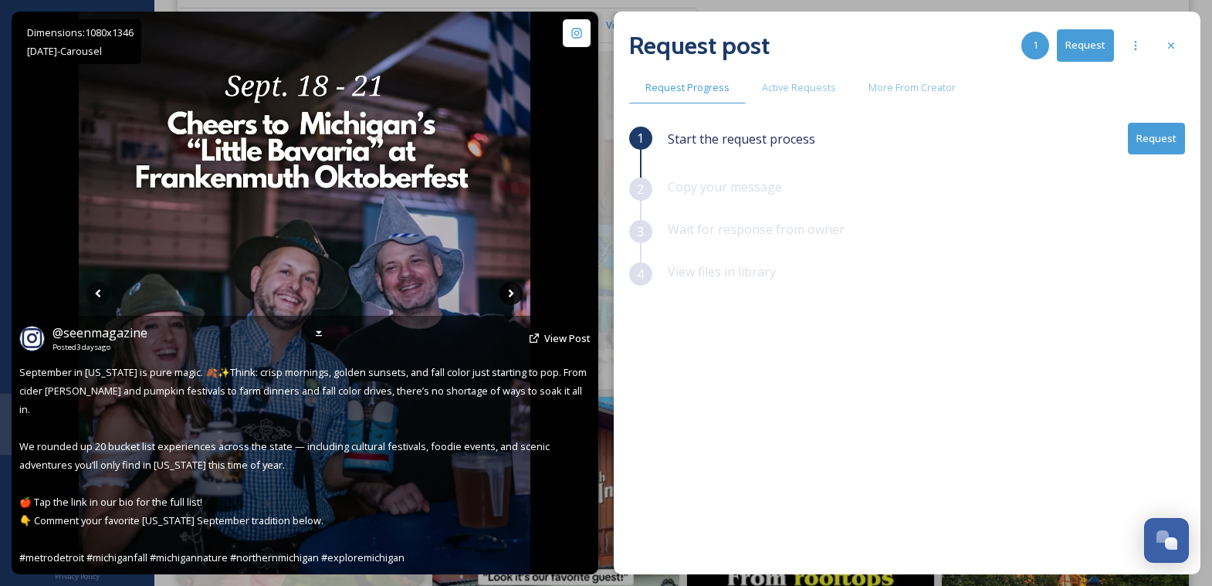
click at [509, 290] on icon at bounding box center [511, 293] width 23 height 23
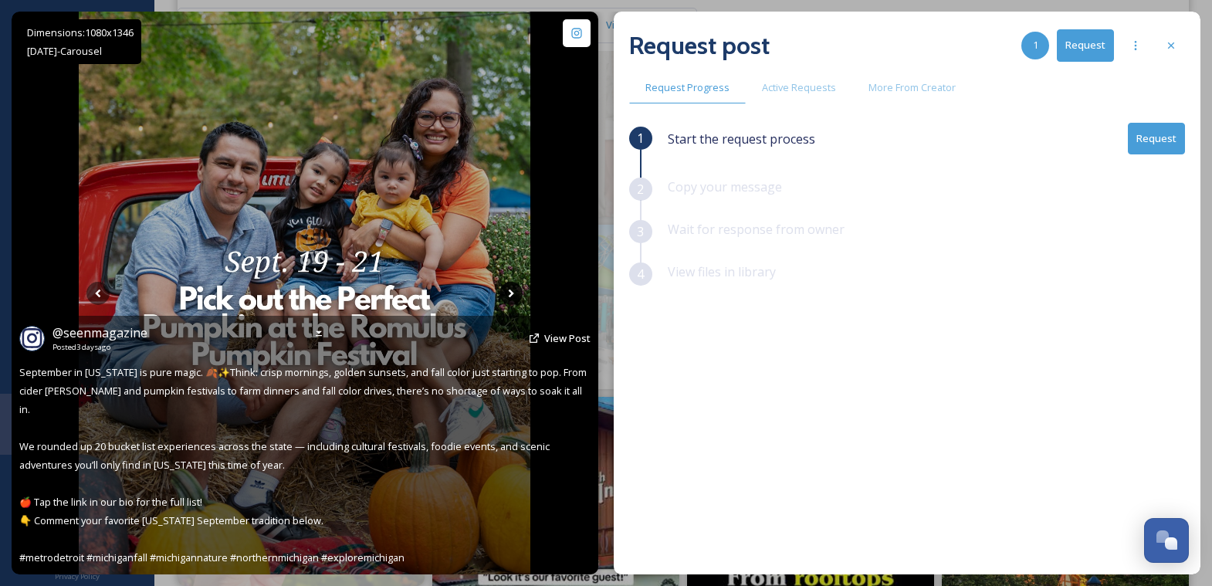
click at [509, 290] on icon at bounding box center [511, 293] width 23 height 23
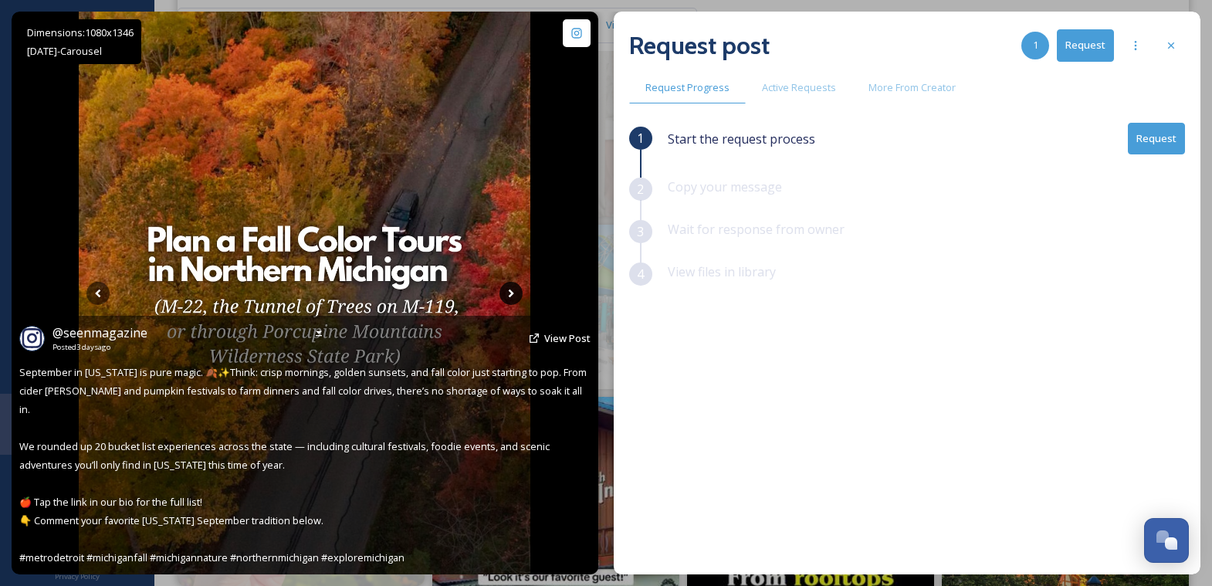
click at [509, 290] on icon at bounding box center [511, 293] width 23 height 23
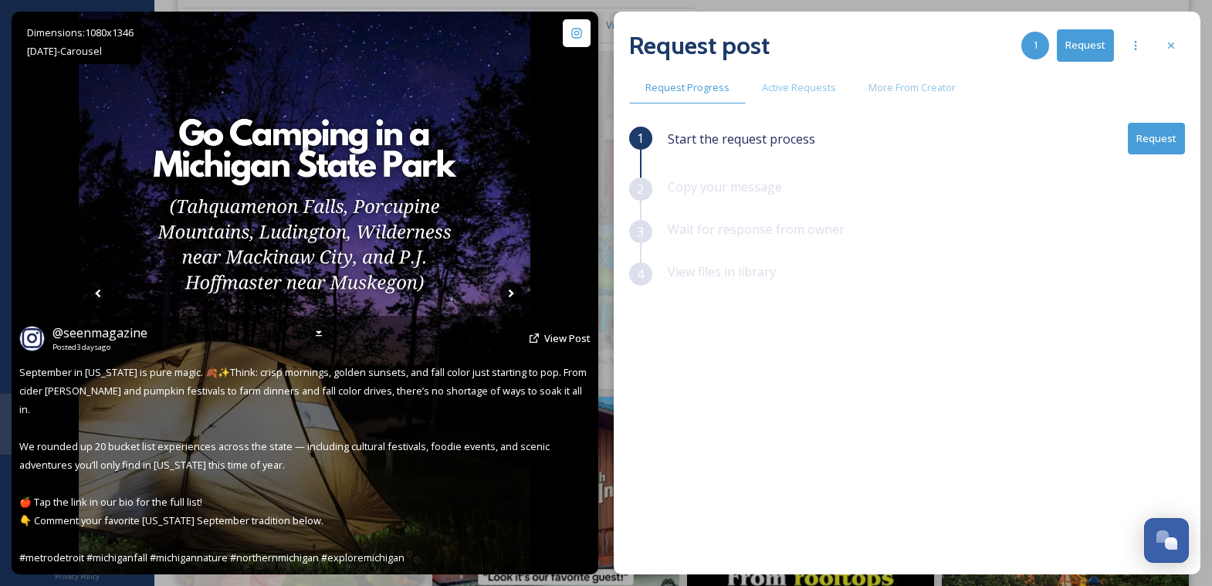
click at [509, 290] on icon at bounding box center [511, 293] width 23 height 23
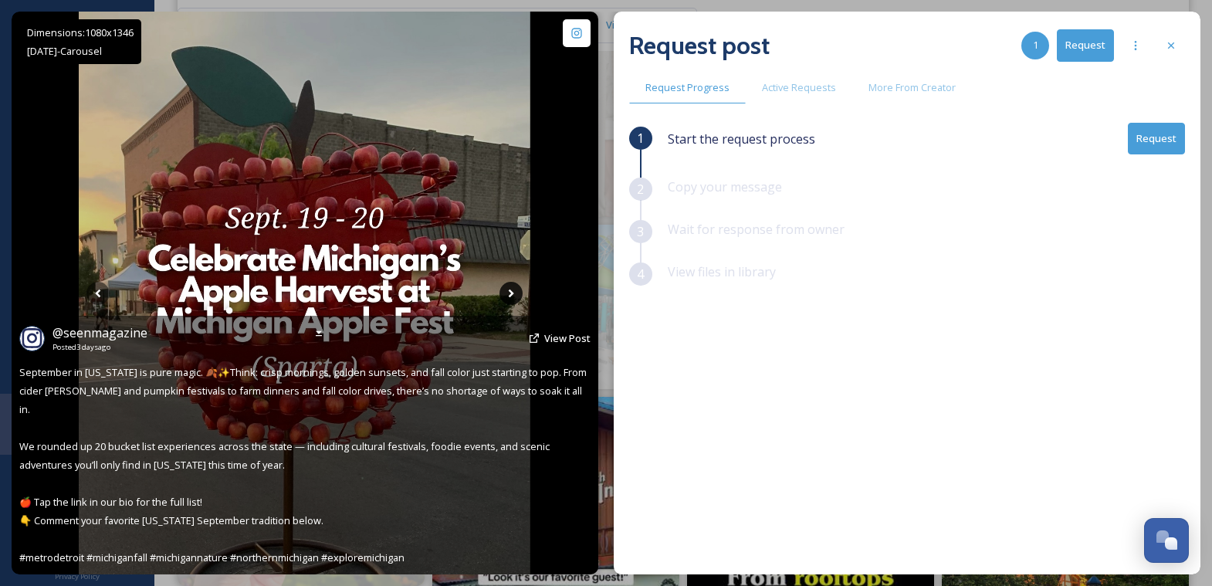
click at [509, 290] on icon at bounding box center [511, 293] width 23 height 23
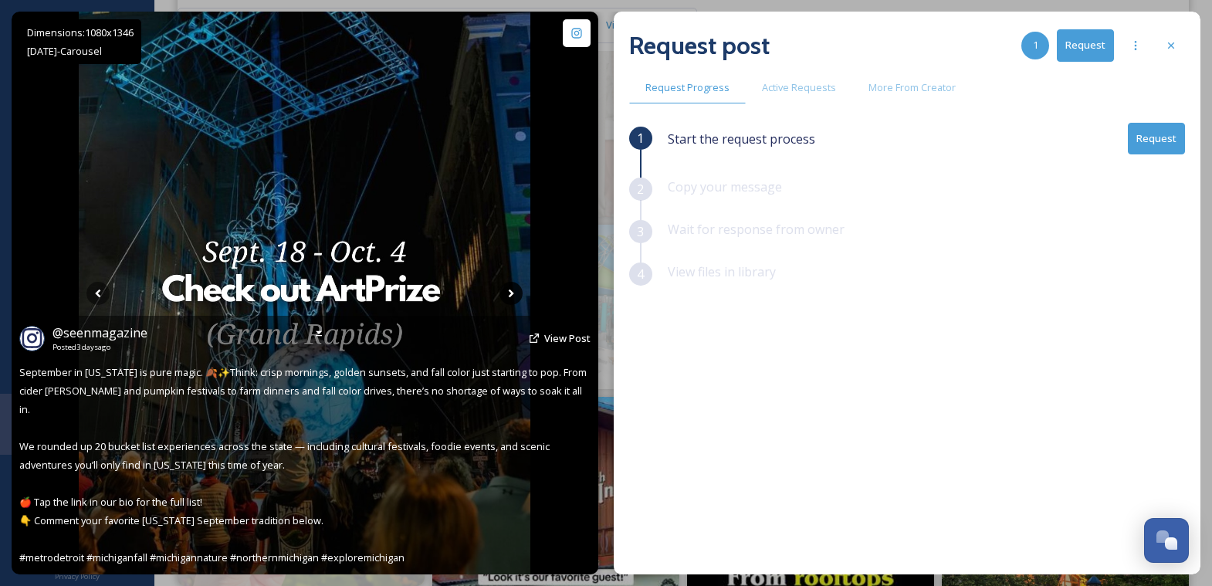
click at [509, 290] on icon at bounding box center [511, 293] width 23 height 23
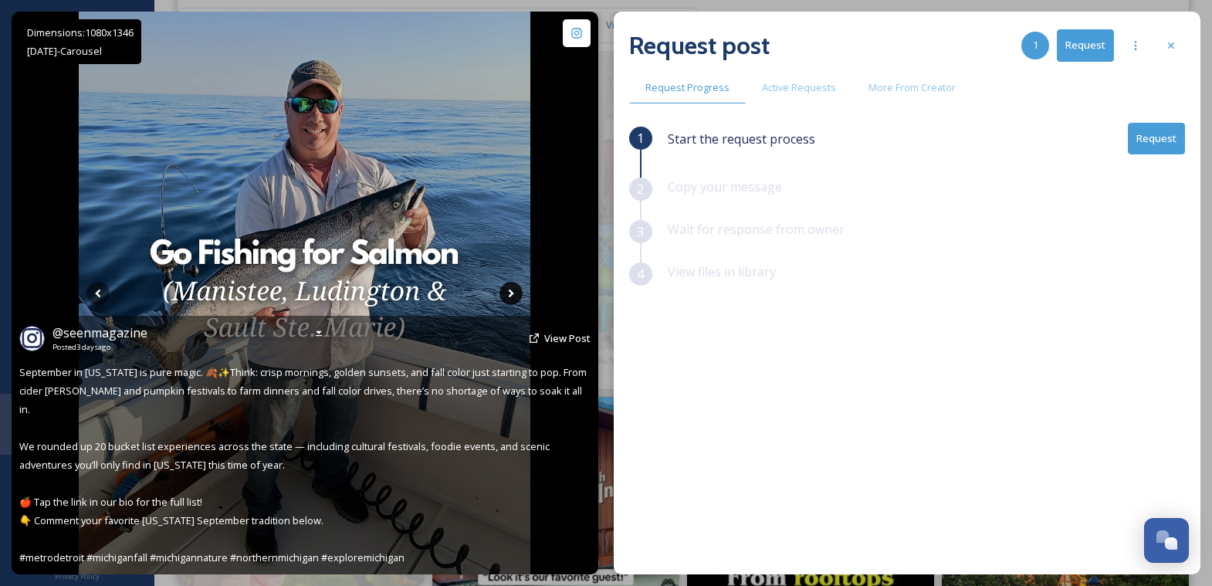
click at [509, 290] on icon at bounding box center [511, 293] width 5 height 8
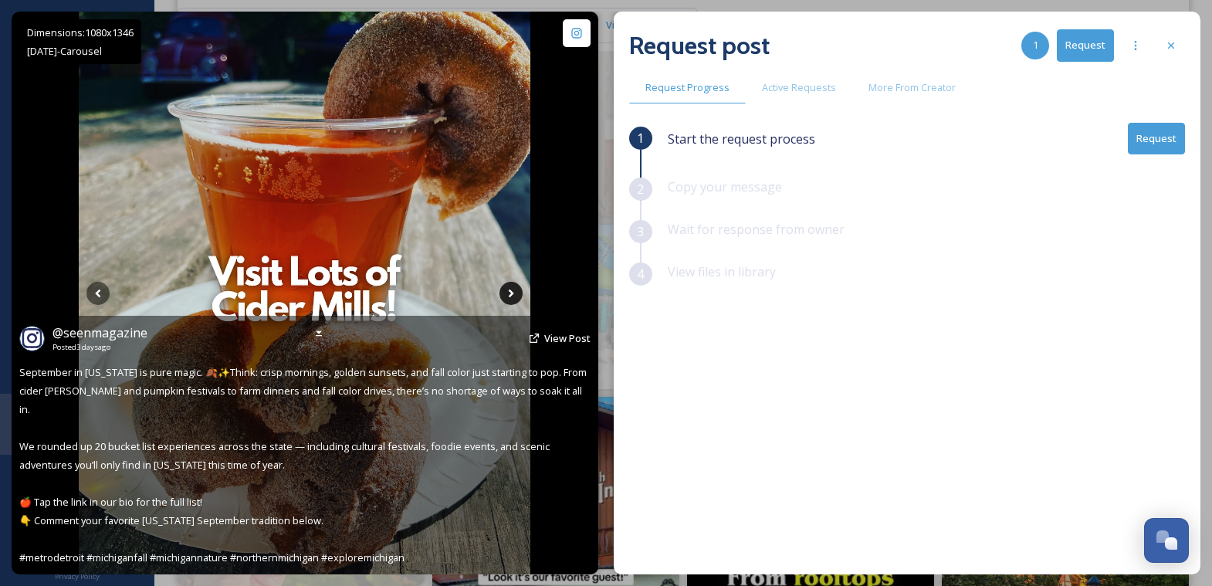
click at [509, 290] on icon at bounding box center [511, 293] width 5 height 8
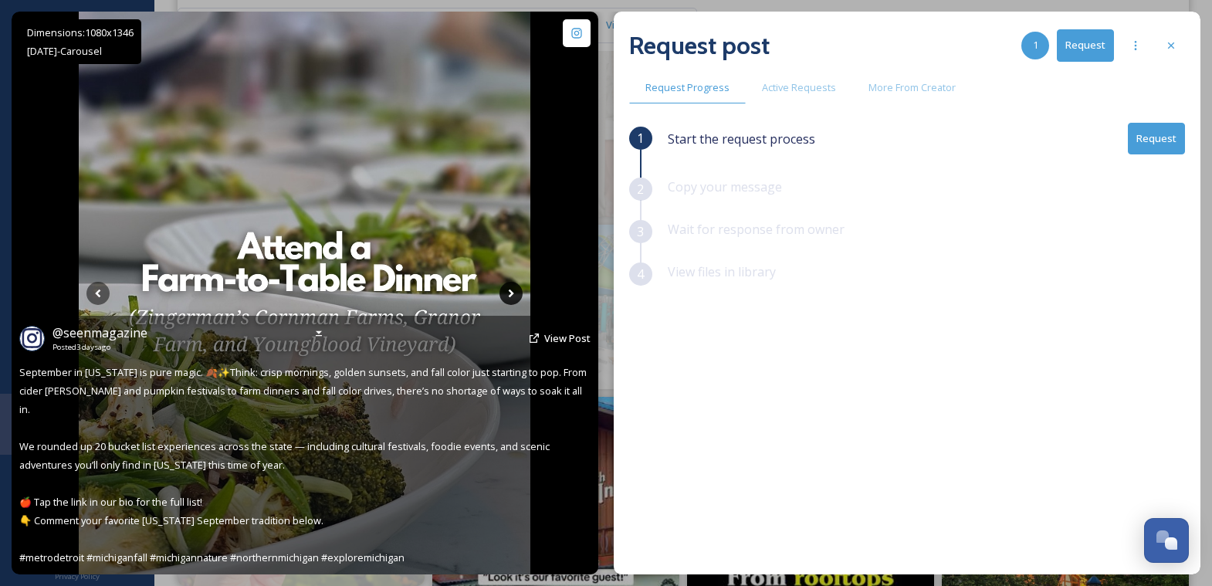
click at [509, 290] on icon at bounding box center [511, 293] width 5 height 8
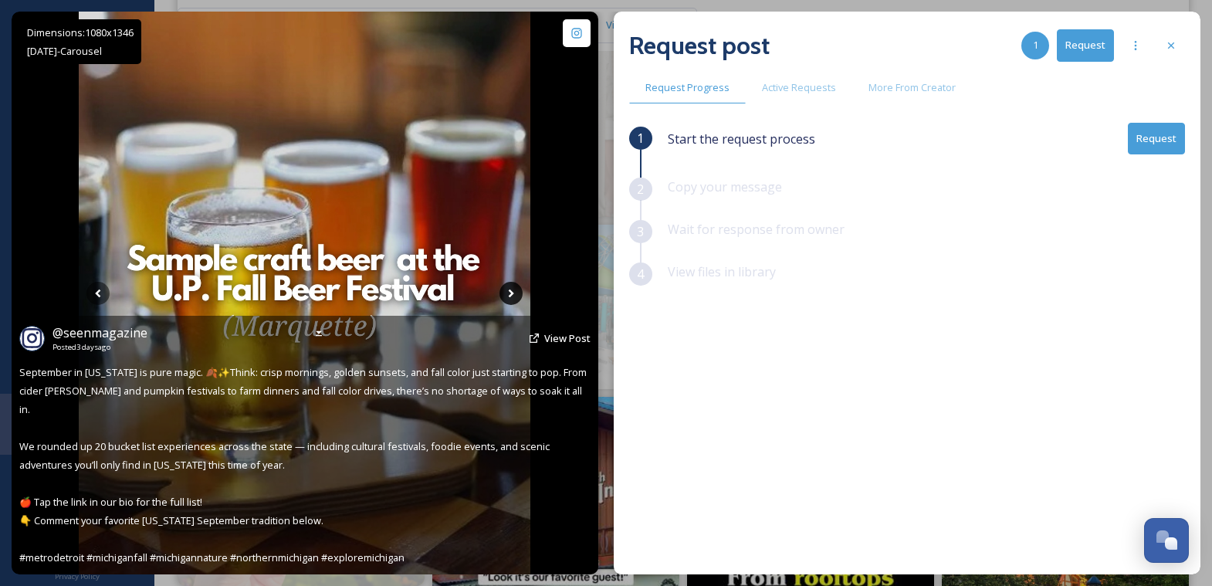
click at [509, 290] on icon at bounding box center [511, 293] width 5 height 8
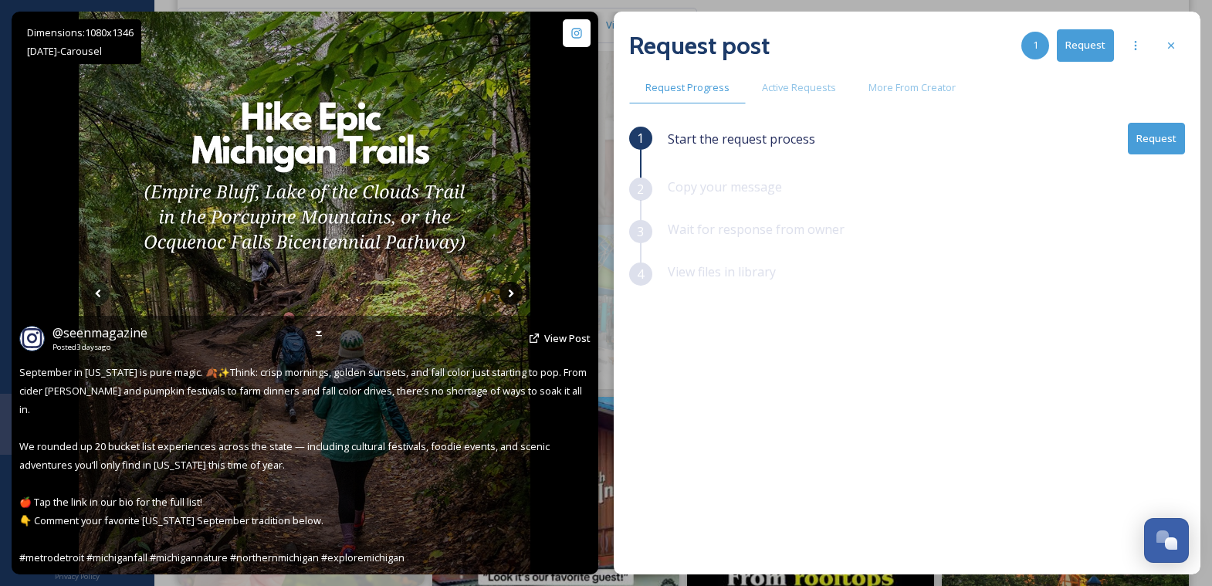
click at [509, 290] on icon at bounding box center [511, 293] width 5 height 8
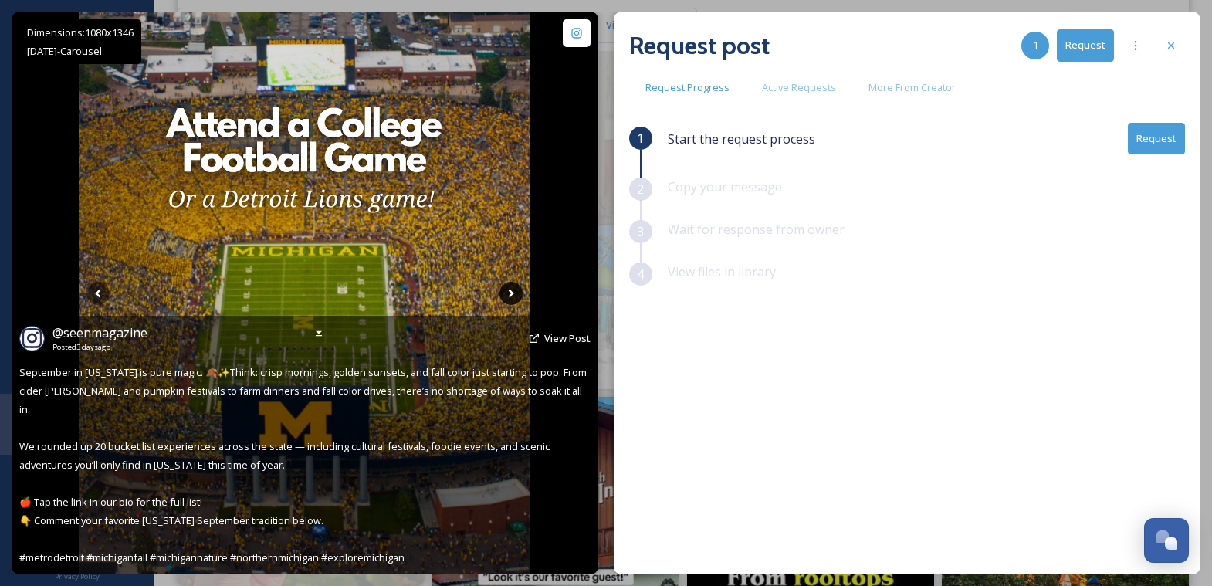
click at [509, 290] on icon at bounding box center [511, 293] width 5 height 8
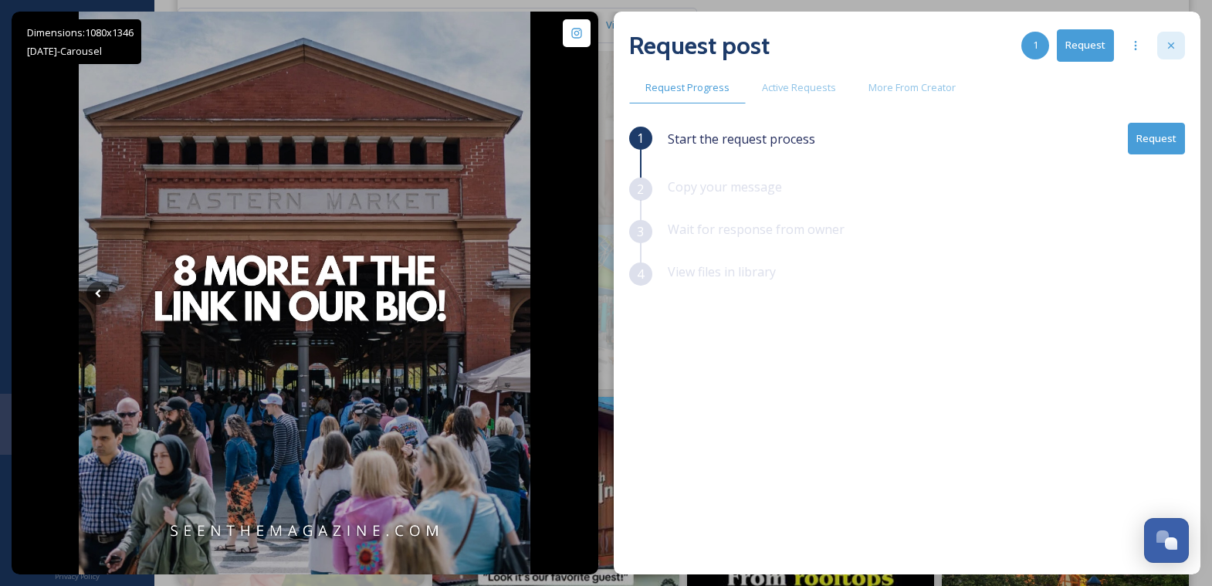
click at [1175, 46] on icon at bounding box center [1171, 45] width 12 height 12
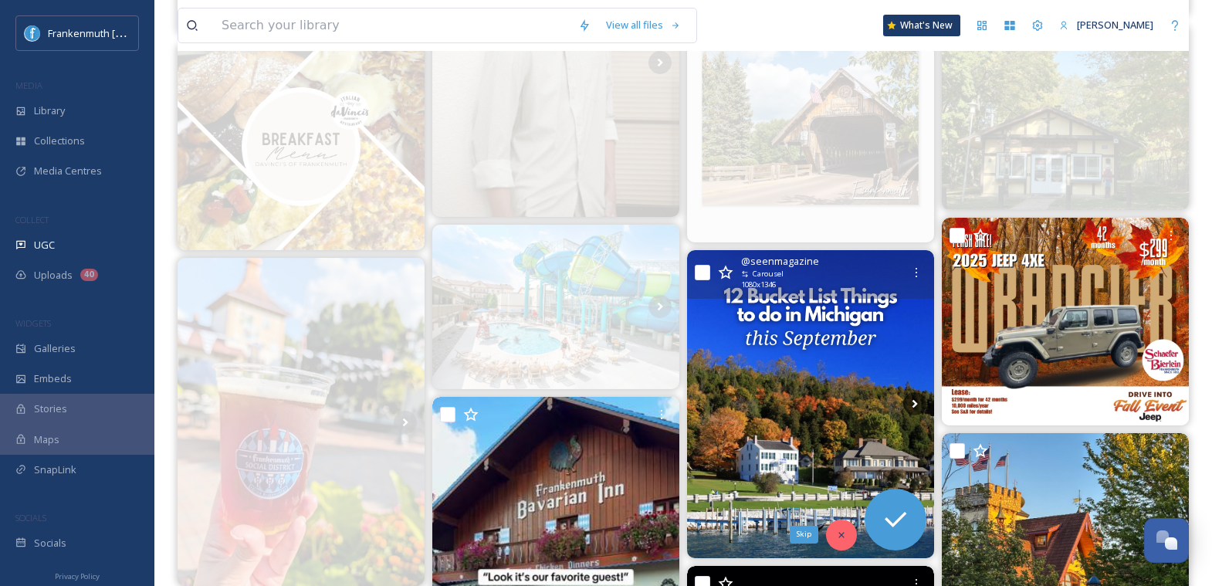
click at [843, 535] on icon at bounding box center [841, 534] width 5 height 5
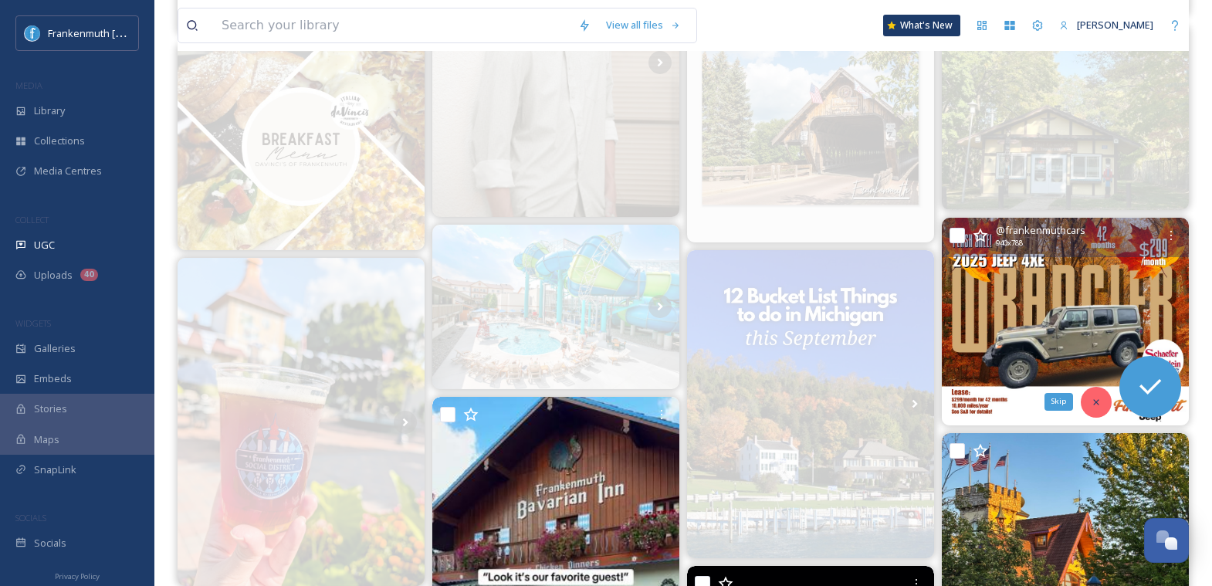
click at [1089, 395] on div "Skip" at bounding box center [1096, 402] width 31 height 31
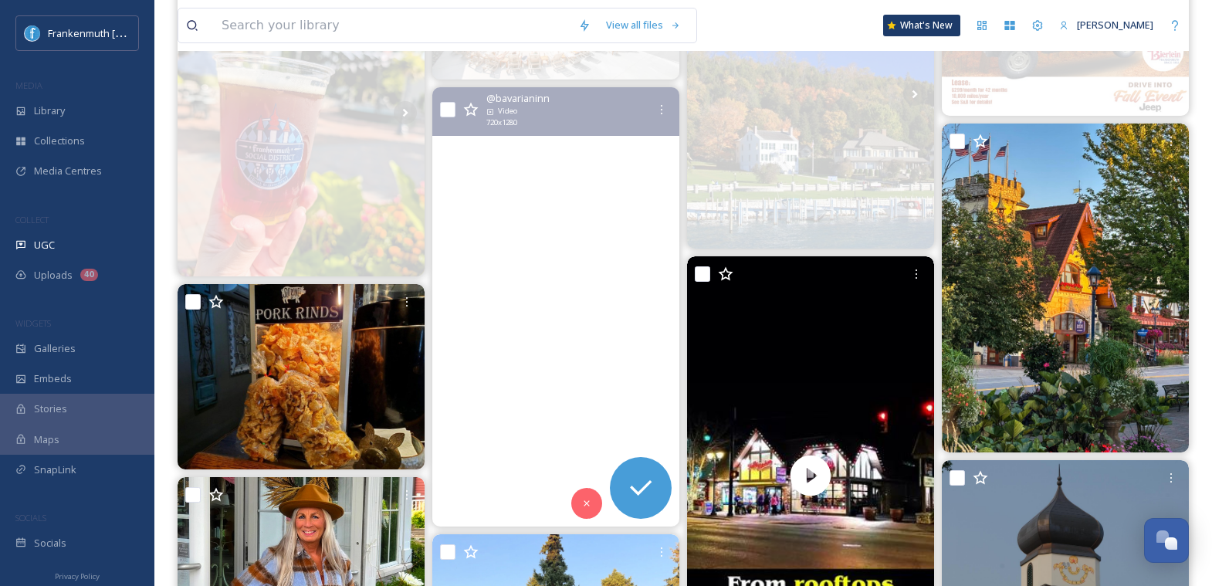
scroll to position [1203, 0]
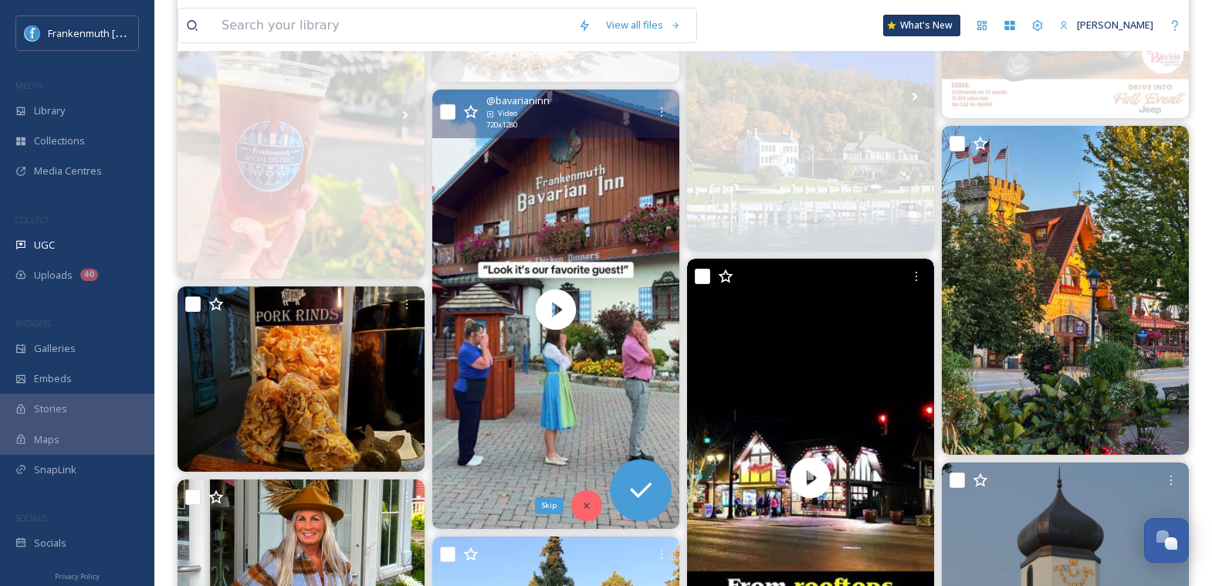
click at [582, 510] on div "Skip" at bounding box center [586, 505] width 31 height 31
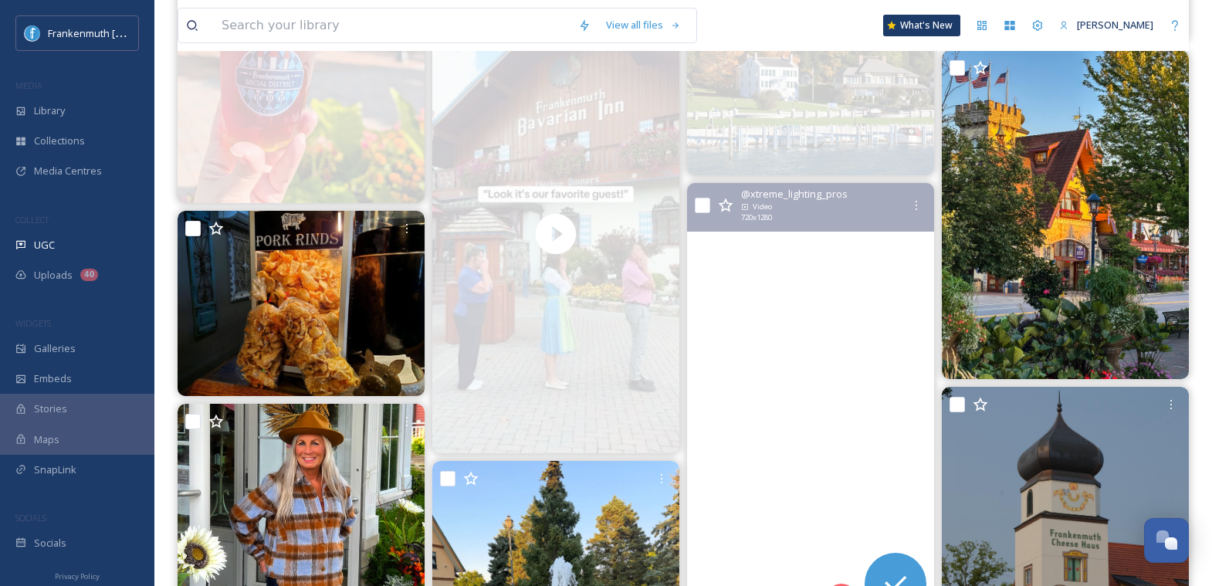
scroll to position [1299, 0]
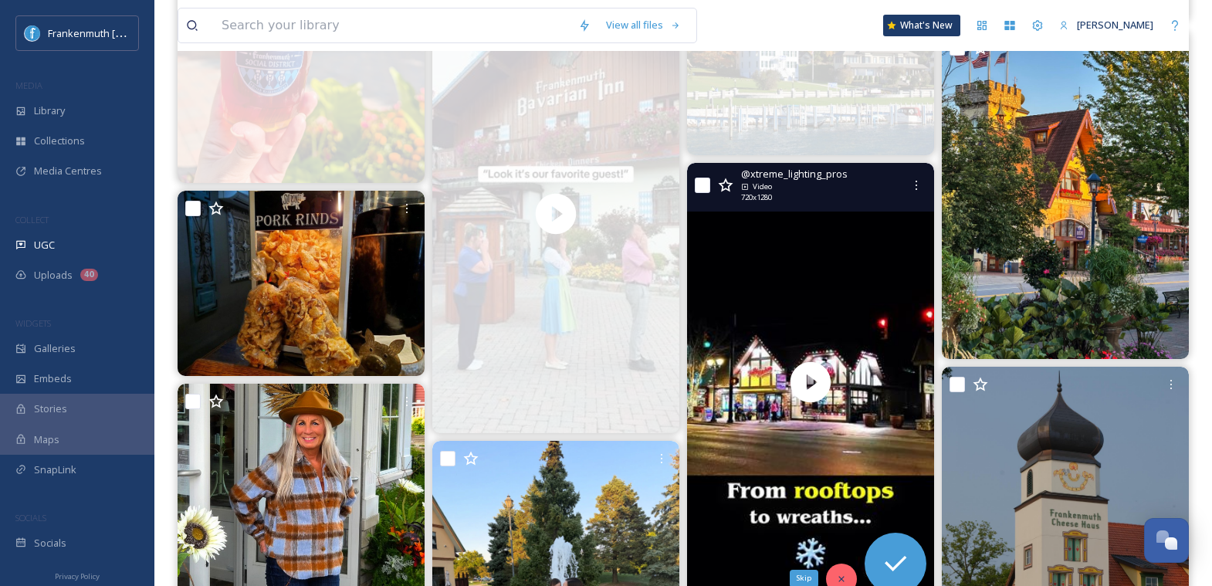
click at [841, 574] on icon at bounding box center [841, 579] width 11 height 11
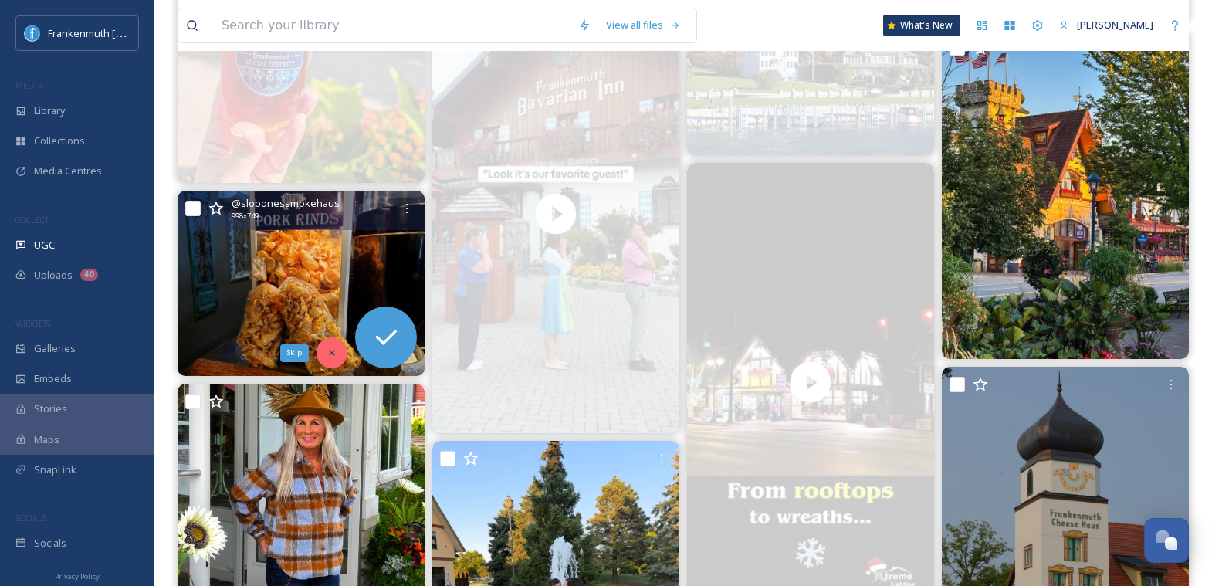
click at [331, 355] on icon at bounding box center [332, 352] width 11 height 11
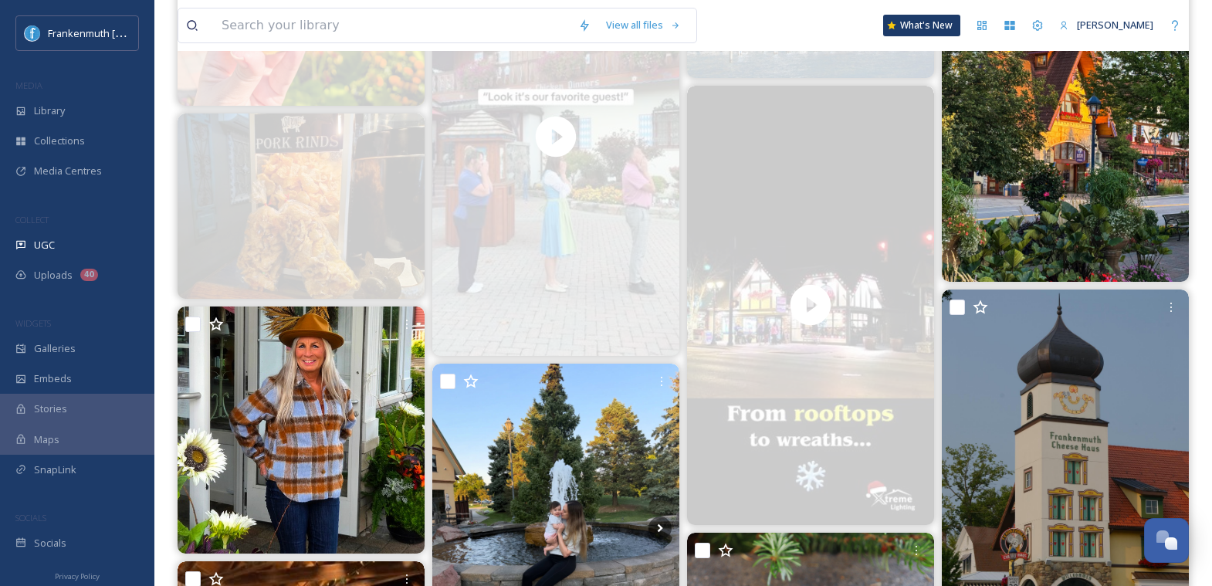
scroll to position [1405, 0]
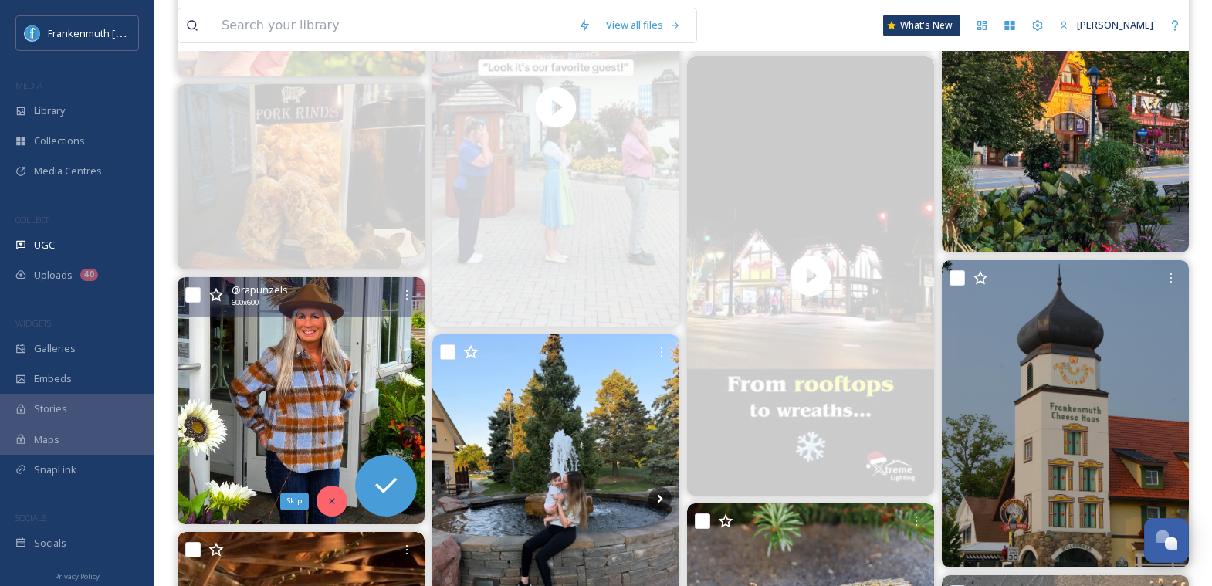
click at [334, 496] on icon at bounding box center [332, 501] width 11 height 11
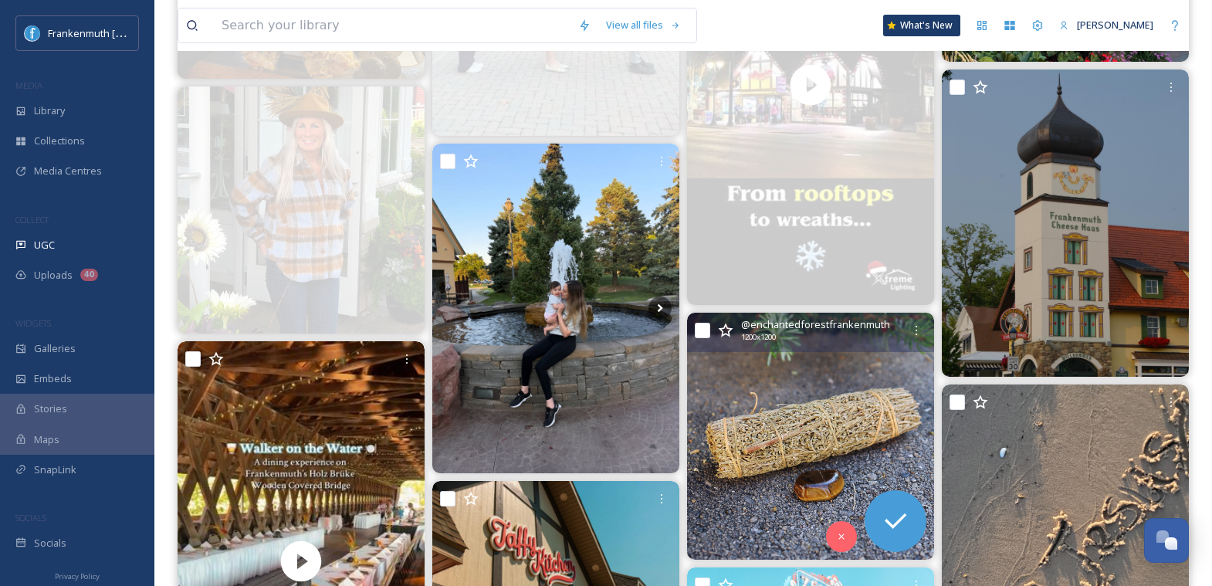
scroll to position [1632, 0]
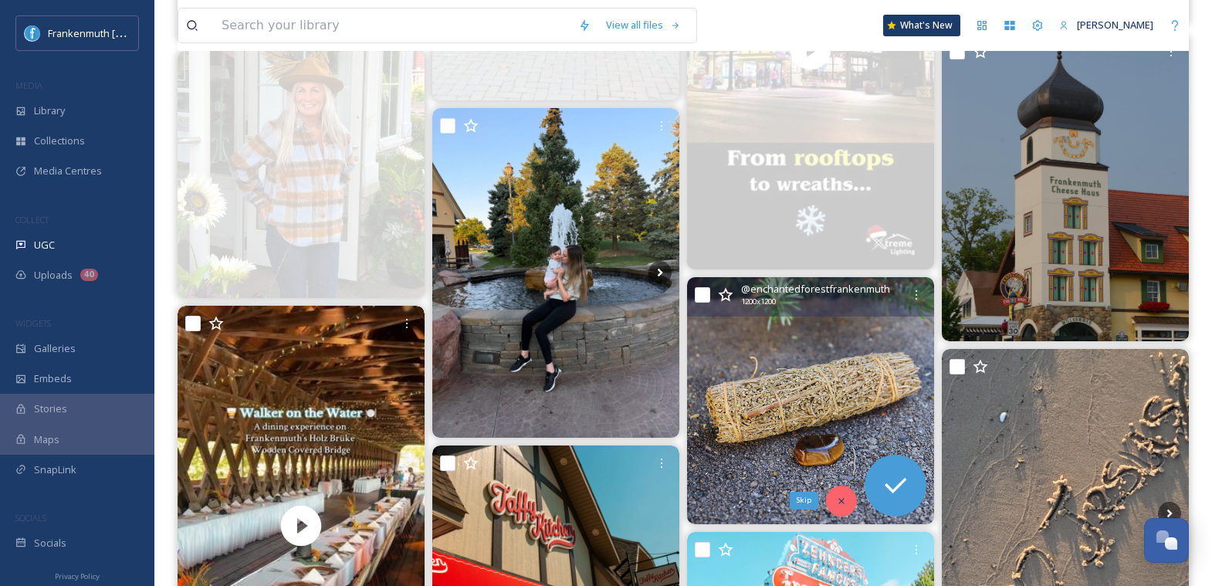
click at [842, 496] on icon at bounding box center [841, 501] width 11 height 11
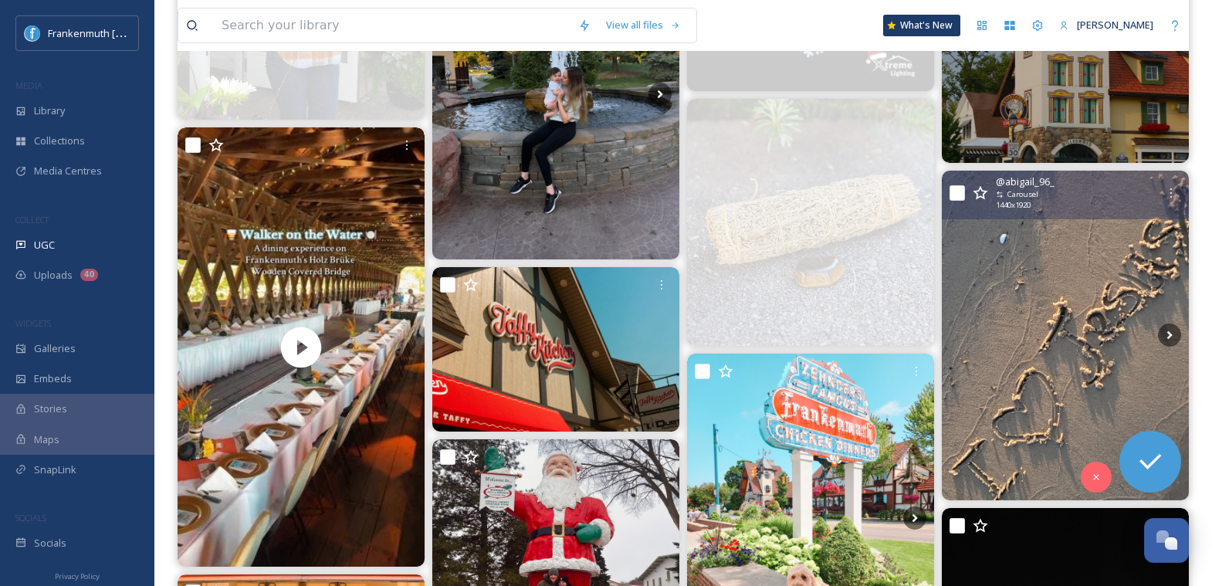
scroll to position [1858, 0]
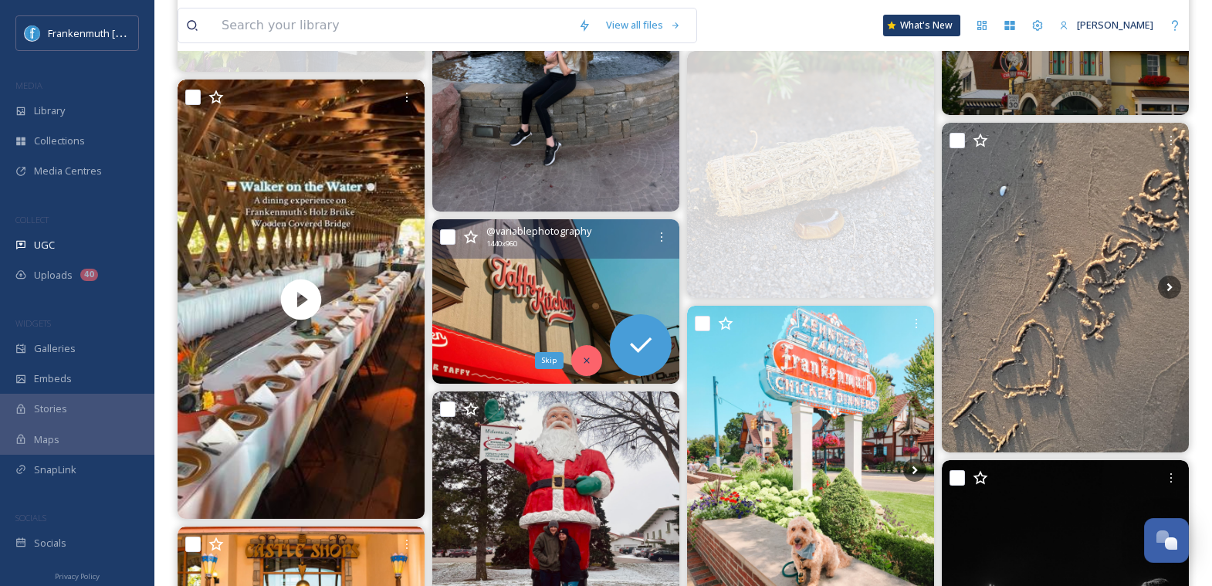
click at [591, 362] on icon at bounding box center [586, 360] width 11 height 11
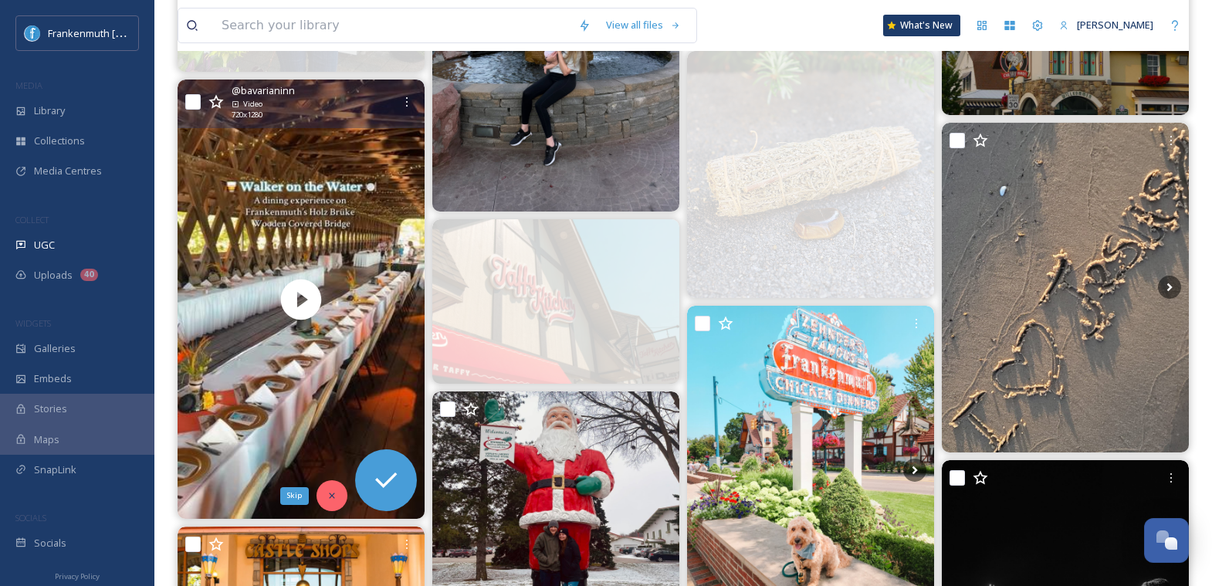
click at [335, 491] on icon at bounding box center [332, 495] width 11 height 11
